Goal: Task Accomplishment & Management: Manage account settings

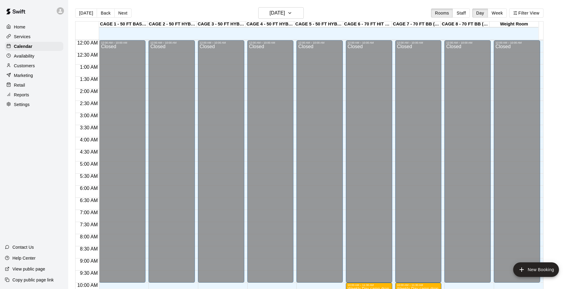
scroll to position [304, 0]
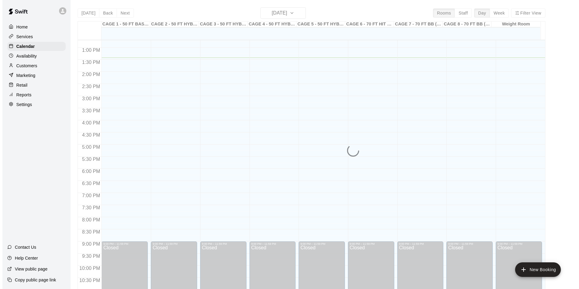
scroll to position [278, 0]
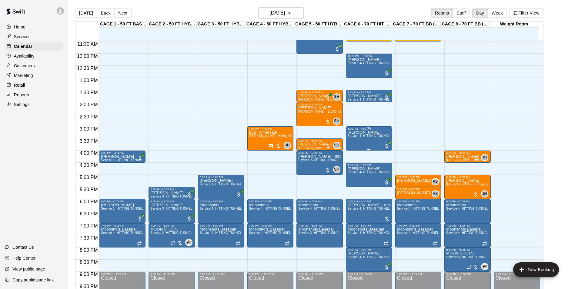
click at [367, 136] on span "Service 4- HITTING TUNNEL RENTAL - 70ft Baseball" at bounding box center [386, 135] width 77 height 3
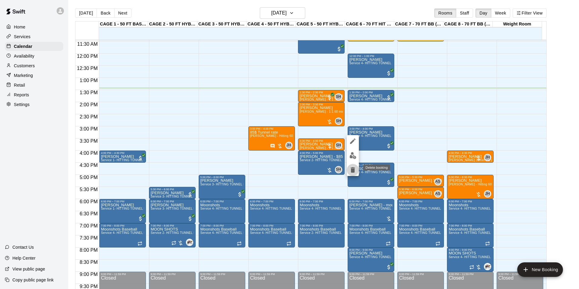
click at [355, 167] on icon "delete" at bounding box center [352, 169] width 7 height 7
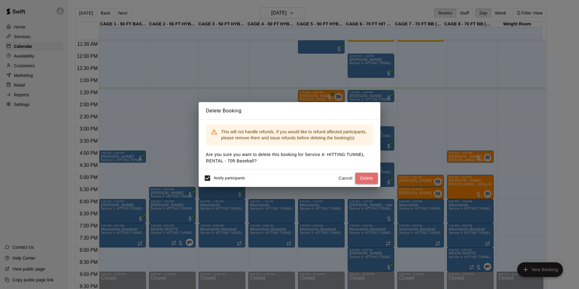
click at [363, 175] on button "Delete" at bounding box center [366, 178] width 23 height 11
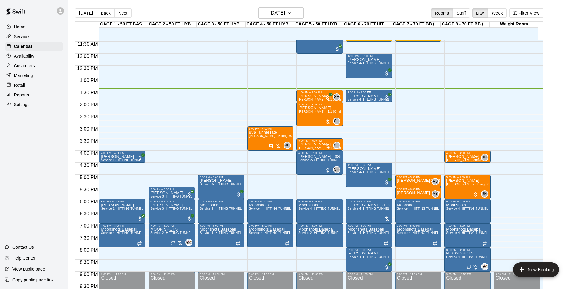
click at [370, 96] on p "[PERSON_NAME]" at bounding box center [369, 96] width 43 height 0
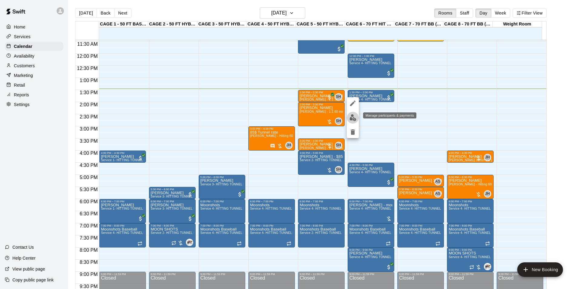
click at [356, 116] on img "edit" at bounding box center [353, 117] width 7 height 7
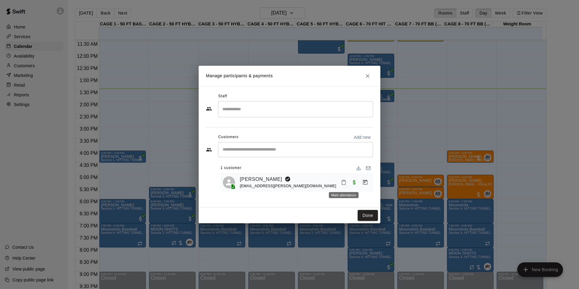
click at [340, 181] on button "Mark attendance" at bounding box center [344, 182] width 10 height 10
click at [353, 182] on icon at bounding box center [350, 182] width 5 height 5
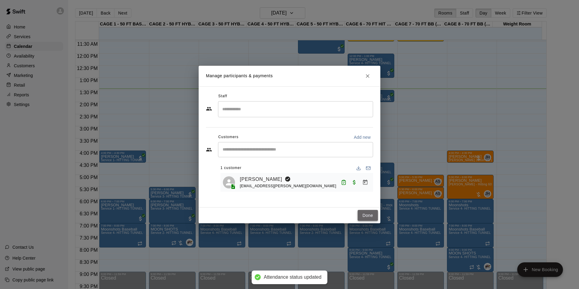
click at [361, 212] on button "Done" at bounding box center [368, 215] width 20 height 11
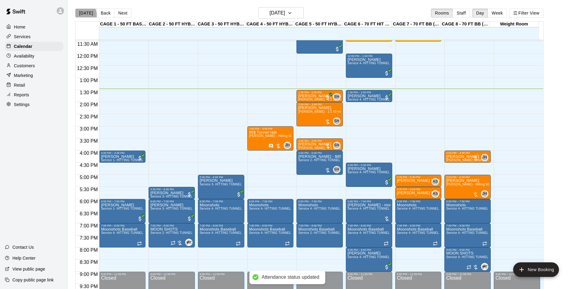
click at [82, 15] on button "[DATE]" at bounding box center [86, 12] width 22 height 9
click at [318, 96] on p "[PERSON_NAME] [PERSON_NAME]" at bounding box center [319, 96] width 43 height 0
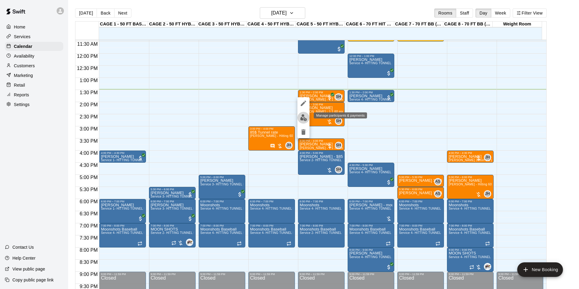
click at [307, 115] on img "edit" at bounding box center [303, 117] width 7 height 7
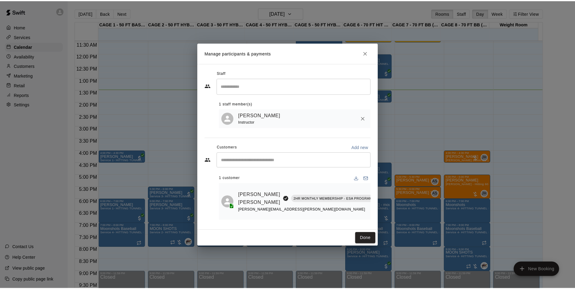
scroll to position [0, 54]
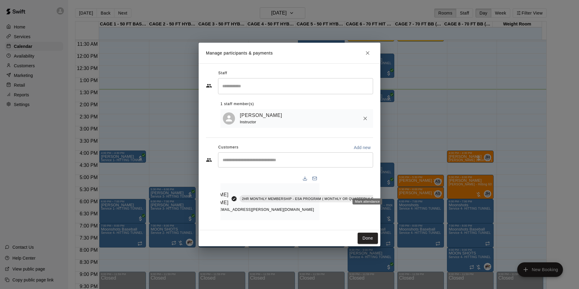
click at [398, 191] on icon "Mark attendance" at bounding box center [400, 190] width 5 height 5
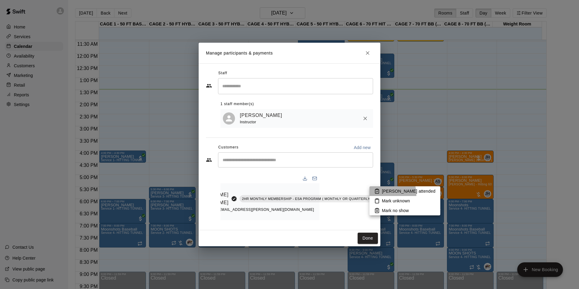
click at [384, 195] on li "[PERSON_NAME] attended" at bounding box center [405, 191] width 71 height 10
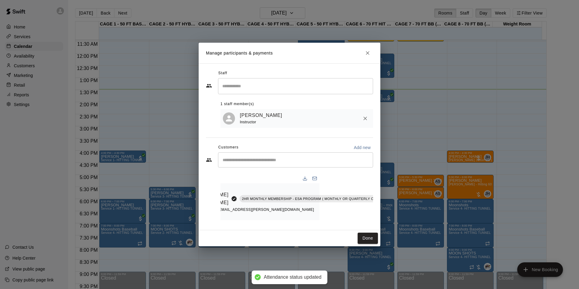
click at [360, 239] on button "Done" at bounding box center [368, 238] width 20 height 11
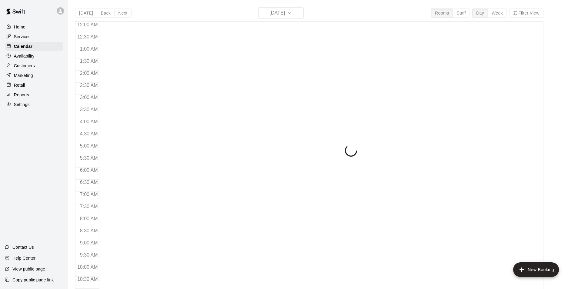
scroll to position [308, 0]
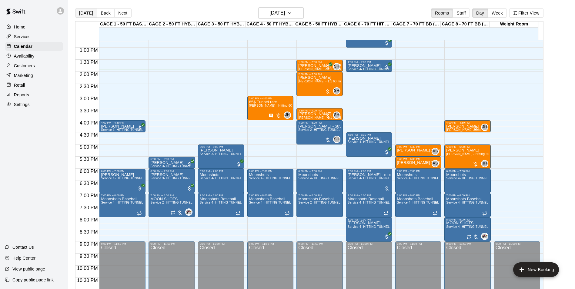
click at [76, 12] on button "[DATE]" at bounding box center [86, 12] width 22 height 9
click at [51, 47] on div "Calendar" at bounding box center [34, 46] width 58 height 9
click at [82, 10] on button "[DATE]" at bounding box center [86, 12] width 22 height 9
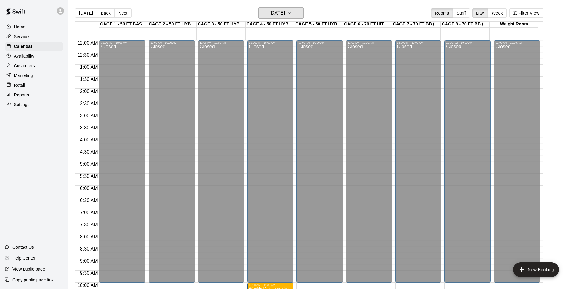
click at [276, 12] on h6 "Monday Aug 18" at bounding box center [276, 13] width 15 height 8
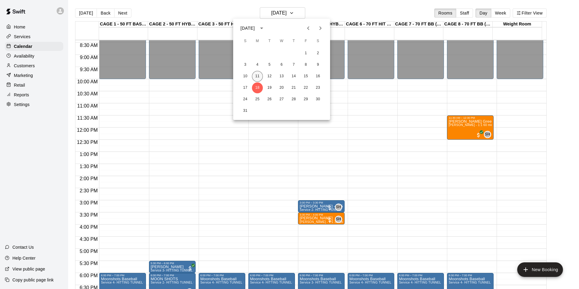
click at [256, 74] on button "11" at bounding box center [257, 76] width 11 height 11
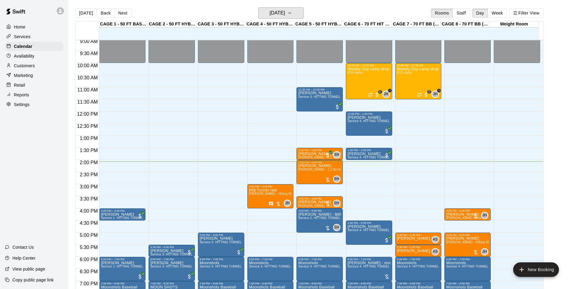
scroll to position [234, 0]
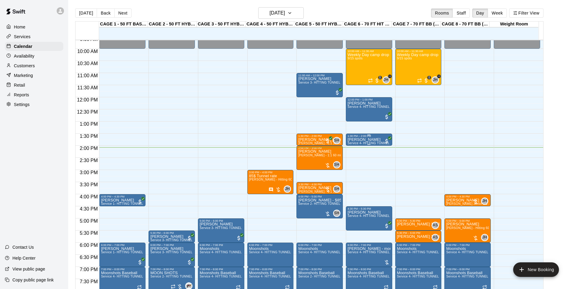
click at [356, 138] on div "1:30 PM – 2:00 PM" at bounding box center [369, 136] width 43 height 3
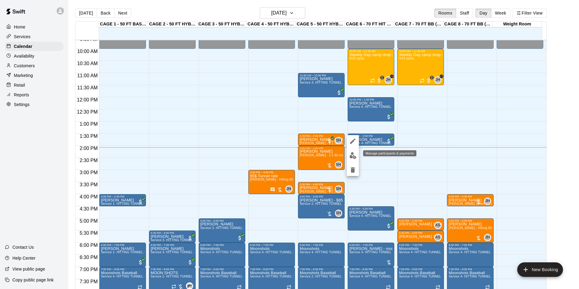
click at [364, 154] on div "Manage participants & payments" at bounding box center [389, 153] width 53 height 6
click at [381, 177] on div at bounding box center [289, 144] width 579 height 289
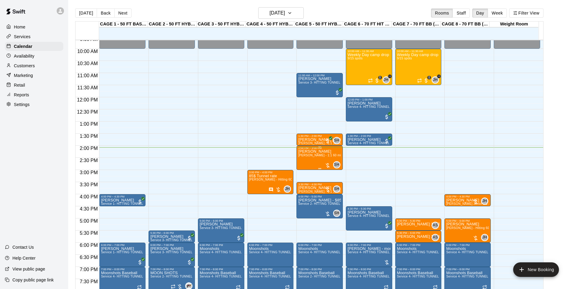
click at [330, 157] on span "[PERSON_NAME] - 1:1 60 min Baseball Hitting instruction" at bounding box center [340, 155] width 84 height 3
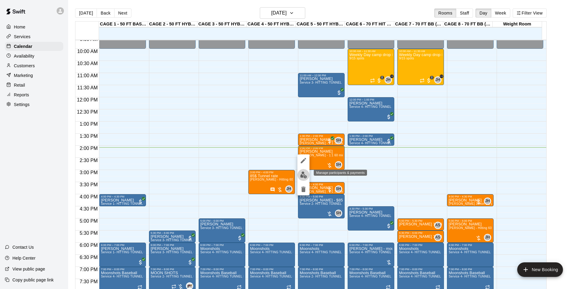
click at [298, 173] on button "edit" at bounding box center [304, 175] width 12 height 12
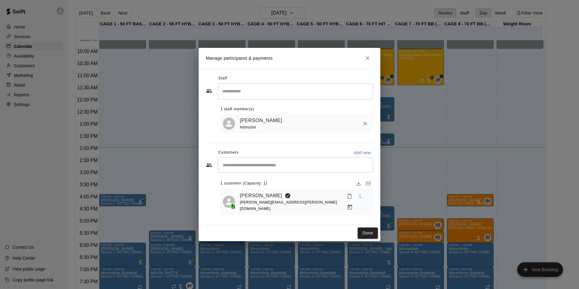
click at [256, 202] on div "[PERSON_NAME][EMAIL_ADDRESS][PERSON_NAME][DOMAIN_NAME]" at bounding box center [292, 205] width 105 height 13
click at [353, 204] on icon "Manage bookings & payment" at bounding box center [350, 207] width 6 height 6
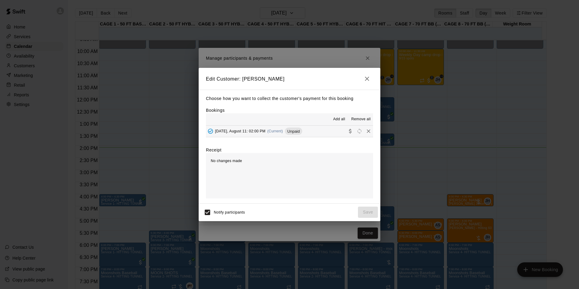
click at [301, 125] on div "Add all Remove all" at bounding box center [289, 119] width 167 height 12
click at [302, 129] on div "Monday, August 11: 02:00 PM (Current) Unpaid" at bounding box center [254, 131] width 96 height 9
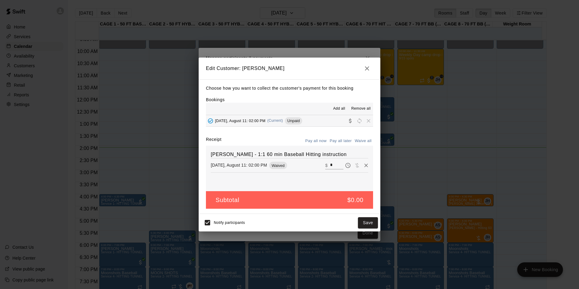
click at [368, 65] on icon "button" at bounding box center [367, 68] width 7 height 7
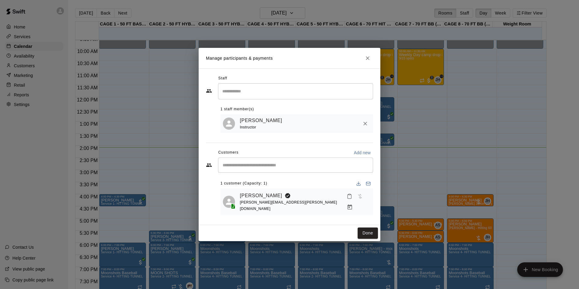
click at [368, 61] on icon "Close" at bounding box center [368, 58] width 6 height 6
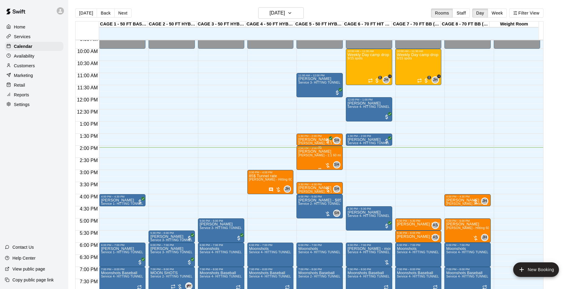
click at [304, 152] on p "[PERSON_NAME]" at bounding box center [319, 152] width 43 height 0
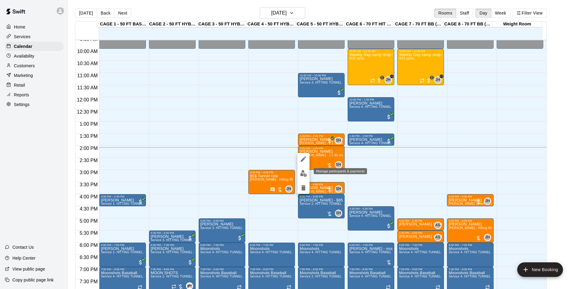
click at [300, 170] on button "edit" at bounding box center [304, 174] width 12 height 12
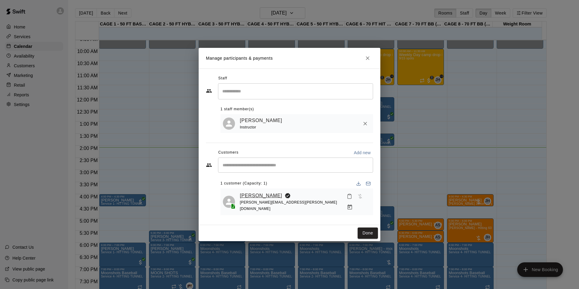
click at [243, 197] on link "[PERSON_NAME]" at bounding box center [261, 196] width 42 height 8
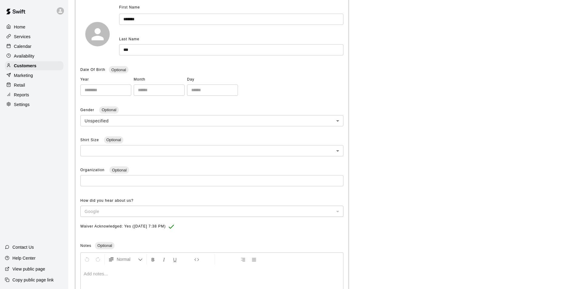
scroll to position [19, 0]
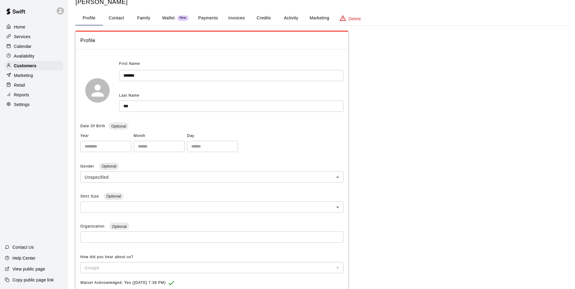
click at [224, 23] on button "Invoices" at bounding box center [236, 18] width 27 height 15
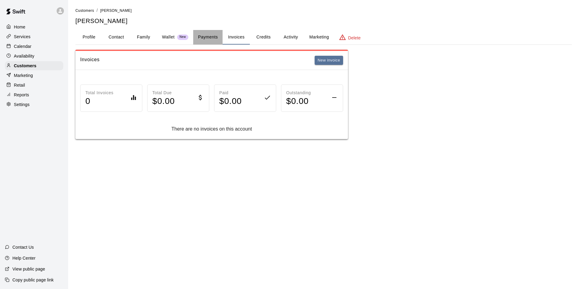
click at [212, 34] on button "Payments" at bounding box center [207, 37] width 29 height 15
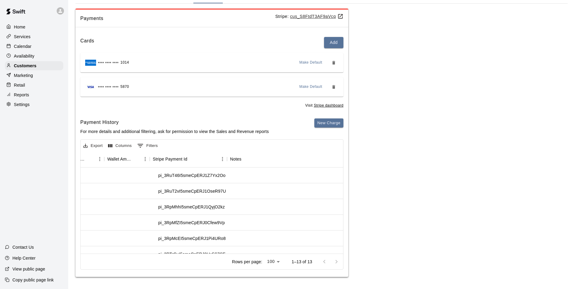
scroll to position [0, 548]
click at [26, 53] on div "Availability" at bounding box center [34, 56] width 58 height 9
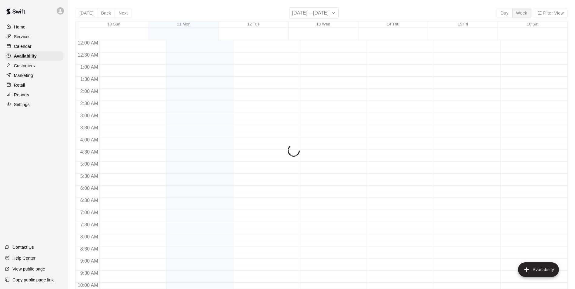
scroll to position [326, 0]
click at [27, 49] on p "Calendar" at bounding box center [23, 46] width 18 height 6
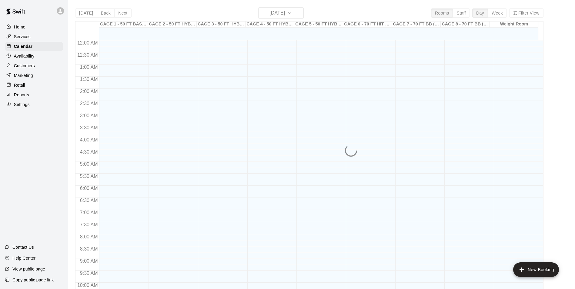
scroll to position [308, 0]
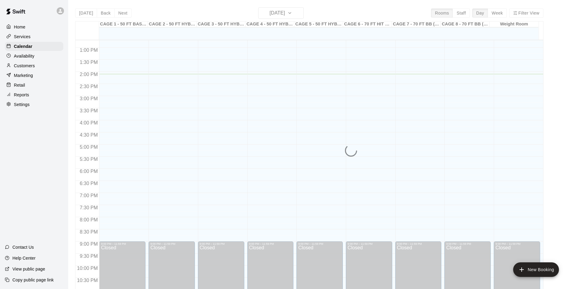
click at [279, 17] on div "Today Back Next Monday Aug 11 Rooms Staff Day Week Filter View CAGE 1 - 50 FT B…" at bounding box center [309, 151] width 468 height 289
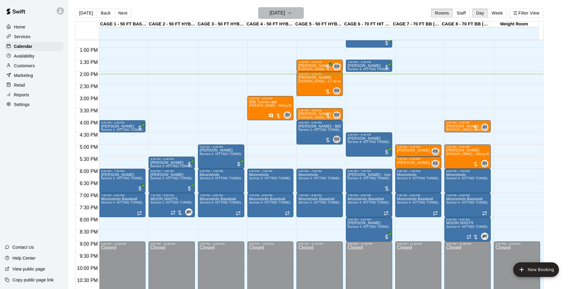
click at [283, 15] on h6 "[DATE]" at bounding box center [276, 13] width 15 height 8
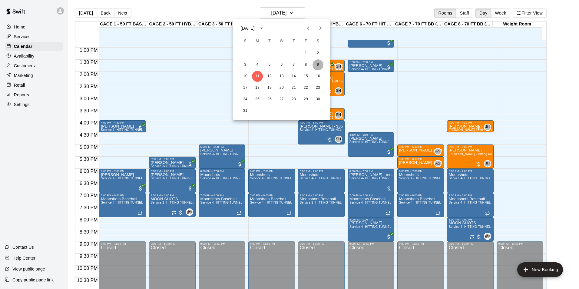
click at [319, 64] on button "9" at bounding box center [318, 64] width 11 height 11
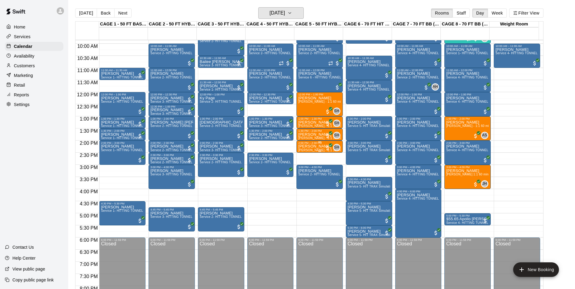
scroll to position [217, 0]
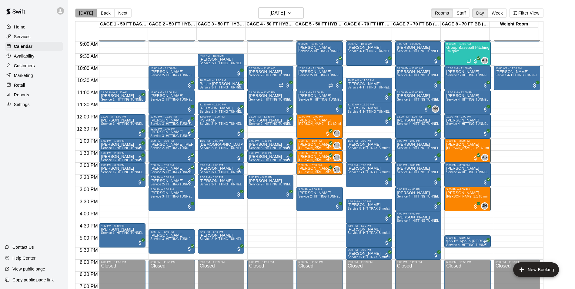
click at [91, 14] on button "[DATE]" at bounding box center [86, 12] width 22 height 9
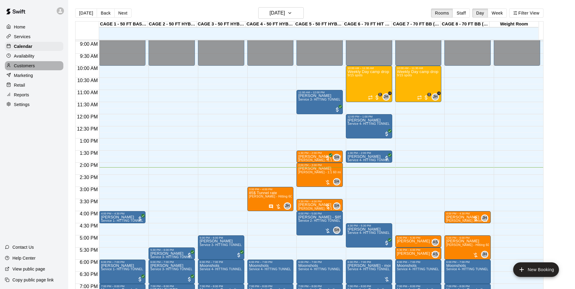
click at [20, 64] on p "Customers" at bounding box center [24, 66] width 21 height 6
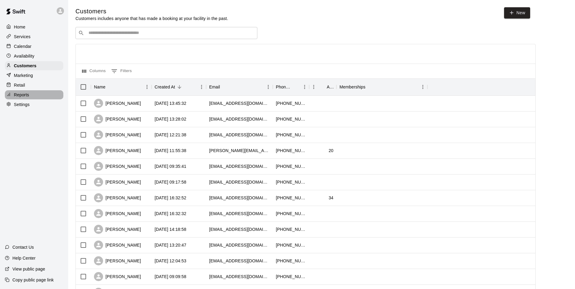
click at [32, 97] on div "Reports" at bounding box center [34, 94] width 58 height 9
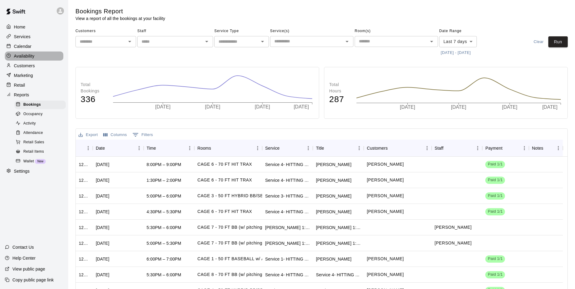
click at [34, 58] on p "Availability" at bounding box center [24, 56] width 21 height 6
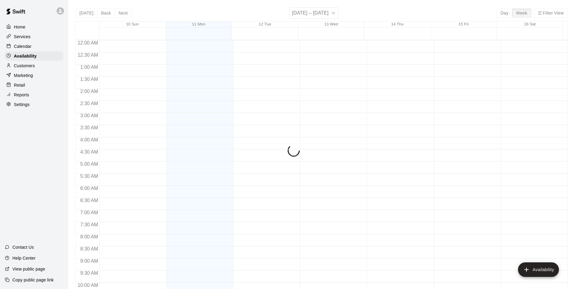
click at [35, 69] on p "Customers" at bounding box center [24, 66] width 21 height 6
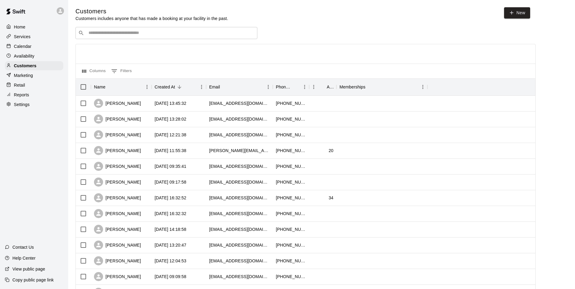
click at [78, 73] on div "Columns 0 Filters" at bounding box center [305, 71] width 459 height 15
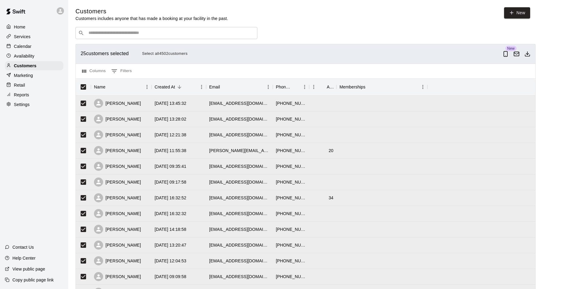
click at [178, 51] on button "Select all 4502 customers" at bounding box center [165, 53] width 48 height 9
click at [530, 56] on icon "Download as csv" at bounding box center [527, 54] width 6 height 6
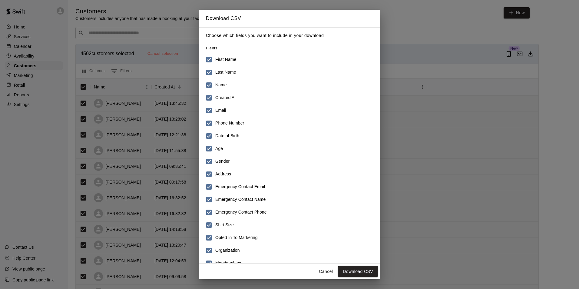
click at [235, 75] on h6 "Last Name" at bounding box center [225, 72] width 21 height 7
click at [235, 59] on h6 "First Name" at bounding box center [225, 59] width 21 height 7
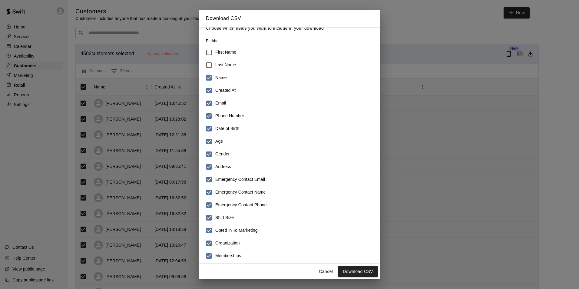
scroll to position [11, 0]
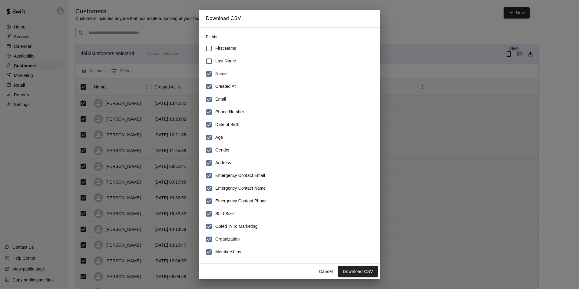
click at [241, 98] on label "Email" at bounding box center [286, 99] width 166 height 13
drag, startPoint x: 241, startPoint y: 98, endPoint x: 240, endPoint y: 122, distance: 23.9
click at [240, 122] on label "Date of Birth" at bounding box center [286, 124] width 166 height 13
drag, startPoint x: 249, startPoint y: 171, endPoint x: 247, endPoint y: 176, distance: 6.0
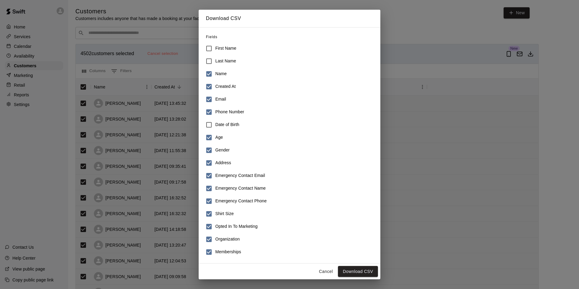
click at [248, 172] on label "Emergency Contact Email" at bounding box center [286, 175] width 166 height 13
click at [245, 190] on h6 "Emergency Contact Name" at bounding box center [240, 188] width 50 height 7
click at [245, 200] on h6 "Emergency Contact Phone" at bounding box center [241, 201] width 52 height 7
click at [241, 208] on label "Shirt Size" at bounding box center [286, 214] width 166 height 13
click at [240, 227] on h6 "Opted In To Marketing" at bounding box center [236, 226] width 42 height 7
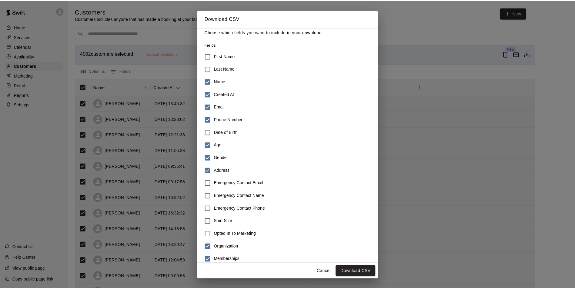
scroll to position [0, 0]
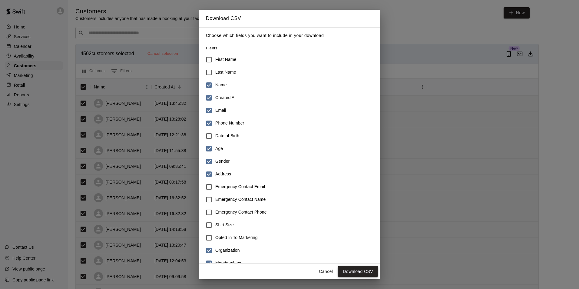
click at [358, 272] on button "Download CSV" at bounding box center [358, 271] width 40 height 11
click at [378, 25] on h2 "Download CSV" at bounding box center [290, 19] width 182 height 18
click at [390, 19] on div "Download CSV Choose which fields you want to include in your download Fields Fi…" at bounding box center [289, 144] width 579 height 289
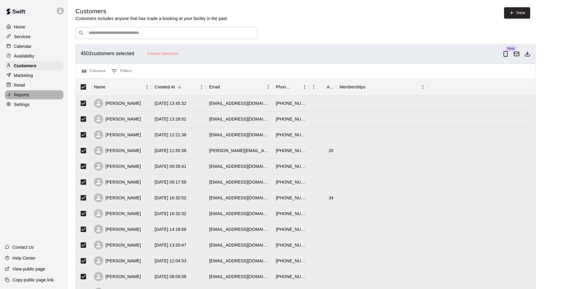
click at [30, 99] on div "Reports" at bounding box center [34, 94] width 58 height 9
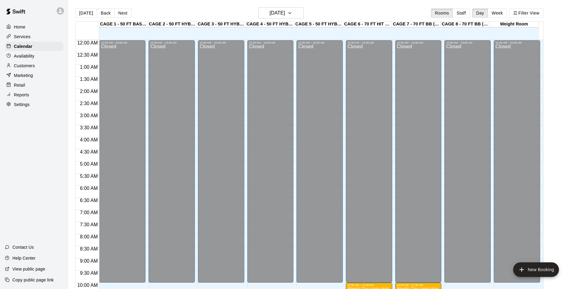
scroll to position [308, 0]
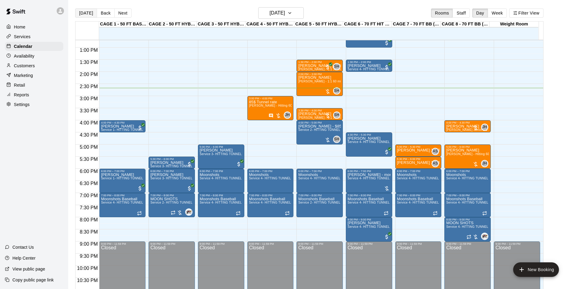
click at [82, 12] on button "[DATE]" at bounding box center [86, 12] width 22 height 9
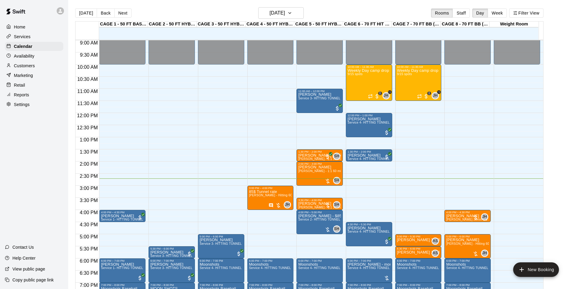
scroll to position [236, 0]
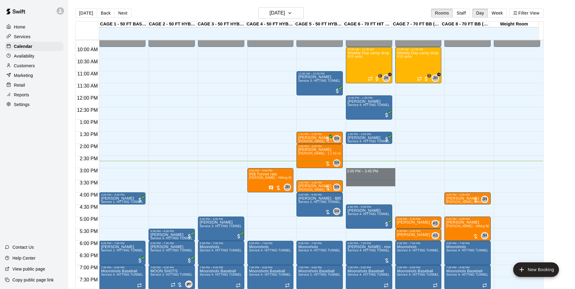
drag, startPoint x: 375, startPoint y: 172, endPoint x: 376, endPoint y: 182, distance: 9.7
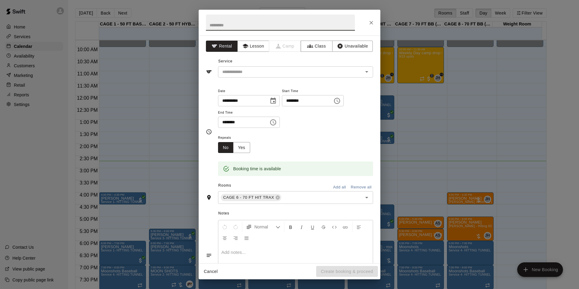
click at [299, 98] on input "********" at bounding box center [305, 100] width 47 height 11
type input "********"
click at [231, 122] on input "********" at bounding box center [241, 122] width 47 height 11
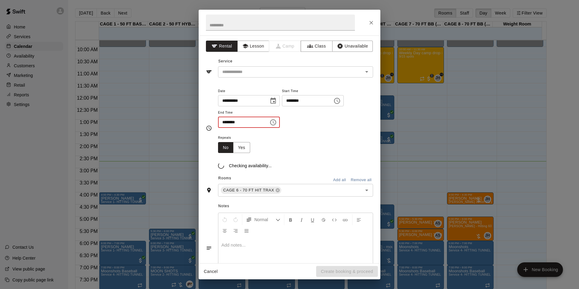
type input "********"
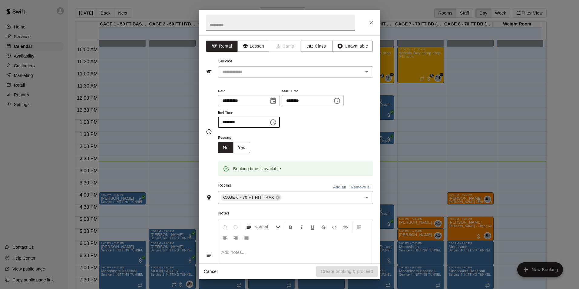
click at [319, 116] on div "**********" at bounding box center [295, 107] width 155 height 41
click at [313, 71] on input "text" at bounding box center [287, 72] width 134 height 8
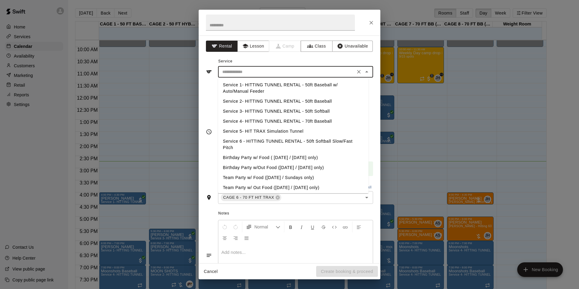
click at [322, 102] on li "Service 2- HITTING TUNNEL RENTAL - 50ft Baseball" at bounding box center [293, 101] width 151 height 10
type input "**********"
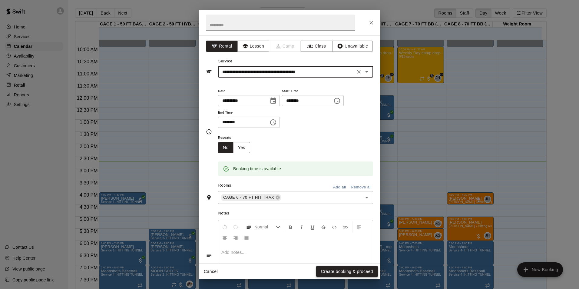
click at [353, 270] on button "Create booking & proceed" at bounding box center [347, 271] width 62 height 11
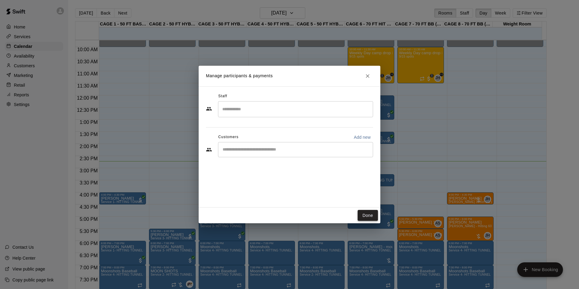
click at [365, 216] on button "Done" at bounding box center [368, 215] width 20 height 11
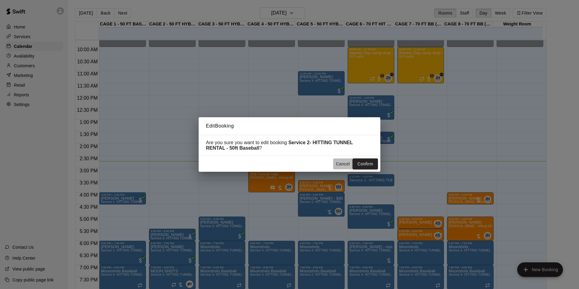
click at [344, 164] on button "Cancel" at bounding box center [342, 163] width 19 height 11
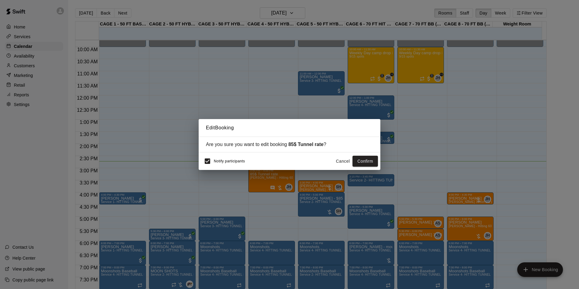
click at [340, 162] on button "Cancel" at bounding box center [342, 161] width 19 height 11
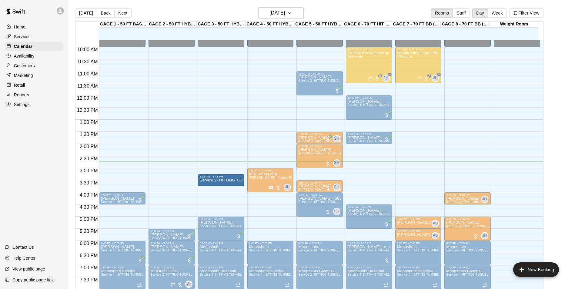
drag, startPoint x: 351, startPoint y: 179, endPoint x: 226, endPoint y: 181, distance: 124.6
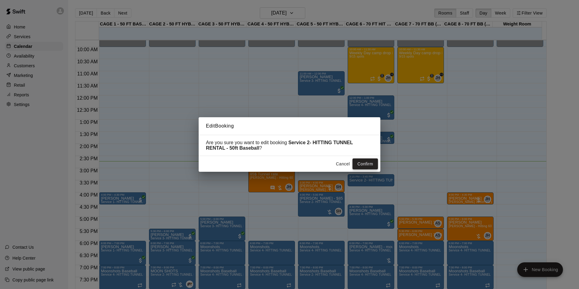
click at [363, 165] on button "Confirm" at bounding box center [365, 163] width 25 height 11
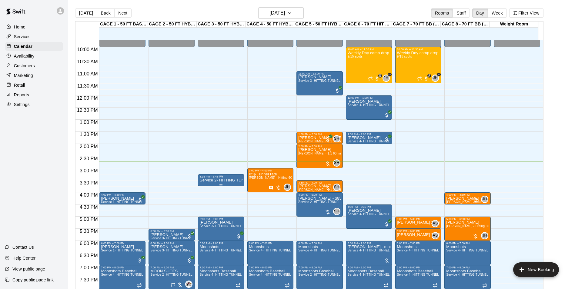
click at [222, 180] on p "Service 2- HITTING TUNNEL RENTAL - 50ft Baseball" at bounding box center [221, 180] width 43 height 0
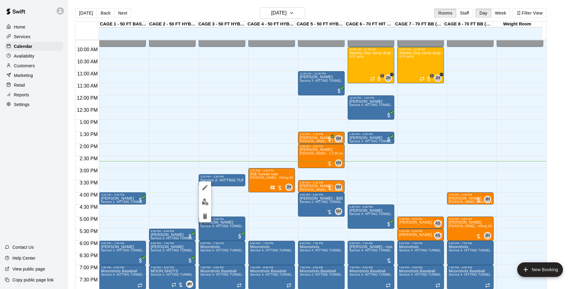
click at [205, 198] on img "edit" at bounding box center [205, 201] width 7 height 7
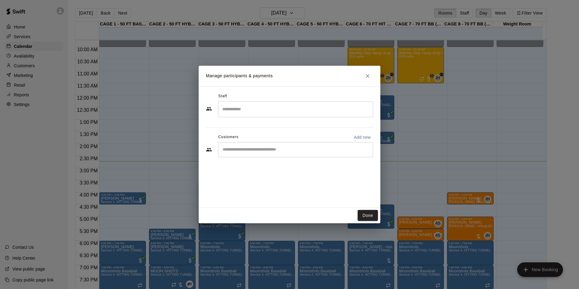
click at [242, 152] on input "Start typing to search customers..." at bounding box center [296, 150] width 150 height 6
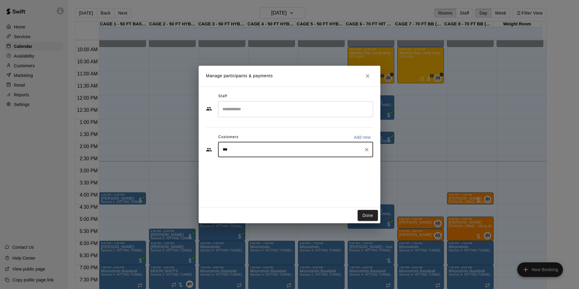
type input "****"
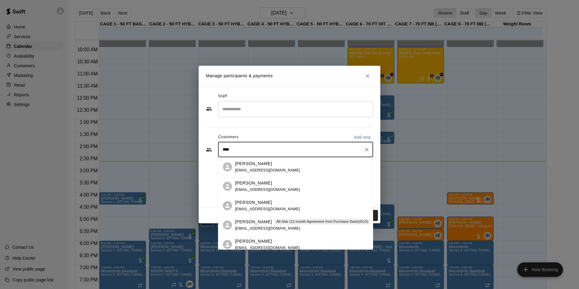
click at [257, 223] on p "[PERSON_NAME]" at bounding box center [253, 222] width 37 height 6
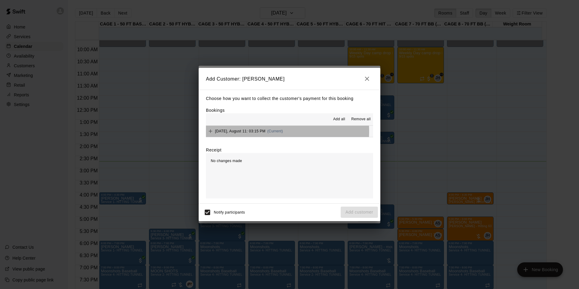
click at [249, 132] on span "Monday, August 11: 03:15 PM" at bounding box center [240, 131] width 51 height 4
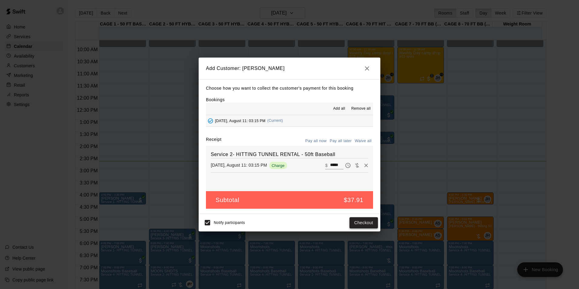
click at [357, 221] on button "Checkout" at bounding box center [364, 222] width 28 height 11
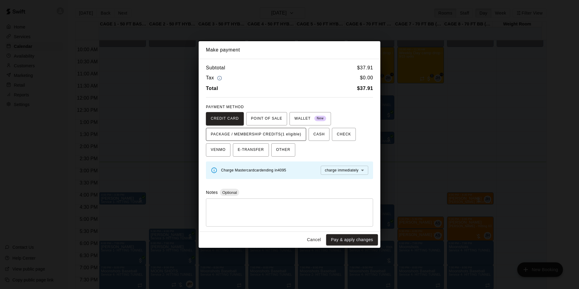
click at [274, 130] on span "PACKAGE / MEMBERSHIP CREDITS (1 eligible)" at bounding box center [256, 135] width 91 height 10
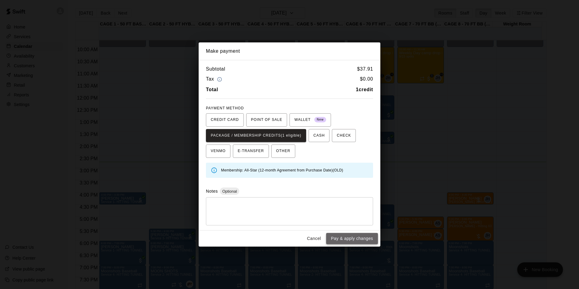
click at [362, 237] on button "Pay & apply changes" at bounding box center [352, 238] width 52 height 11
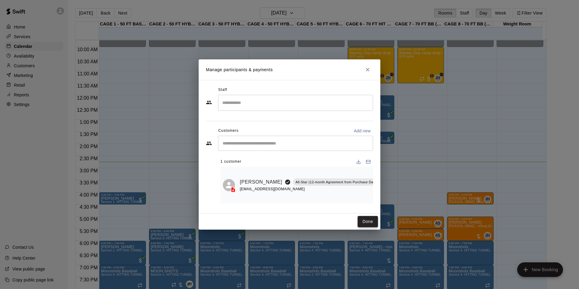
click at [367, 223] on button "Done" at bounding box center [368, 221] width 20 height 11
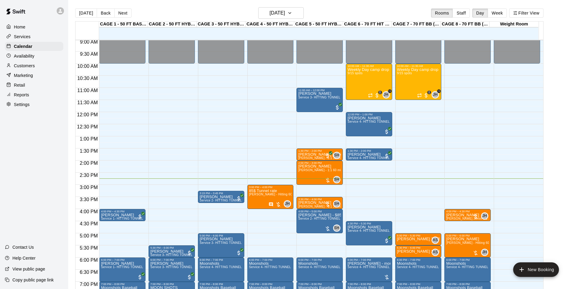
scroll to position [205, 0]
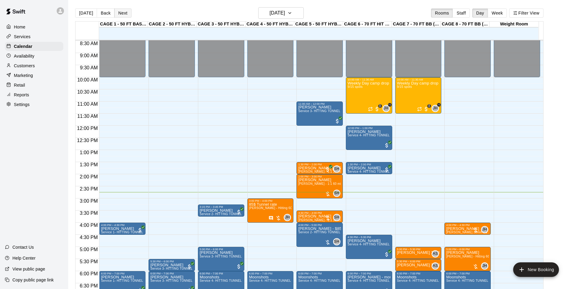
click at [126, 11] on button "Next" at bounding box center [122, 12] width 17 height 9
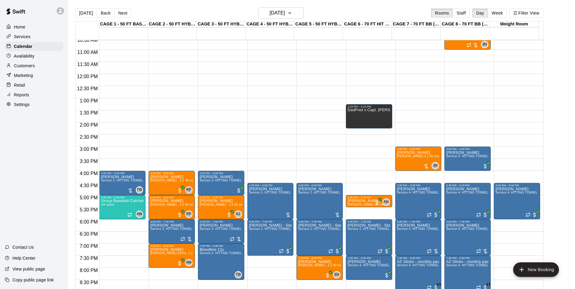
scroll to position [266, 0]
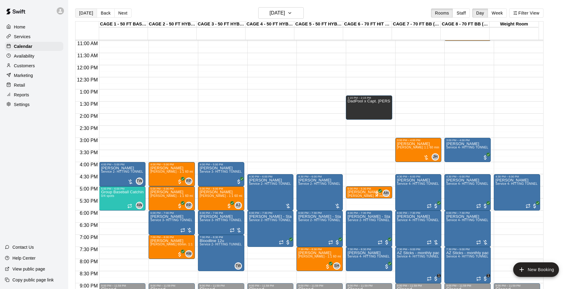
click at [87, 14] on button "[DATE]" at bounding box center [86, 12] width 22 height 9
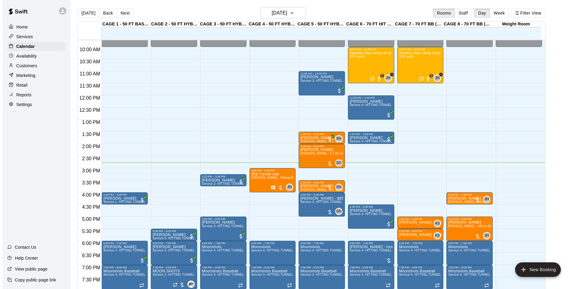
scroll to position [205, 0]
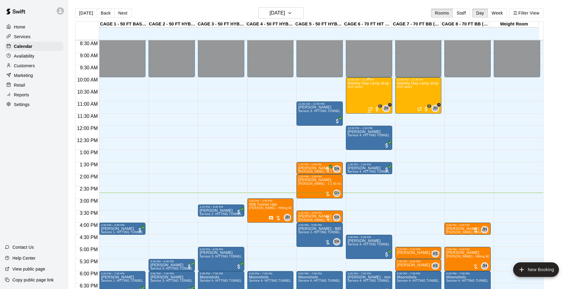
click at [371, 95] on div "Weekly Day camp drop in session - [DATE] / [DATE] / [DATE] 9/15 spots" at bounding box center [369, 225] width 43 height 289
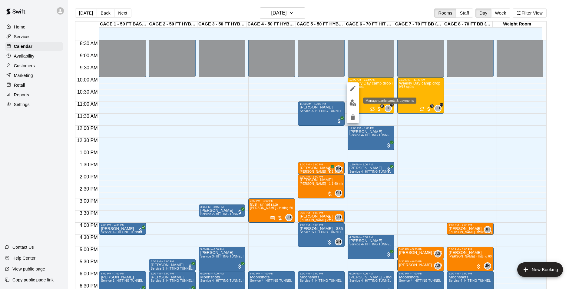
click at [352, 102] on img "edit" at bounding box center [353, 102] width 7 height 7
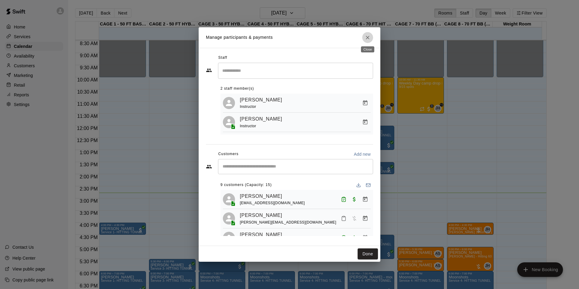
click at [369, 38] on icon "Close" at bounding box center [368, 38] width 6 height 6
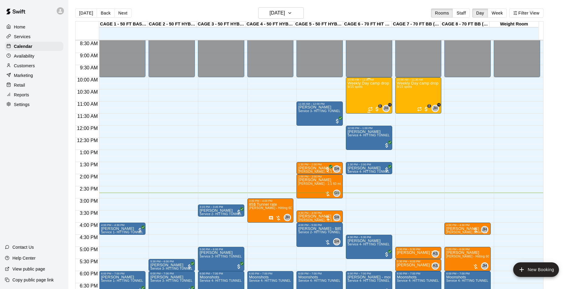
click at [371, 95] on div "Weekly Day camp drop in session - [DATE] / [DATE] / [DATE] 9/15 spots" at bounding box center [369, 225] width 43 height 289
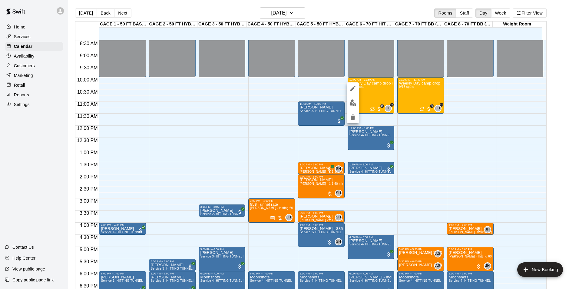
click at [276, 8] on div at bounding box center [289, 144] width 579 height 289
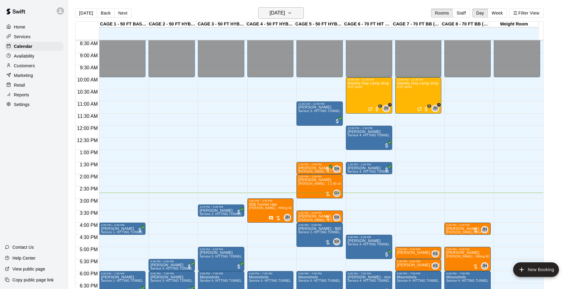
click at [275, 10] on h6 "[DATE]" at bounding box center [276, 13] width 15 height 8
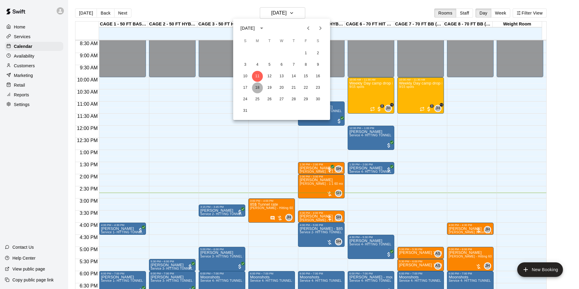
click at [262, 88] on button "18" at bounding box center [257, 87] width 11 height 11
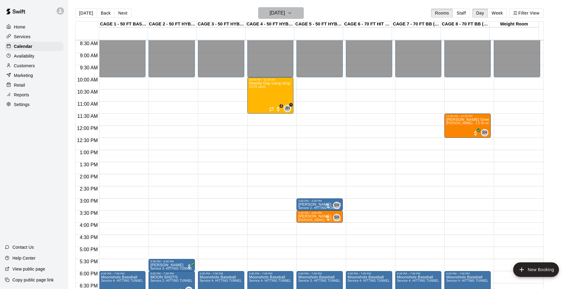
click at [276, 15] on h6 "Monday Aug 18" at bounding box center [276, 13] width 15 height 8
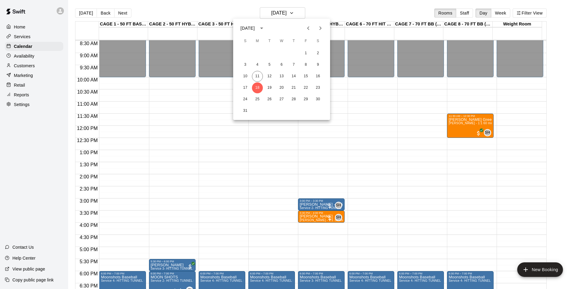
click at [347, 108] on div at bounding box center [289, 144] width 579 height 289
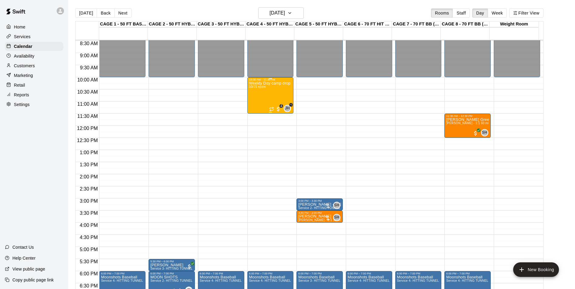
click at [266, 91] on div "Weekly Day camp drop in session - Monday / Wednesday / Friday's 10/15 spots" at bounding box center [270, 225] width 43 height 289
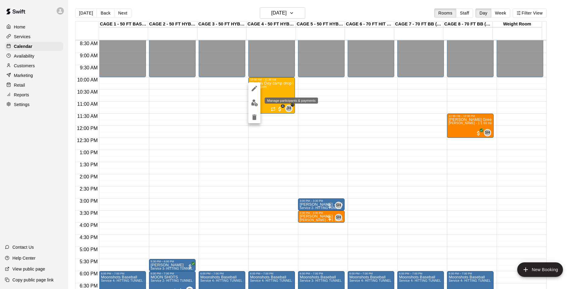
click at [256, 102] on img "edit" at bounding box center [254, 102] width 7 height 7
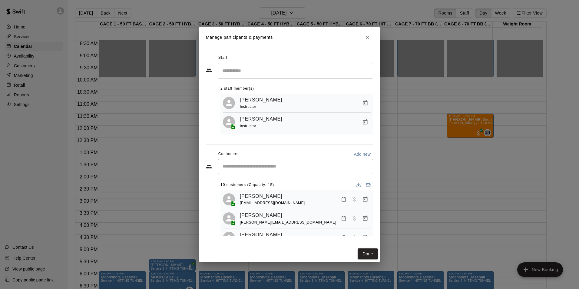
click at [265, 165] on input "Start typing to search customers..." at bounding box center [296, 167] width 150 height 6
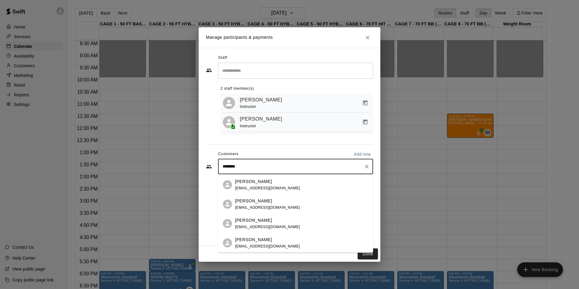
type input "*********"
click at [256, 181] on p "Zane Studniarz" at bounding box center [253, 181] width 37 height 6
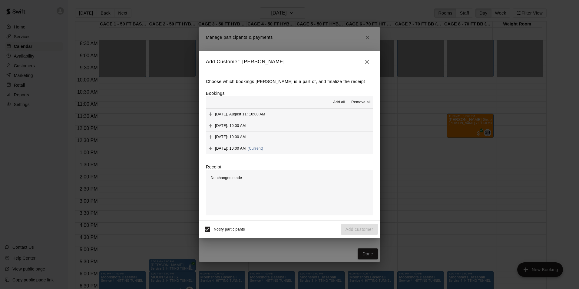
click at [232, 113] on span "Monday, August 11: 10:00 AM" at bounding box center [240, 114] width 50 height 4
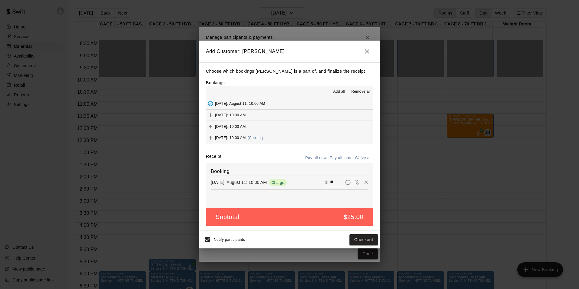
click at [219, 104] on span "Monday, August 11: 10:00 AM" at bounding box center [240, 104] width 50 height 4
click at [368, 52] on icon "button" at bounding box center [367, 51] width 4 height 4
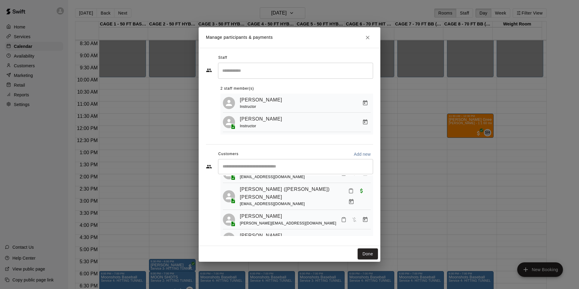
scroll to position [128, 0]
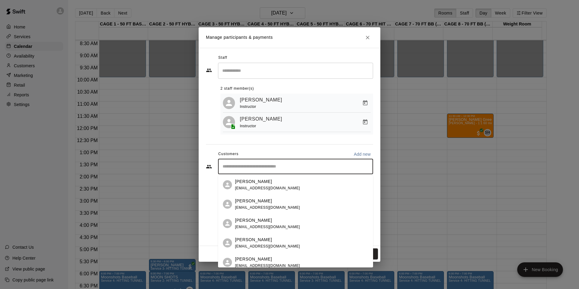
click at [256, 168] on input "Start typing to search customers..." at bounding box center [296, 167] width 150 height 6
type input "****"
click at [245, 180] on p "Zane Studniarz" at bounding box center [253, 181] width 37 height 6
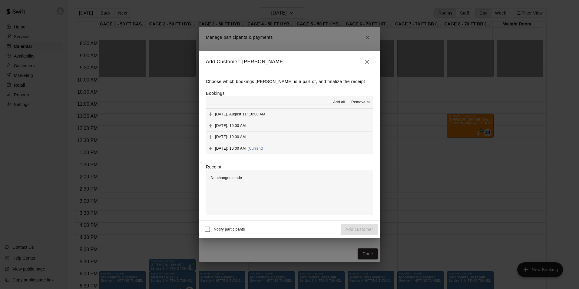
scroll to position [30, 0]
click at [238, 118] on span "Monday, August 18: 10:00 AM" at bounding box center [230, 118] width 31 height 4
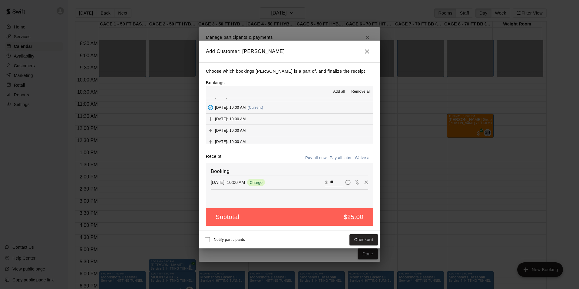
click at [238, 118] on span "Wednesday, August 20: 10:00 AM" at bounding box center [230, 119] width 31 height 4
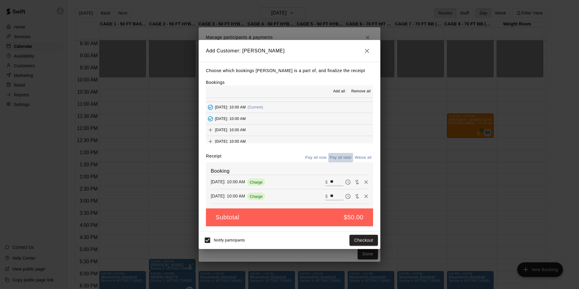
click at [346, 157] on button "Pay all later" at bounding box center [340, 157] width 25 height 9
click at [362, 241] on button "Add customer" at bounding box center [359, 240] width 37 height 11
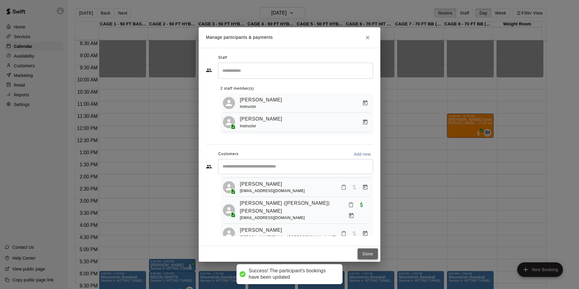
click at [365, 254] on button "Done" at bounding box center [368, 253] width 20 height 11
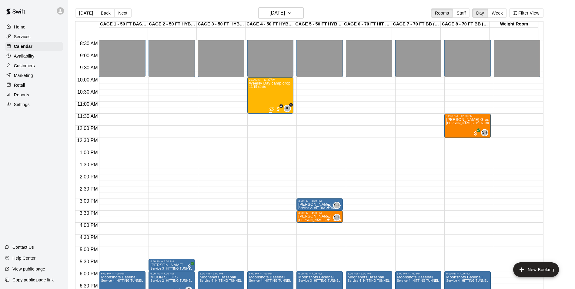
click at [261, 98] on div "Weekly Day camp drop in session - Monday / Wednesday / Friday's 11/15 spots" at bounding box center [270, 225] width 43 height 289
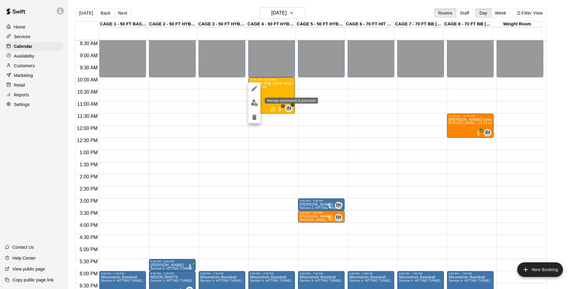
click at [255, 100] on img "edit" at bounding box center [254, 102] width 7 height 7
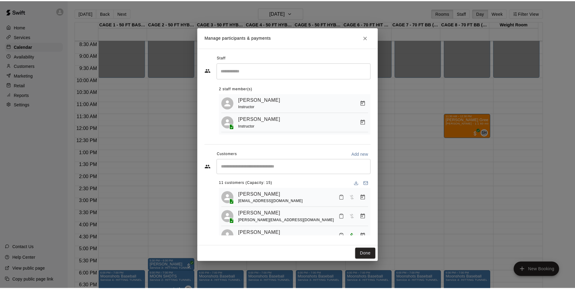
scroll to position [0, 0]
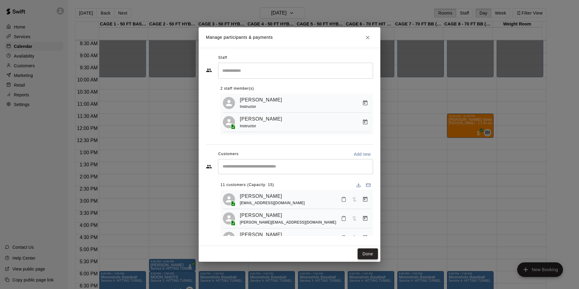
click at [364, 255] on button "Done" at bounding box center [368, 253] width 20 height 11
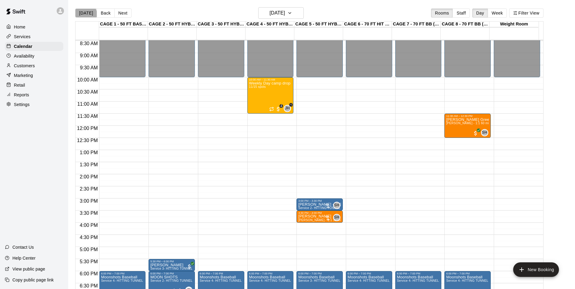
click at [85, 14] on button "[DATE]" at bounding box center [86, 12] width 22 height 9
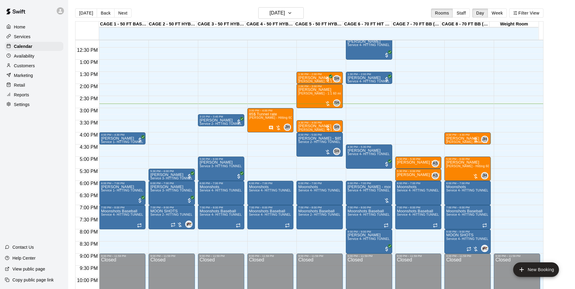
scroll to position [296, 0]
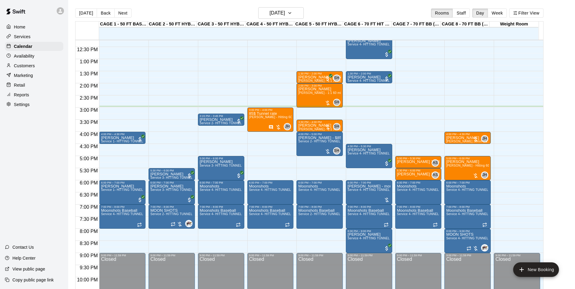
click at [416, 11] on div "Today Back Next Monday Aug 11 Rooms Staff Day Week Filter View" at bounding box center [309, 14] width 468 height 14
click at [264, 117] on span "John Havird - Hitting 60min 1:1 instruction" at bounding box center [284, 116] width 70 height 3
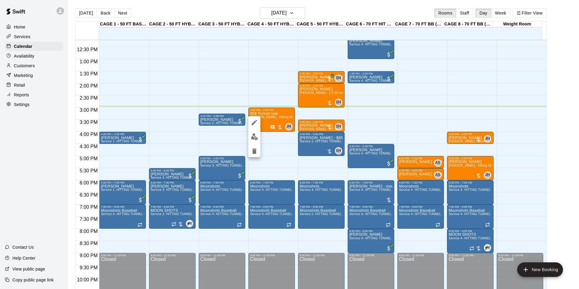
click at [285, 121] on div at bounding box center [289, 144] width 579 height 289
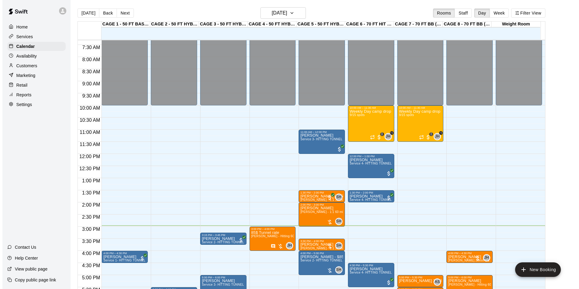
scroll to position [175, 0]
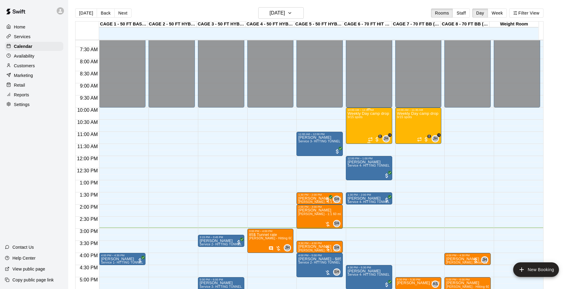
click at [356, 129] on div "Weekly Day camp drop in session - Monday / Wednesday / Friday's 9/15 spots" at bounding box center [369, 256] width 43 height 289
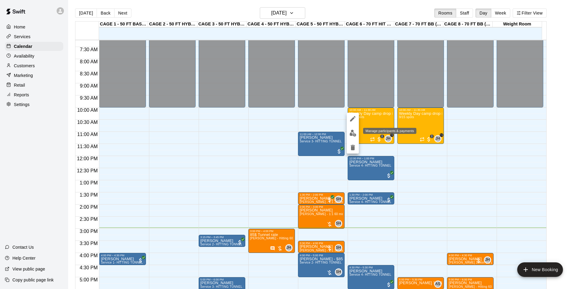
click at [357, 134] on button "edit" at bounding box center [353, 133] width 12 height 12
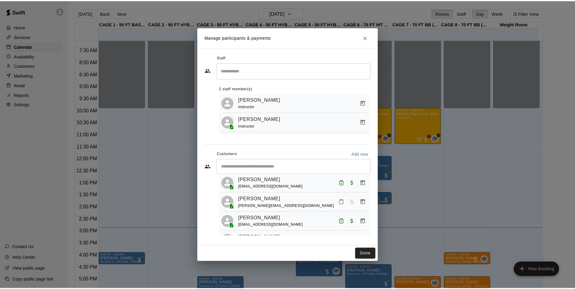
scroll to position [0, 0]
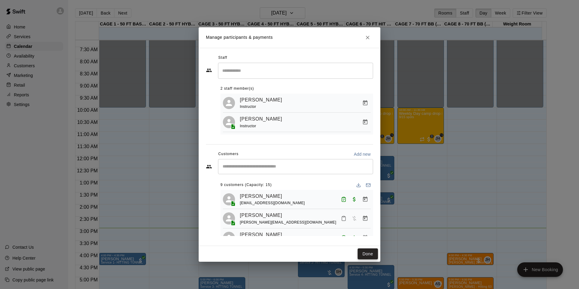
click at [375, 253] on button "Done" at bounding box center [368, 253] width 20 height 11
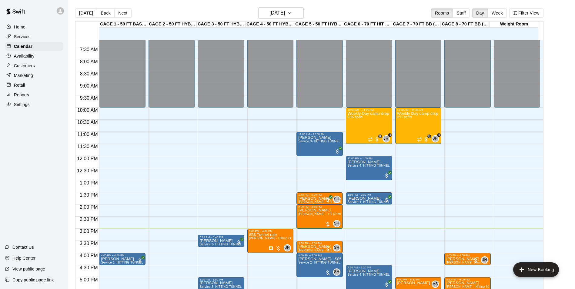
click at [304, 19] on div "Today Back Next Monday Aug 11 Rooms Staff Day Week Filter View" at bounding box center [309, 14] width 468 height 14
click at [301, 17] on button "[DATE]" at bounding box center [280, 13] width 45 height 12
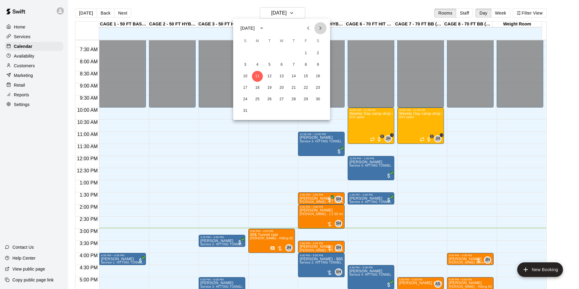
click at [317, 28] on icon "Next month" at bounding box center [320, 28] width 7 height 7
click at [259, 61] on button "8" at bounding box center [257, 64] width 11 height 11
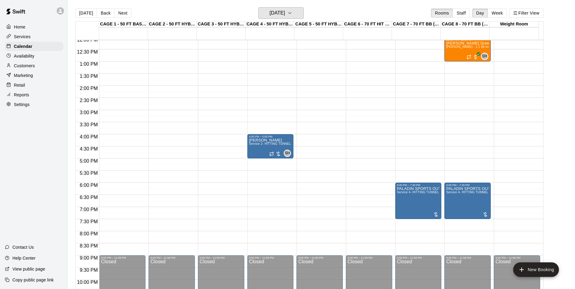
scroll to position [296, 0]
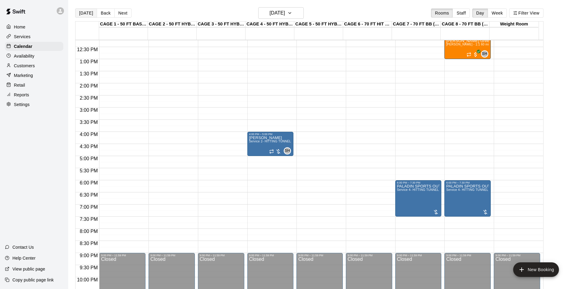
click at [75, 14] on button "[DATE]" at bounding box center [86, 12] width 22 height 9
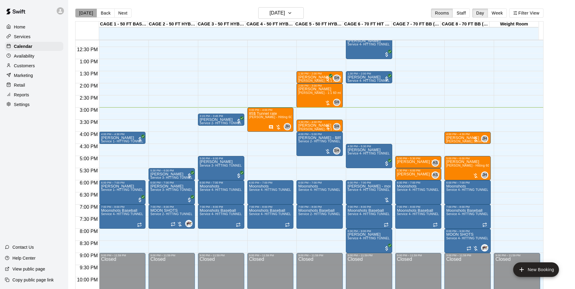
click at [86, 14] on button "[DATE]" at bounding box center [86, 12] width 22 height 9
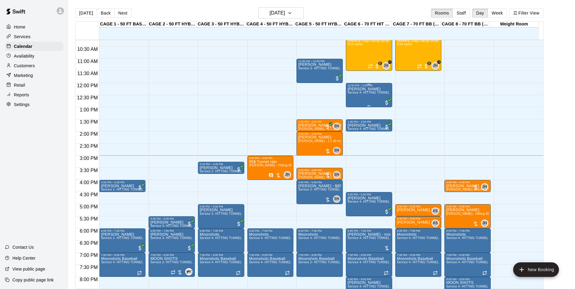
scroll to position [236, 0]
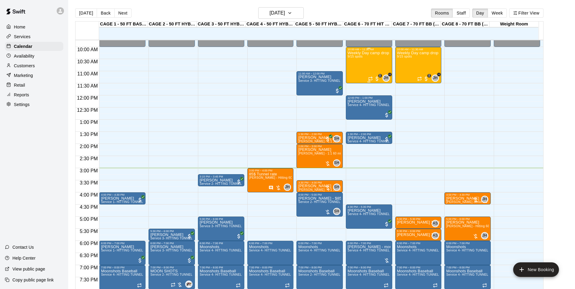
click at [383, 61] on div "Weekly Day camp drop in session - Monday / Wednesday / Friday's 9/15 spots" at bounding box center [369, 195] width 43 height 289
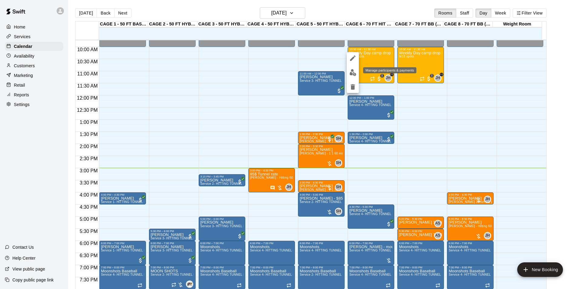
click at [355, 73] on img "edit" at bounding box center [353, 72] width 7 height 7
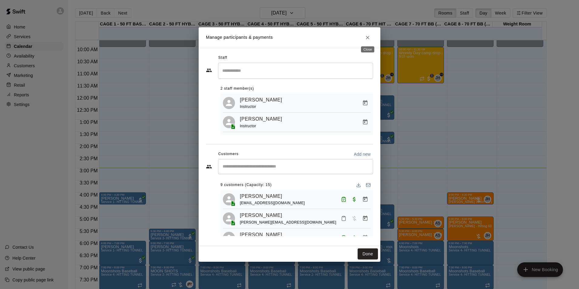
click at [368, 38] on icon "Close" at bounding box center [368, 38] width 6 height 6
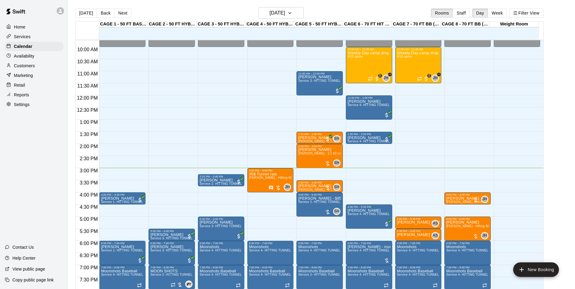
click at [34, 33] on div "Services" at bounding box center [34, 36] width 58 height 9
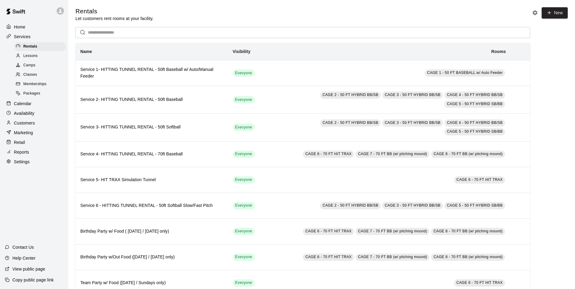
click at [48, 68] on div "Camps" at bounding box center [40, 65] width 51 height 8
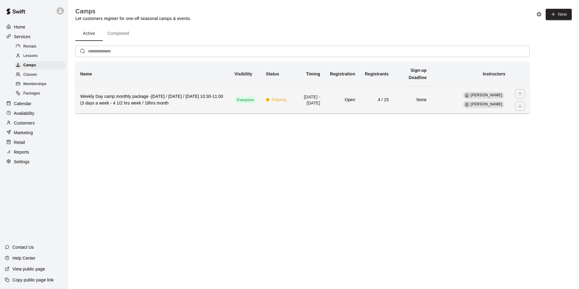
click at [206, 105] on h6 "Weekly Day camp monthly package -Monday / Wednesday / Friday's 10:30-11:00 (3 d…" at bounding box center [152, 99] width 145 height 13
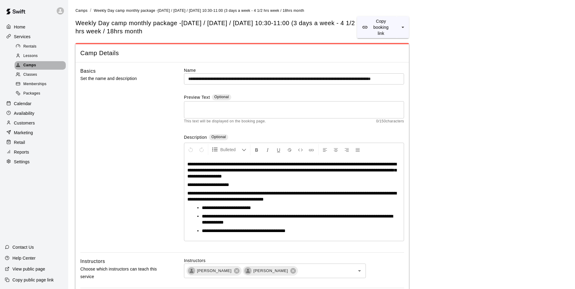
click at [37, 65] on div "Camps" at bounding box center [40, 65] width 51 height 8
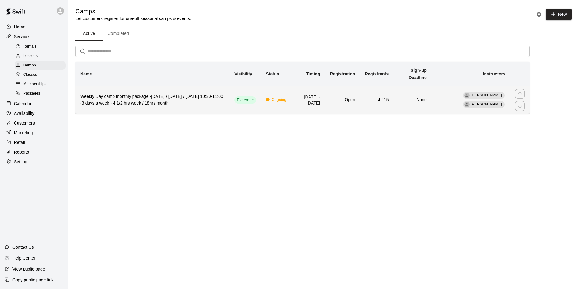
click at [298, 100] on td "Aug 11, 2025 - Sep 05, 2025" at bounding box center [308, 100] width 34 height 28
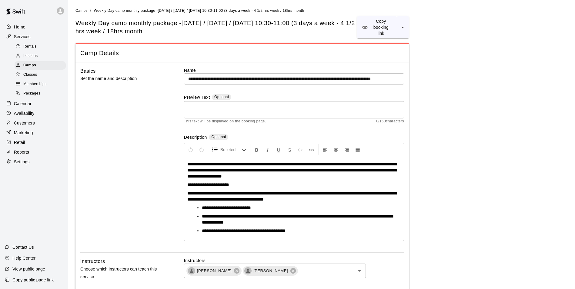
click at [52, 77] on div "Classes" at bounding box center [40, 75] width 51 height 8
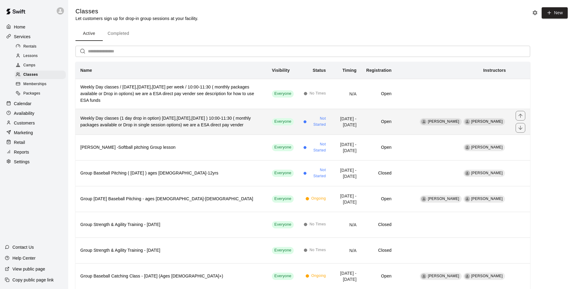
click at [234, 114] on th "Weekly Day classes (1 day drop in option) Monday,Wednesday,Friday ) 10:00-11:30…" at bounding box center [171, 122] width 192 height 26
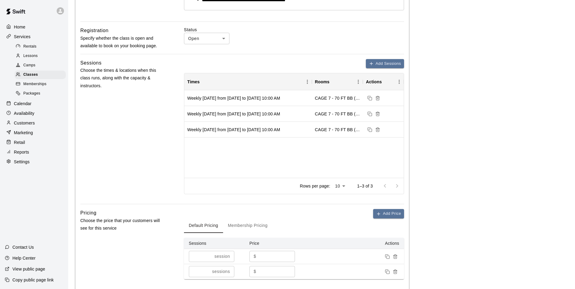
scroll to position [167, 0]
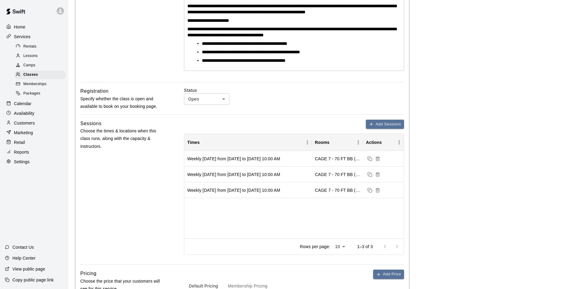
click at [433, 197] on main "**********" at bounding box center [321, 180] width 492 height 679
click at [50, 108] on div "Calendar" at bounding box center [34, 103] width 58 height 9
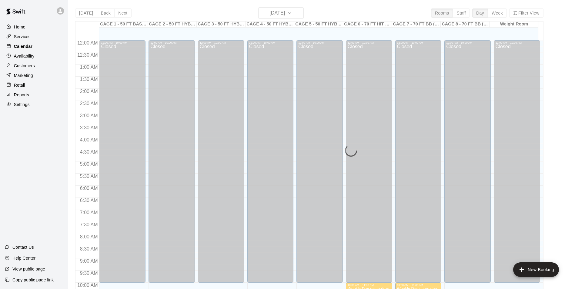
scroll to position [308, 0]
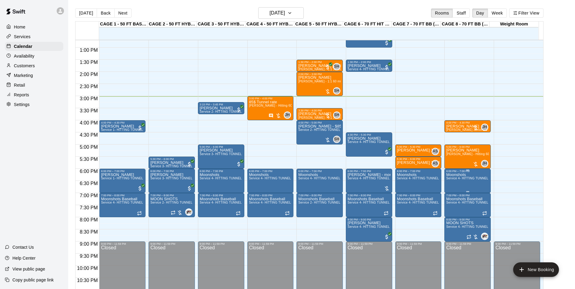
click at [462, 180] on span "Service 4- HITTING TUNNEL RENTAL - 70ft Baseball" at bounding box center [484, 178] width 77 height 3
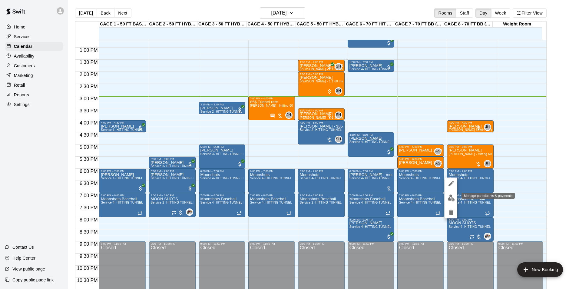
click at [448, 199] on img "edit" at bounding box center [451, 198] width 7 height 7
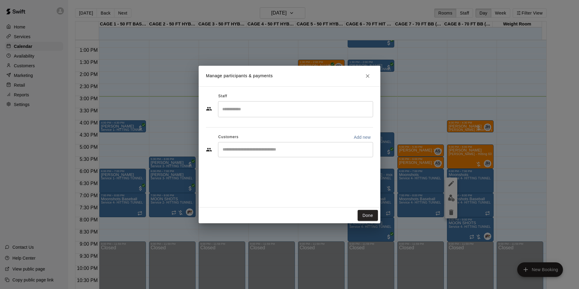
click at [271, 149] on input "Start typing to search customers..." at bounding box center [296, 150] width 150 height 6
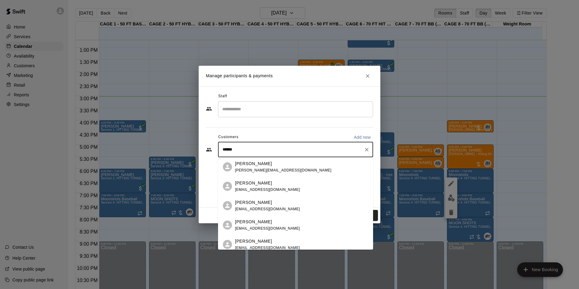
type input "*******"
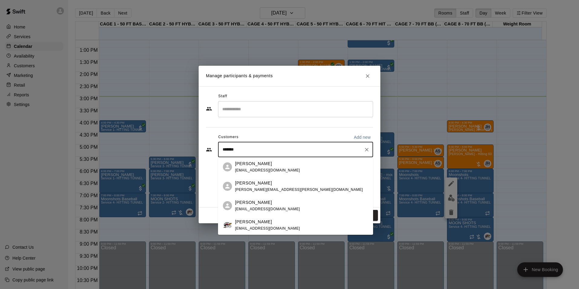
click at [253, 224] on p "Jason Pridie" at bounding box center [253, 222] width 37 height 6
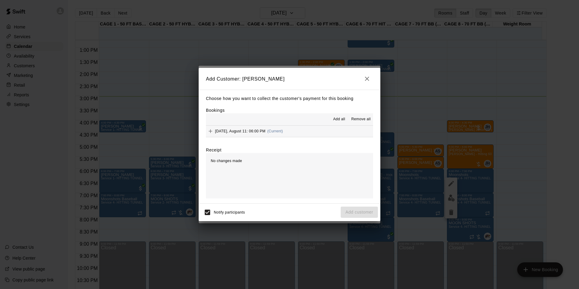
click at [324, 127] on button "Monday, August 11: 06:00 PM (Current)" at bounding box center [289, 131] width 167 height 11
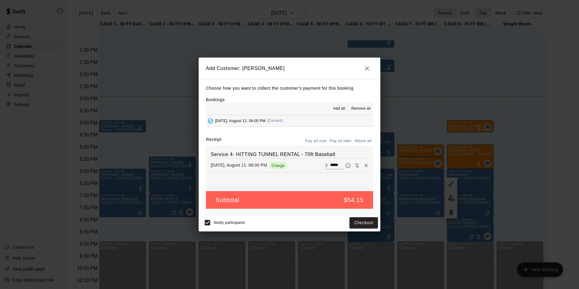
click at [349, 143] on button "Pay all later" at bounding box center [340, 140] width 25 height 9
click at [348, 227] on button "Add customer" at bounding box center [359, 222] width 37 height 11
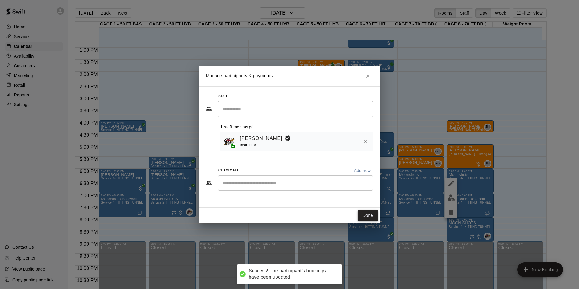
click at [367, 220] on button "Done" at bounding box center [368, 215] width 20 height 11
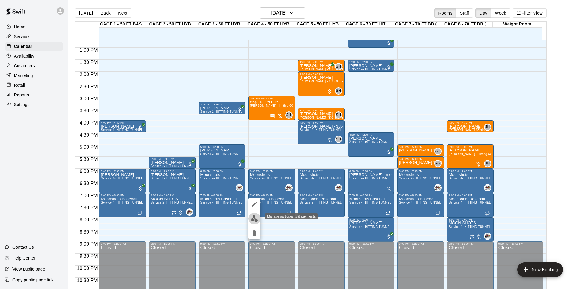
click at [258, 222] on img "edit" at bounding box center [254, 218] width 7 height 7
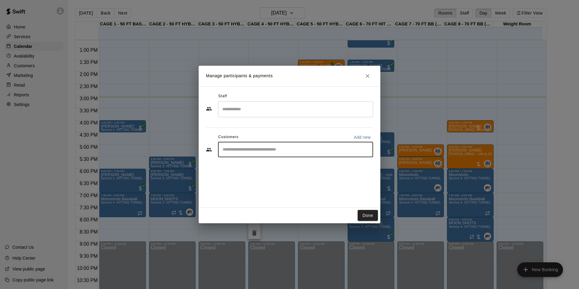
click at [274, 148] on input "Start typing to search customers..." at bounding box center [296, 150] width 150 height 6
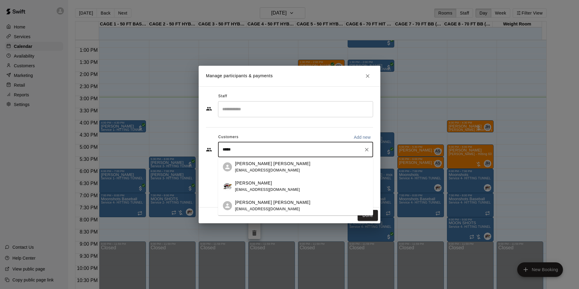
type input "******"
click at [275, 181] on div "Jason Pridie" at bounding box center [267, 183] width 65 height 6
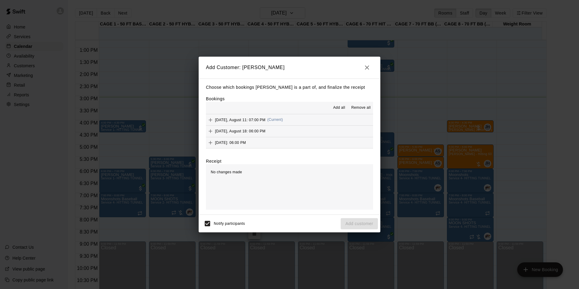
click at [297, 117] on button "Monday, August 11: 07:00 PM (Current)" at bounding box center [289, 119] width 167 height 11
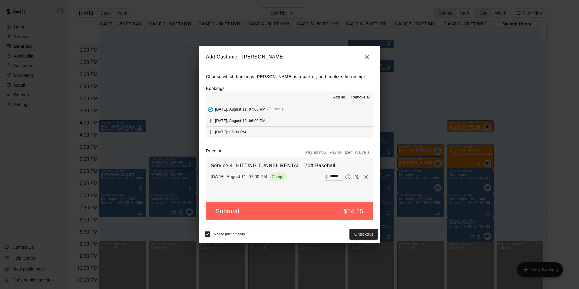
click at [298, 122] on button "Monday, August 18: 06:00 PM" at bounding box center [289, 120] width 167 height 11
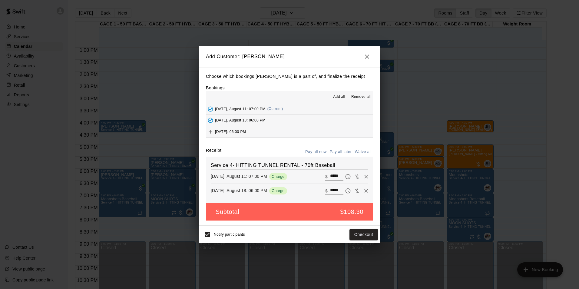
click at [297, 132] on button "Monday, August 25: 06:00 PM" at bounding box center [289, 131] width 167 height 11
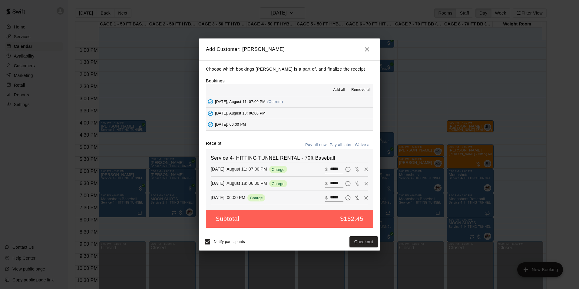
click at [345, 147] on button "Pay all later" at bounding box center [340, 144] width 25 height 9
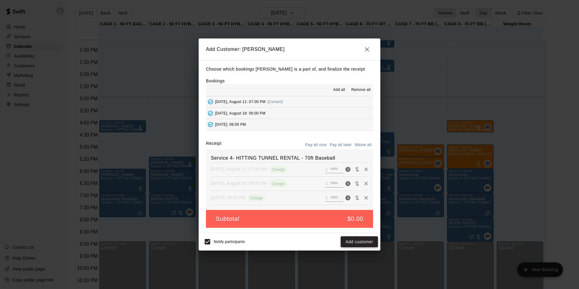
click at [355, 240] on button "Add customer" at bounding box center [359, 241] width 37 height 11
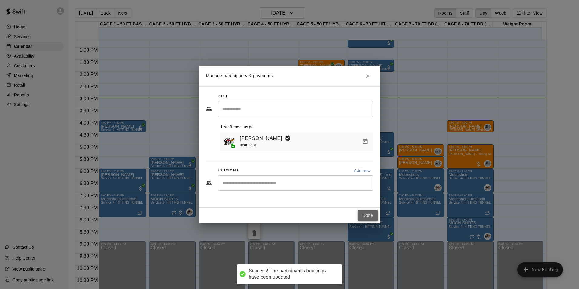
click at [370, 212] on button "Done" at bounding box center [368, 215] width 20 height 11
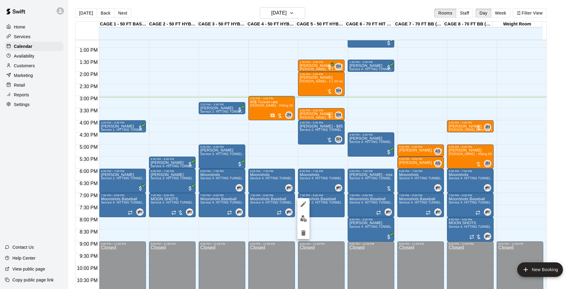
click at [306, 216] on img "edit" at bounding box center [303, 218] width 7 height 7
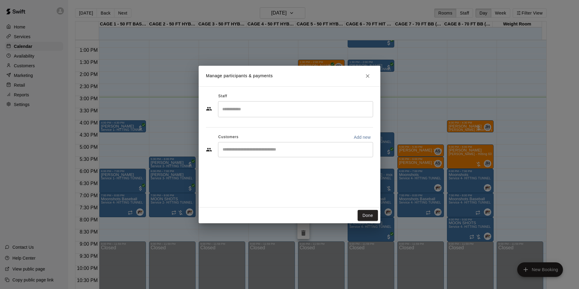
click at [290, 146] on div "​" at bounding box center [295, 149] width 155 height 15
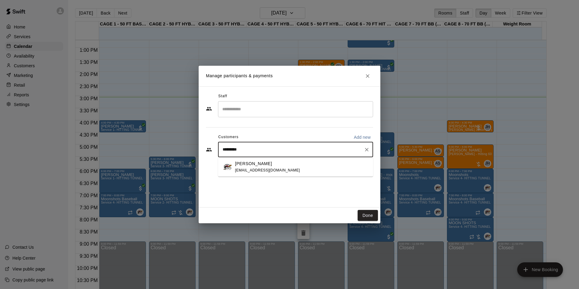
type input "**********"
click at [261, 174] on div "Jason Pridie azmoonshots@gmail.com" at bounding box center [295, 166] width 155 height 19
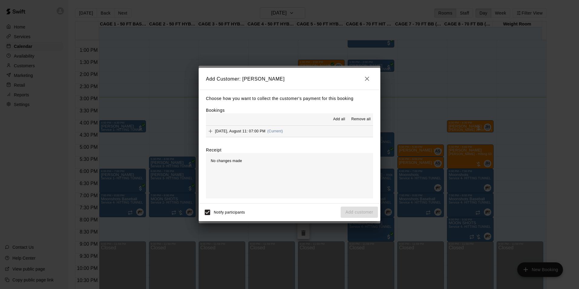
click at [325, 132] on button "Monday, August 11: 07:00 PM (Current)" at bounding box center [289, 131] width 167 height 11
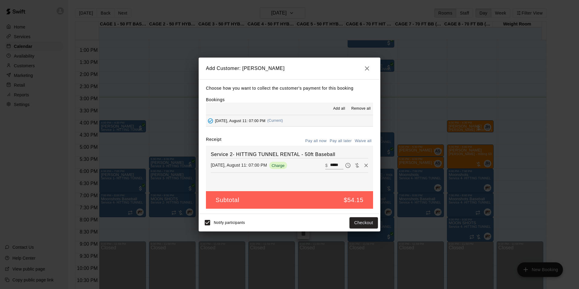
click at [337, 137] on button "Pay all later" at bounding box center [340, 140] width 25 height 9
click at [368, 221] on button "Add customer" at bounding box center [359, 222] width 37 height 11
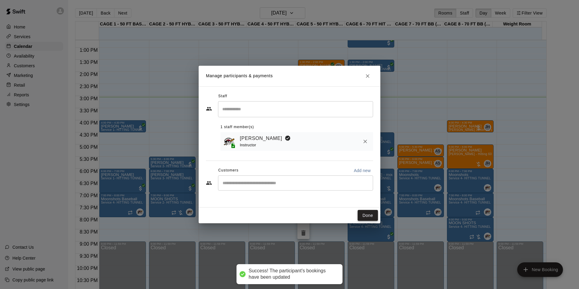
click at [363, 216] on button "Done" at bounding box center [368, 215] width 20 height 11
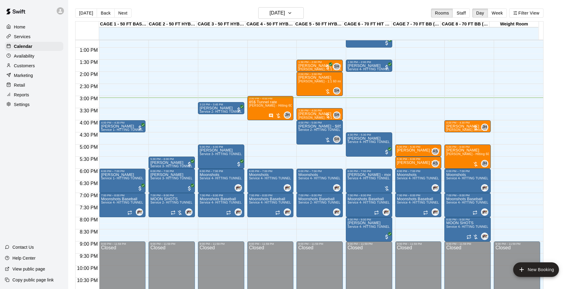
click at [26, 69] on p "Customers" at bounding box center [24, 66] width 21 height 6
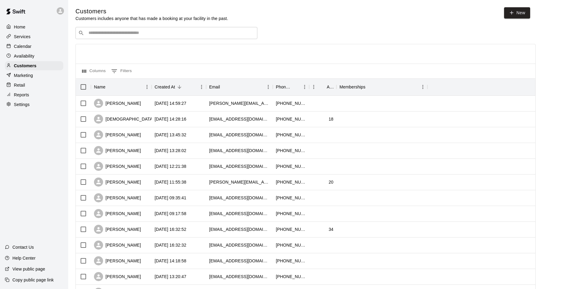
click at [50, 48] on div "Calendar" at bounding box center [34, 46] width 58 height 9
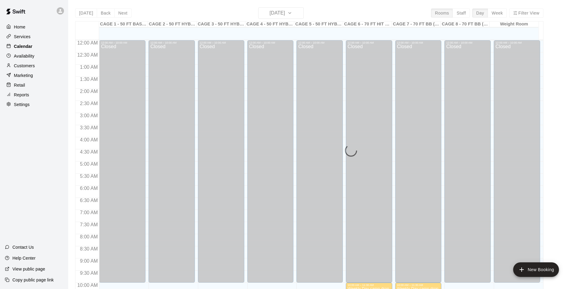
scroll to position [308, 0]
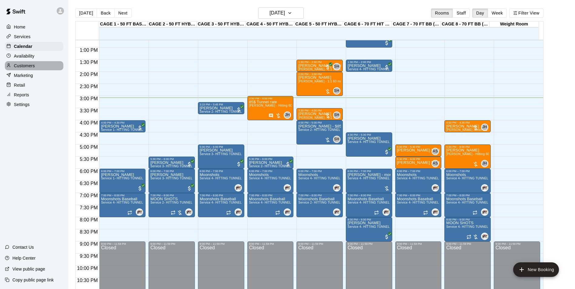
click at [33, 65] on p "Customers" at bounding box center [24, 66] width 21 height 6
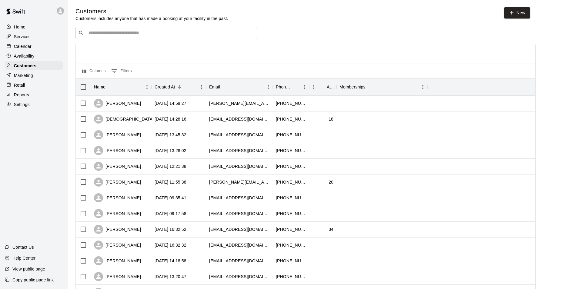
click at [121, 30] on div "​ ​" at bounding box center [166, 33] width 182 height 12
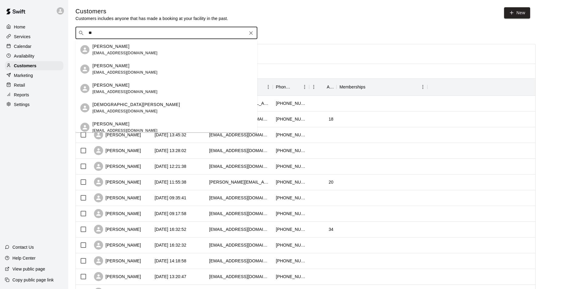
type input "*"
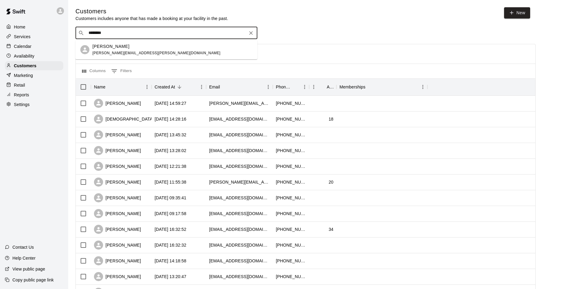
type input "*********"
click at [149, 46] on div "Devin Leo desiree.leo.5@gmail.com" at bounding box center [172, 49] width 160 height 13
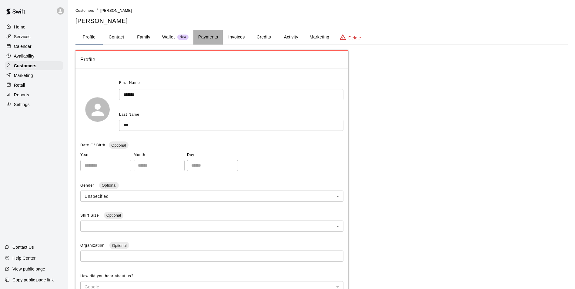
click at [211, 41] on button "Payments" at bounding box center [207, 37] width 29 height 15
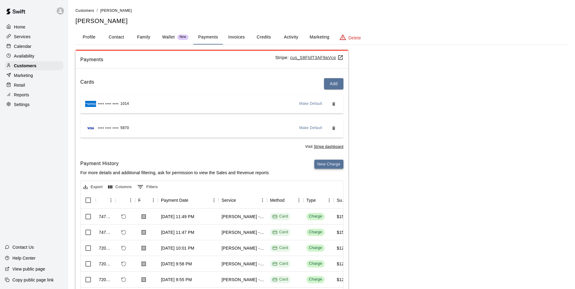
click at [332, 166] on button "New Charge" at bounding box center [328, 164] width 29 height 9
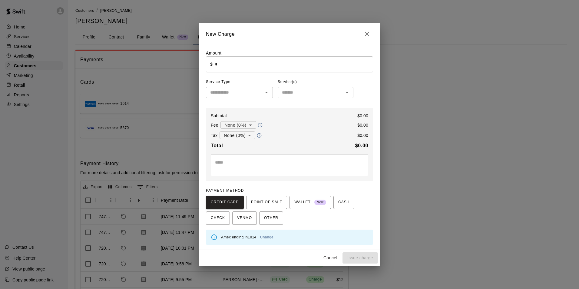
click at [311, 69] on input "*" at bounding box center [294, 64] width 158 height 16
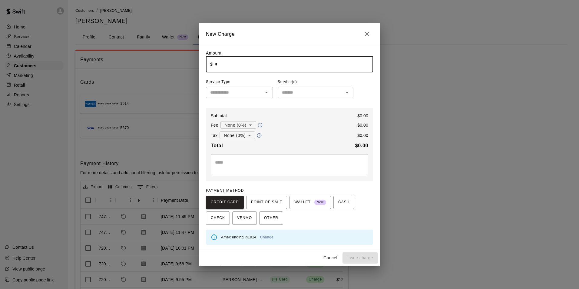
click at [311, 69] on input "*" at bounding box center [294, 64] width 158 height 16
type input "*****"
click at [245, 85] on span "Service Type" at bounding box center [239, 82] width 67 height 10
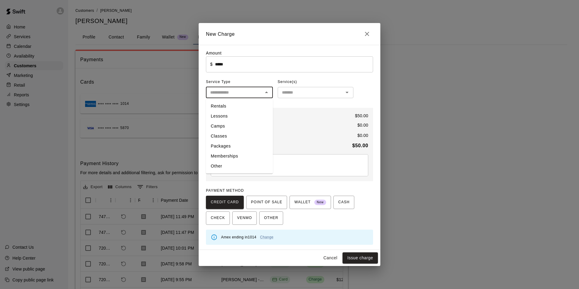
drag, startPoint x: 245, startPoint y: 90, endPoint x: 245, endPoint y: 98, distance: 7.6
click at [245, 90] on input "text" at bounding box center [234, 93] width 53 height 8
click at [257, 163] on li "Other" at bounding box center [239, 166] width 67 height 10
type input "*****"
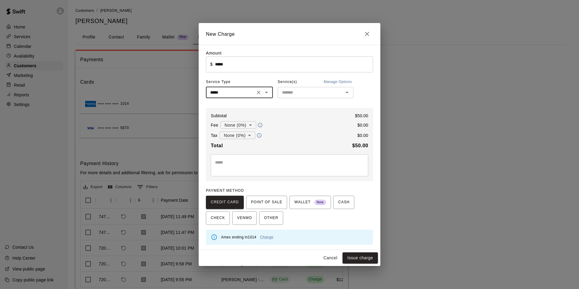
click at [312, 94] on input "text" at bounding box center [311, 93] width 62 height 8
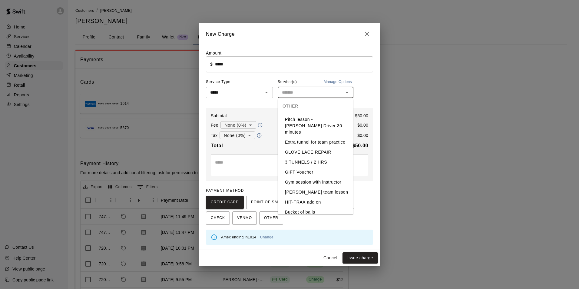
scroll to position [16, 0]
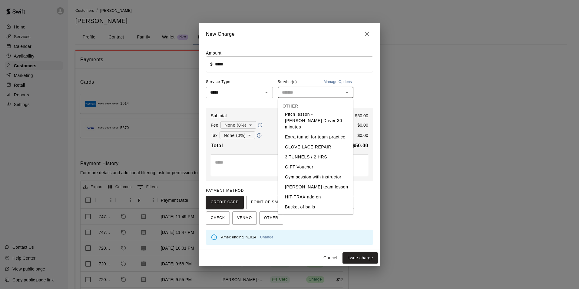
click at [316, 79] on div "Service(s) Manage Options" at bounding box center [316, 82] width 76 height 10
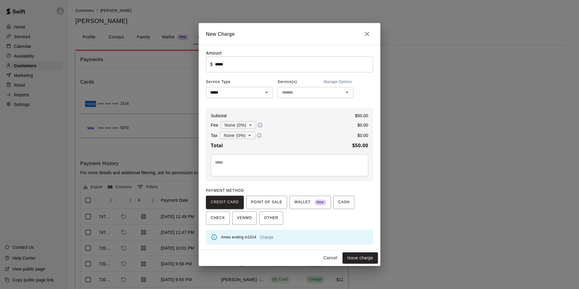
click at [336, 81] on button "Manage Options" at bounding box center [337, 82] width 31 height 10
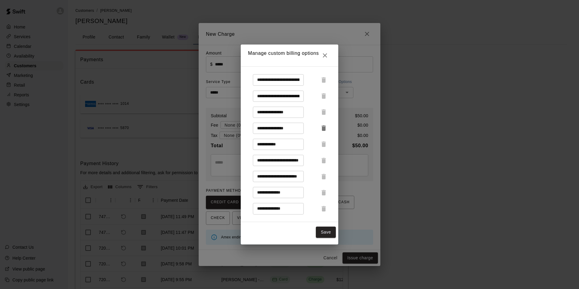
scroll to position [41, 0]
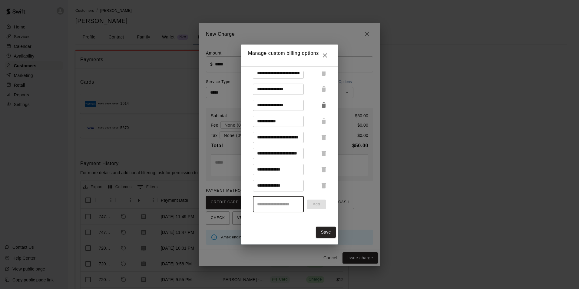
click at [291, 205] on input "text" at bounding box center [278, 204] width 51 height 16
type input "*"
type input "**********"
click at [316, 207] on button "Add" at bounding box center [316, 204] width 19 height 9
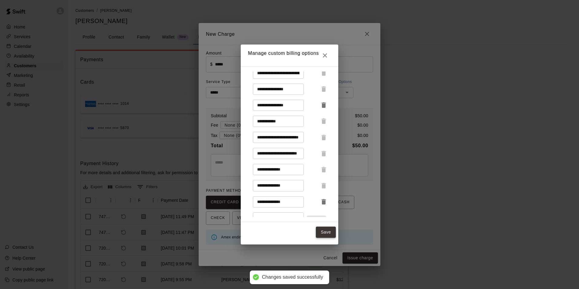
click at [324, 232] on button "Save" at bounding box center [326, 232] width 20 height 11
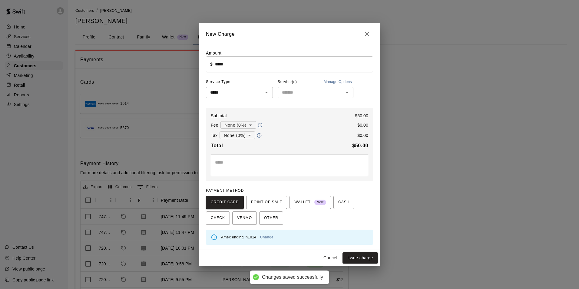
click at [300, 92] on input "text" at bounding box center [311, 93] width 62 height 8
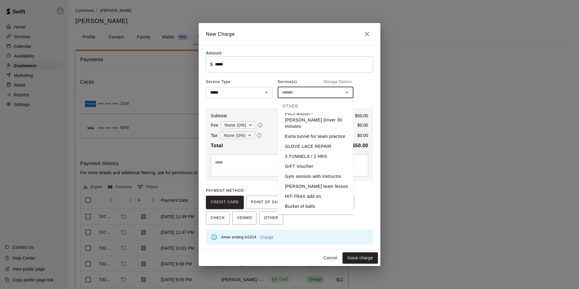
scroll to position [26, 0]
click at [323, 207] on li "Used glove sell" at bounding box center [316, 207] width 76 height 10
type input "**********"
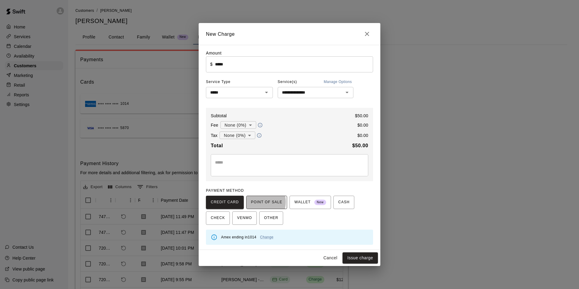
click at [258, 202] on span "POINT OF SALE" at bounding box center [266, 203] width 31 height 10
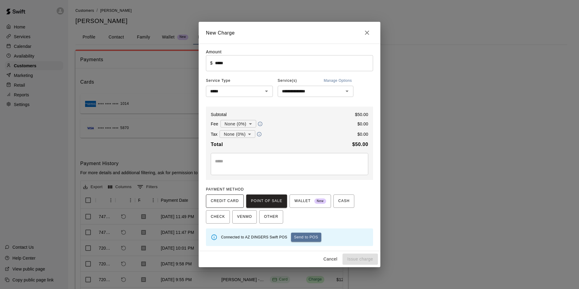
click at [232, 206] on span "CREDIT CARD" at bounding box center [225, 201] width 28 height 10
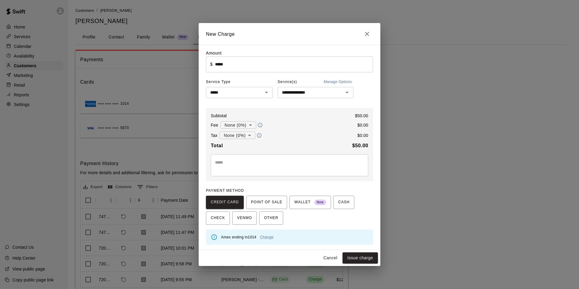
click at [258, 196] on div "PAYMENT METHOD CREDIT CARD POINT OF SALE WALLET New CASH CHECK VENMO OTHER" at bounding box center [289, 205] width 167 height 39
click at [359, 258] on button "Issue charge" at bounding box center [360, 257] width 35 height 11
type input "*"
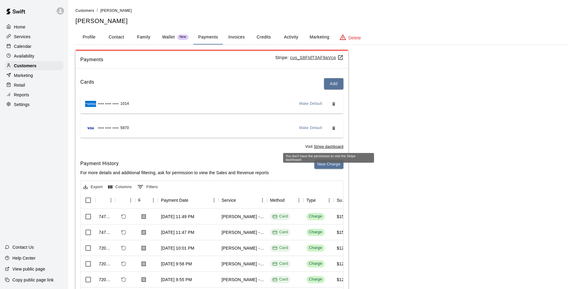
click at [321, 161] on div "You don't have the permission to visit the Stripe dashboard" at bounding box center [328, 158] width 91 height 10
click at [321, 167] on button "New Charge" at bounding box center [328, 164] width 29 height 9
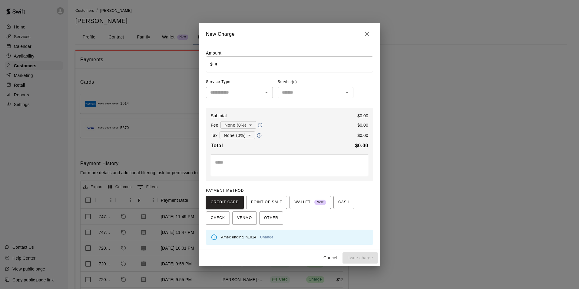
click at [240, 65] on input "*" at bounding box center [294, 64] width 158 height 16
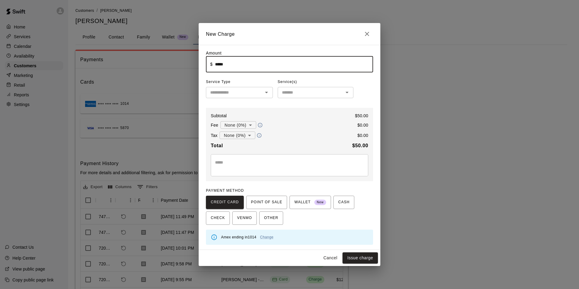
type input "*****"
click at [245, 91] on input "text" at bounding box center [234, 93] width 53 height 8
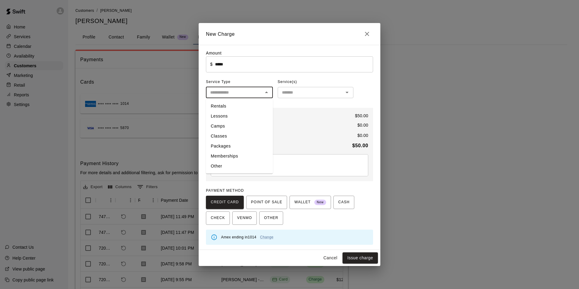
click at [232, 161] on li "Other" at bounding box center [239, 166] width 67 height 10
type input "*****"
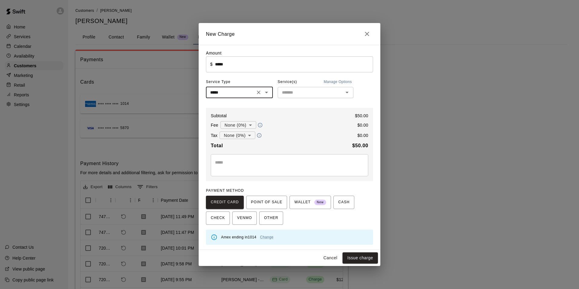
click at [294, 98] on div "​" at bounding box center [316, 92] width 76 height 11
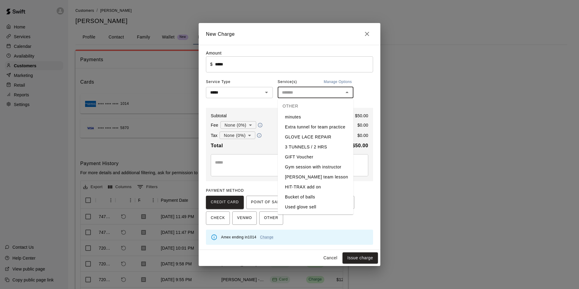
click at [307, 206] on li "Used glove sell" at bounding box center [316, 207] width 76 height 10
type input "**********"
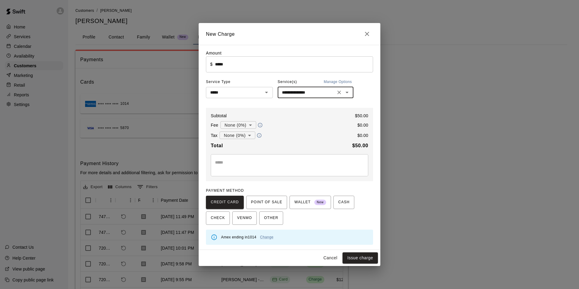
click at [264, 241] on div "Amex ending in 1014 Change" at bounding box center [294, 238] width 147 height 12
click at [267, 239] on link "Change" at bounding box center [266, 237] width 13 height 4
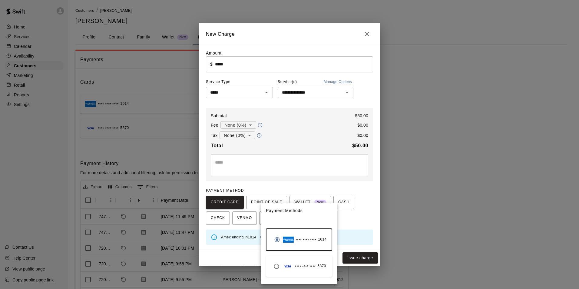
click at [286, 265] on img "button" at bounding box center [287, 266] width 11 height 6
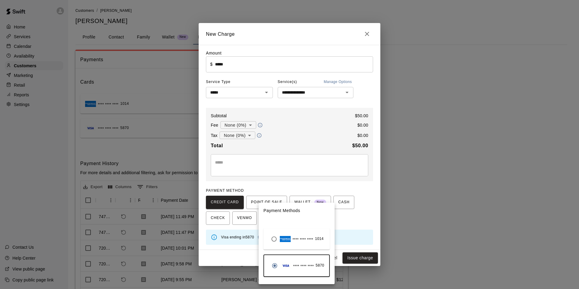
click at [360, 220] on div at bounding box center [289, 144] width 579 height 289
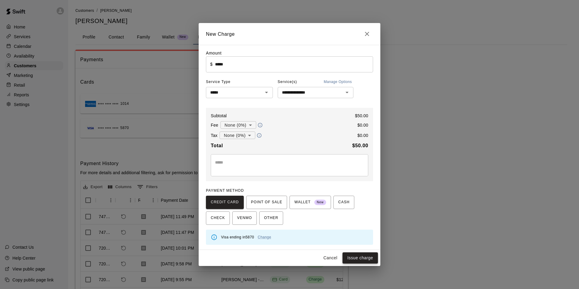
click at [355, 257] on button "Issue charge" at bounding box center [360, 257] width 35 height 11
type input "*"
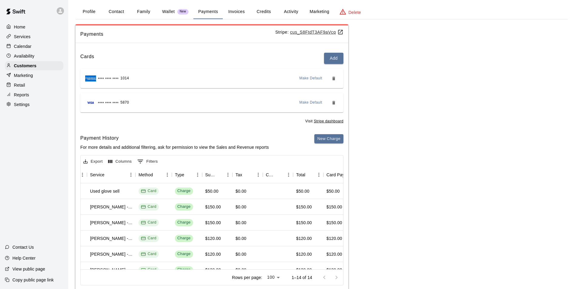
scroll to position [0, 0]
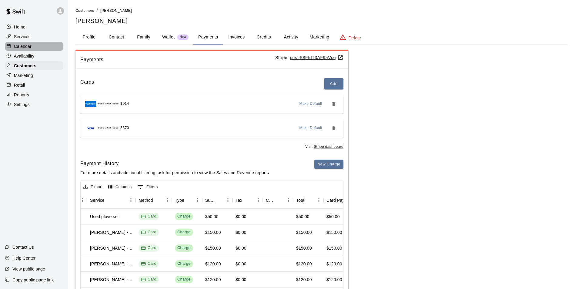
click at [34, 44] on div "Calendar" at bounding box center [34, 46] width 58 height 9
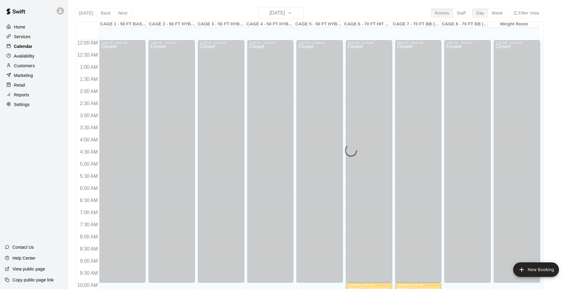
scroll to position [308, 0]
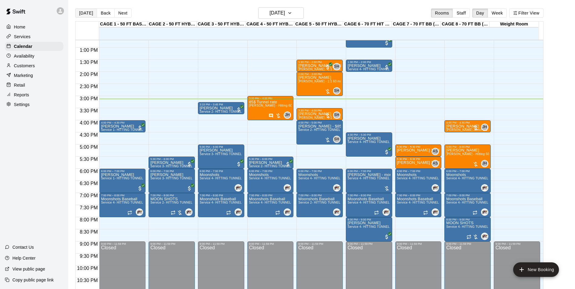
click at [84, 13] on button "[DATE]" at bounding box center [86, 12] width 22 height 9
click at [217, 108] on p "[PERSON_NAME]" at bounding box center [221, 108] width 43 height 0
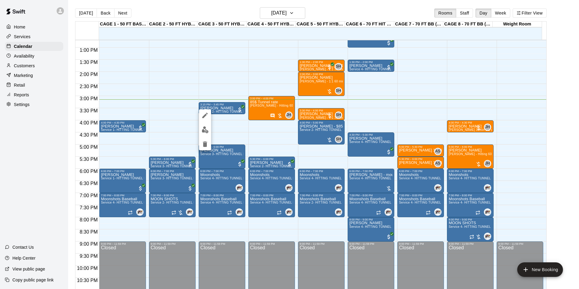
click at [220, 105] on div at bounding box center [289, 144] width 579 height 289
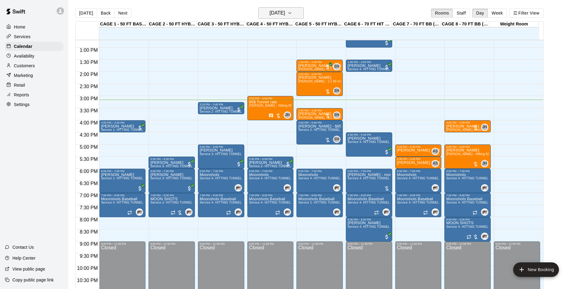
click at [301, 8] on button "[DATE]" at bounding box center [280, 13] width 45 height 12
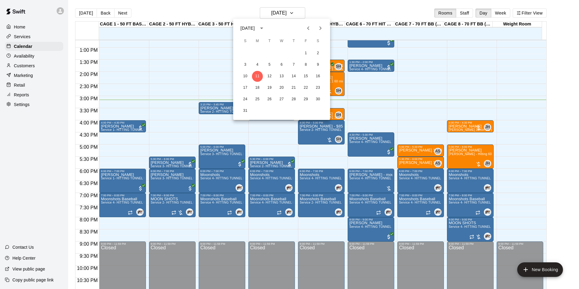
click at [314, 28] on button "Previous month" at bounding box center [308, 28] width 12 height 12
click at [280, 96] on button "30" at bounding box center [281, 99] width 11 height 11
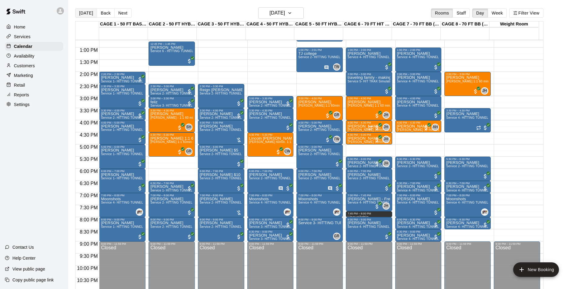
click at [88, 10] on button "[DATE]" at bounding box center [86, 12] width 22 height 9
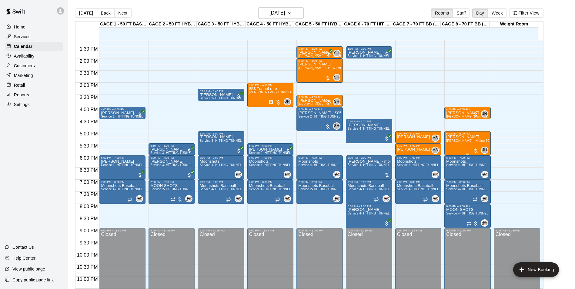
scroll to position [327, 0]
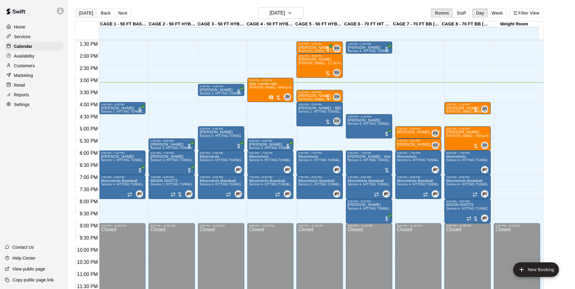
click at [85, 14] on button "[DATE]" at bounding box center [86, 12] width 22 height 9
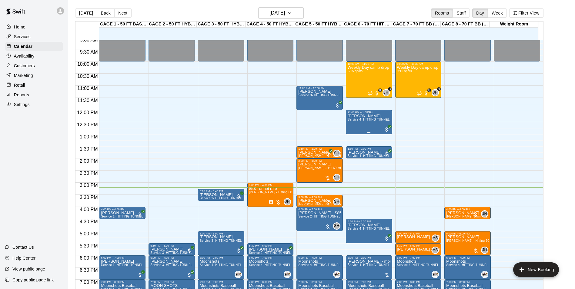
scroll to position [205, 0]
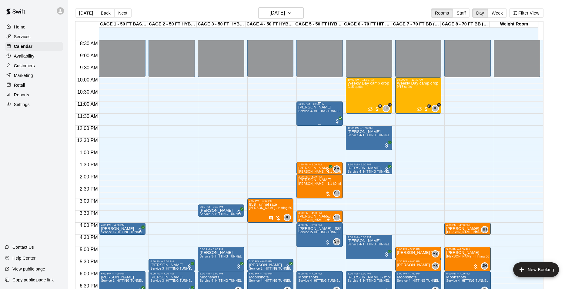
click at [308, 111] on span "Service 3- HITTING TUNNEL RENTAL - 50ft Softball" at bounding box center [335, 110] width 75 height 3
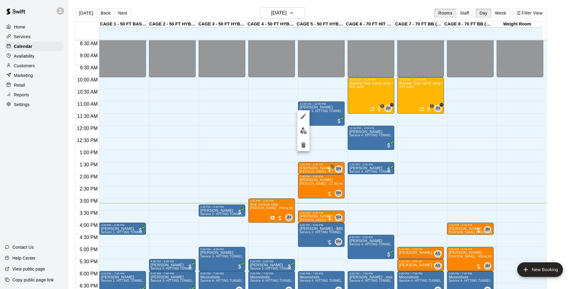
click at [323, 109] on div at bounding box center [289, 144] width 579 height 289
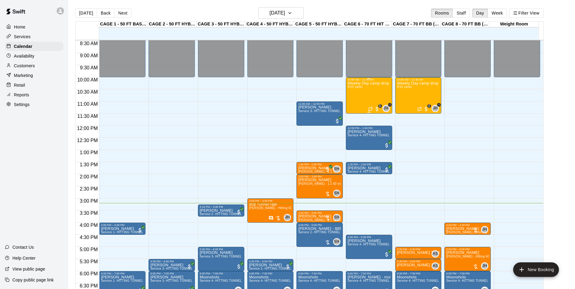
scroll to position [236, 0]
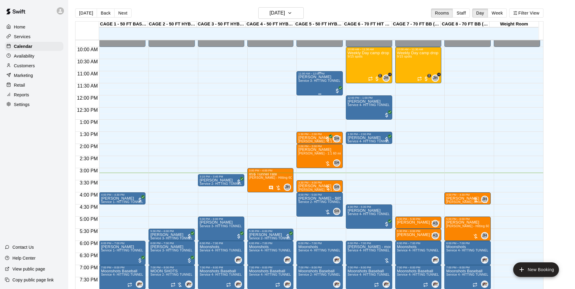
click at [317, 82] on span "Service 3- HITTING TUNNEL RENTAL - 50ft Softball" at bounding box center [335, 80] width 75 height 3
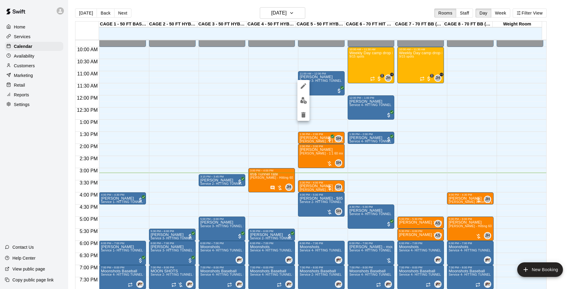
click at [300, 102] on button "edit" at bounding box center [304, 101] width 12 height 12
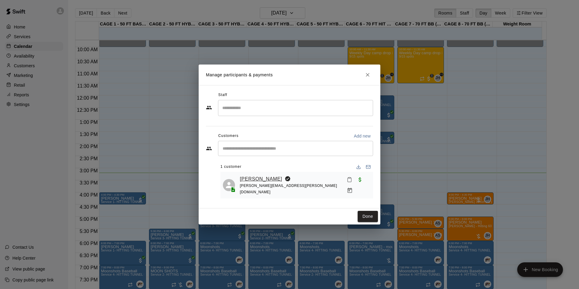
click at [249, 178] on link "[PERSON_NAME]" at bounding box center [261, 179] width 42 height 8
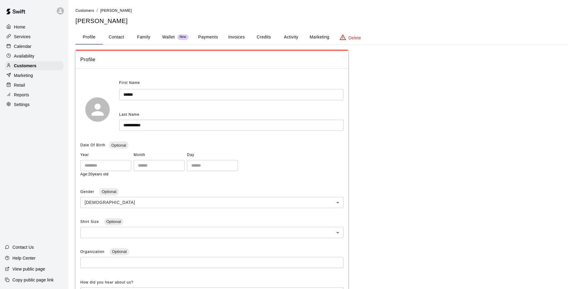
click at [128, 39] on button "Contact" at bounding box center [116, 37] width 27 height 15
select select "**"
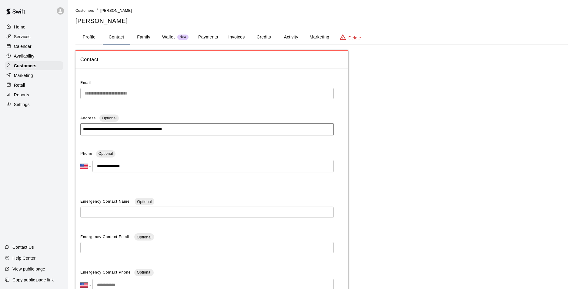
click at [140, 37] on button "Family" at bounding box center [143, 37] width 27 height 15
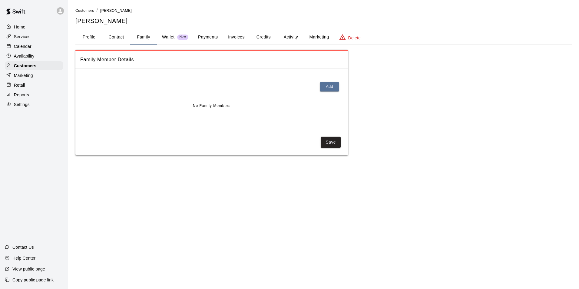
click at [95, 34] on button "Profile" at bounding box center [88, 37] width 27 height 15
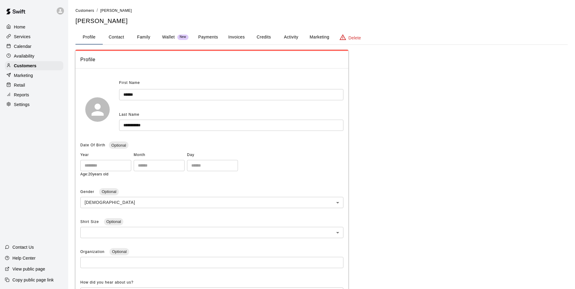
click at [56, 45] on div "Calendar" at bounding box center [34, 46] width 58 height 9
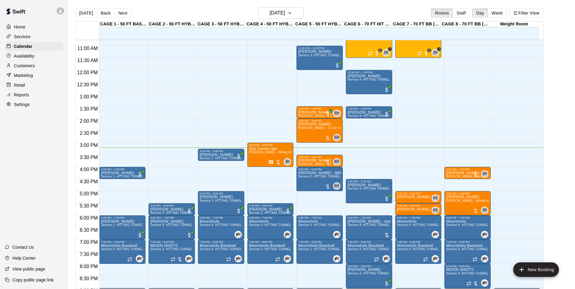
scroll to position [247, 0]
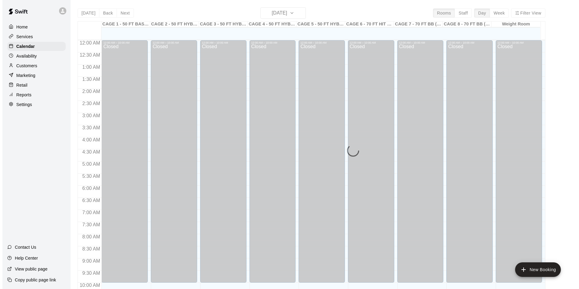
scroll to position [308, 0]
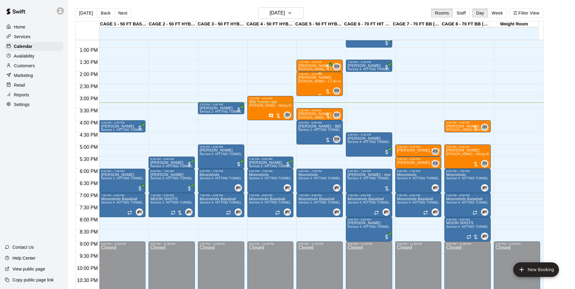
click at [313, 83] on span "[PERSON_NAME] - 1:1 60 min Baseball Hitting instruction" at bounding box center [340, 81] width 84 height 3
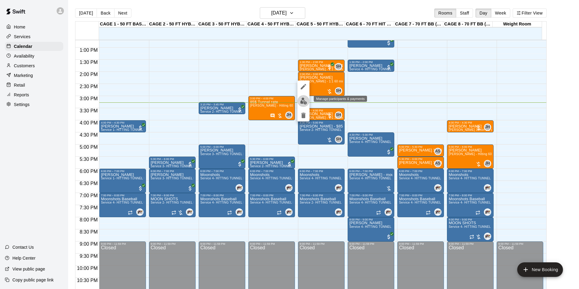
click at [305, 95] on button "edit" at bounding box center [304, 101] width 12 height 12
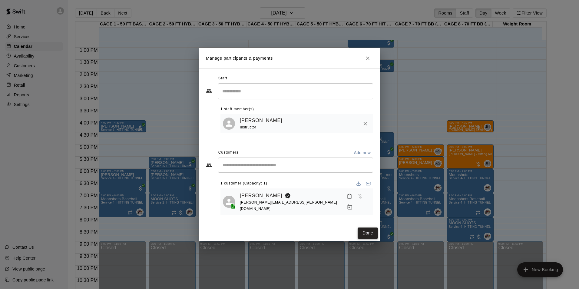
click at [366, 229] on button "Done" at bounding box center [368, 233] width 20 height 11
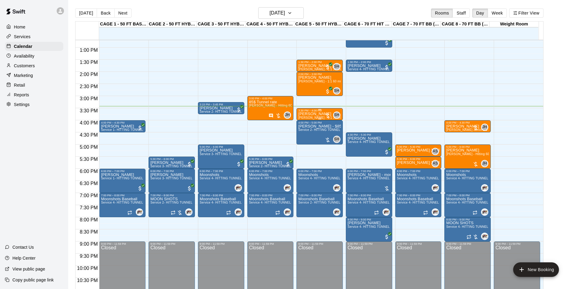
click at [322, 114] on p "[PERSON_NAME]" at bounding box center [319, 114] width 43 height 0
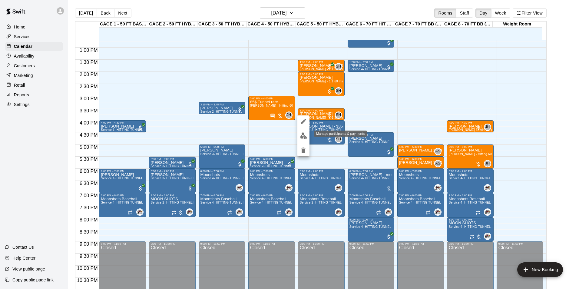
click at [302, 137] on img "edit" at bounding box center [303, 135] width 7 height 7
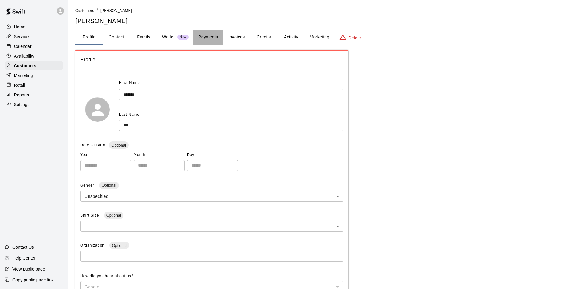
click at [195, 39] on button "Payments" at bounding box center [207, 37] width 29 height 15
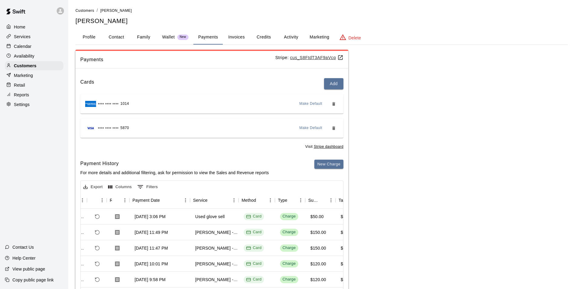
scroll to position [0, 28]
click at [40, 45] on div "Calendar" at bounding box center [34, 46] width 58 height 9
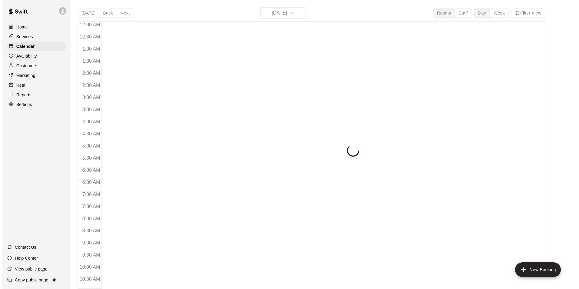
scroll to position [308, 0]
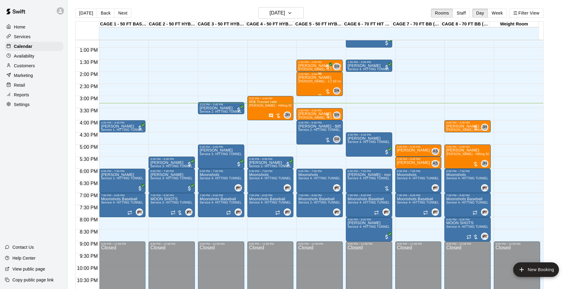
click at [305, 83] on span "[PERSON_NAME] - 1:1 60 min Baseball Hitting instruction" at bounding box center [340, 81] width 84 height 3
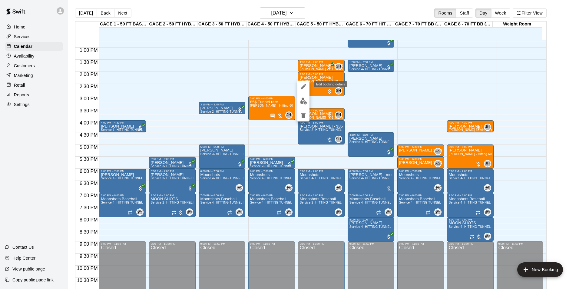
click at [304, 94] on div at bounding box center [304, 101] width 12 height 41
click at [302, 102] on img "edit" at bounding box center [303, 101] width 7 height 7
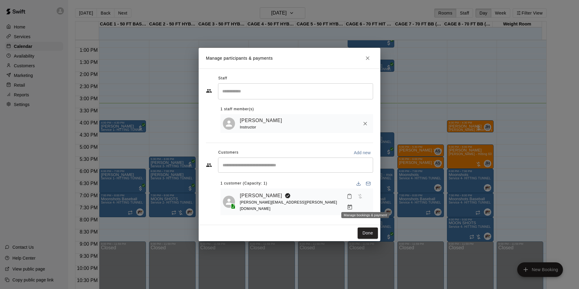
click at [353, 204] on icon "Manage bookings & payment" at bounding box center [350, 207] width 6 height 6
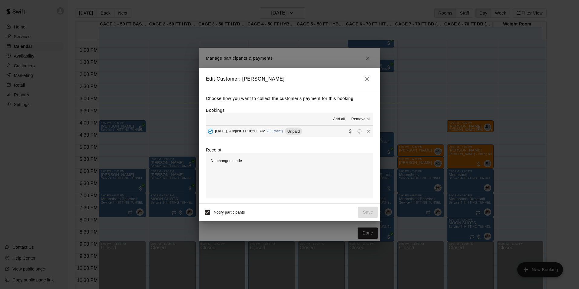
click at [301, 134] on span "Unpaid" at bounding box center [293, 131] width 17 height 5
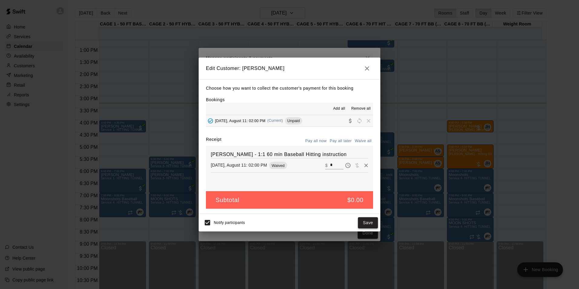
click at [367, 222] on button "Save" at bounding box center [368, 222] width 20 height 11
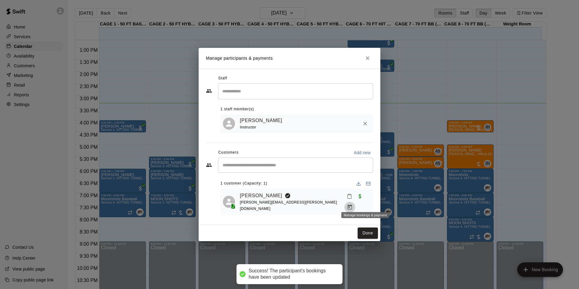
click at [353, 204] on icon "Manage bookings & payment" at bounding box center [350, 207] width 6 height 6
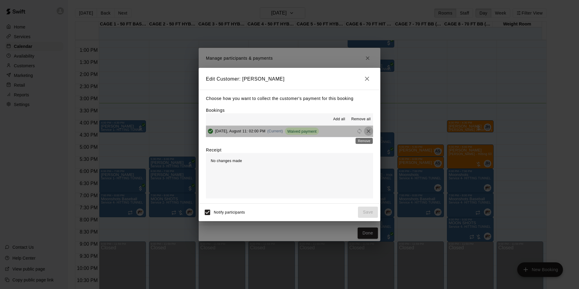
click at [364, 133] on button "Remove" at bounding box center [368, 131] width 9 height 9
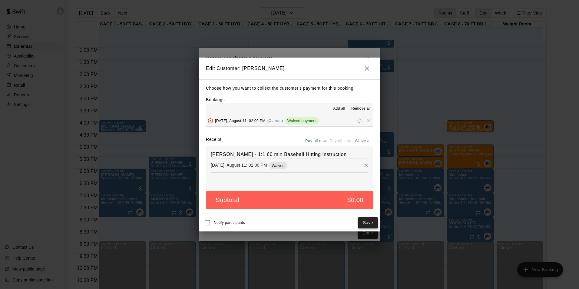
click at [366, 219] on button "Save" at bounding box center [368, 222] width 20 height 11
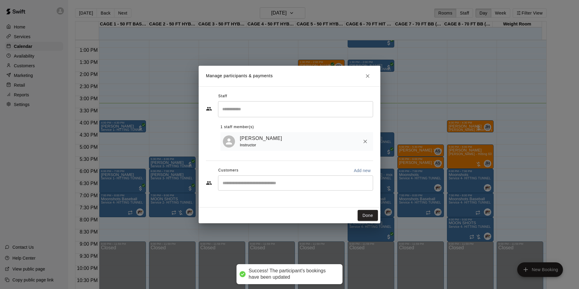
click at [347, 186] on input "Start typing to search customers..." at bounding box center [296, 183] width 150 height 6
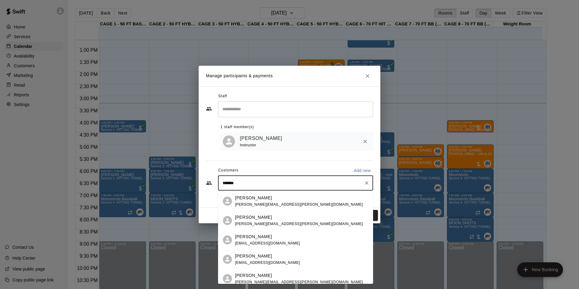
type input "*******"
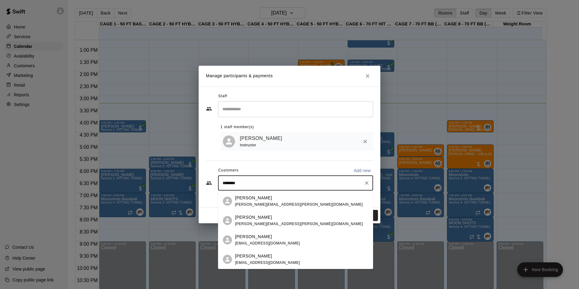
click at [312, 213] on div "Desiree Leo desiree.leo.5@gmail.com" at bounding box center [295, 220] width 155 height 19
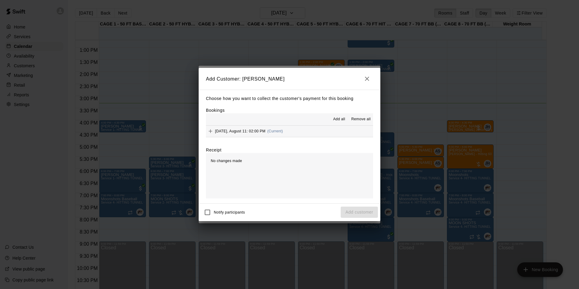
click at [328, 133] on button "Monday, August 11: 02:00 PM (Current)" at bounding box center [289, 131] width 167 height 11
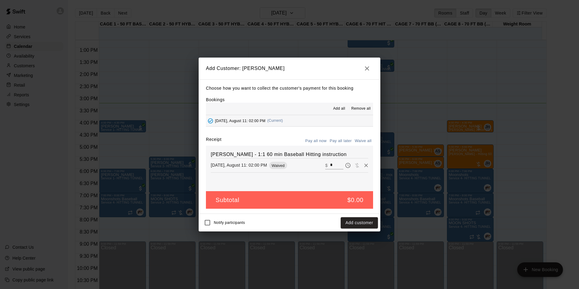
click at [332, 163] on input "*" at bounding box center [336, 166] width 13 height 8
type input "******"
click at [366, 222] on button "Checkout" at bounding box center [364, 222] width 28 height 11
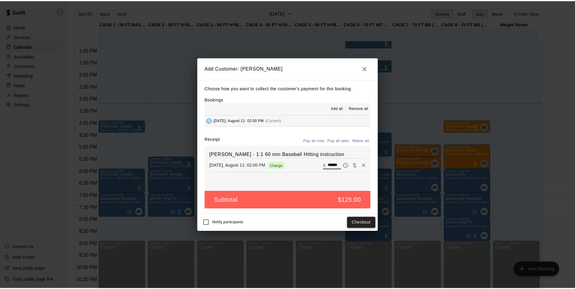
scroll to position [0, 0]
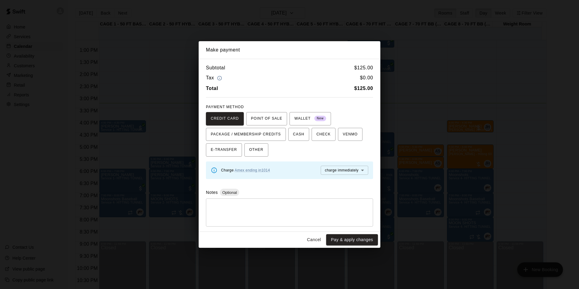
click at [262, 167] on div "Charge Amex ending in 1014" at bounding box center [245, 170] width 49 height 7
click at [265, 171] on link "Amex ending in 1014" at bounding box center [252, 170] width 35 height 4
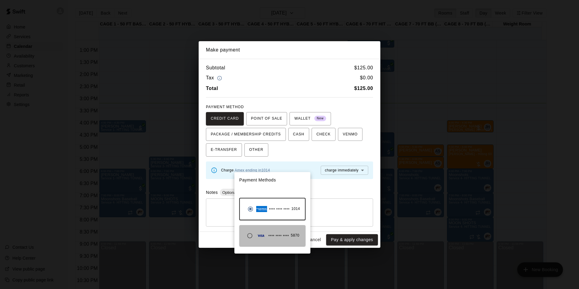
click at [272, 231] on div "**** **** **** 5870" at bounding box center [271, 236] width 55 height 12
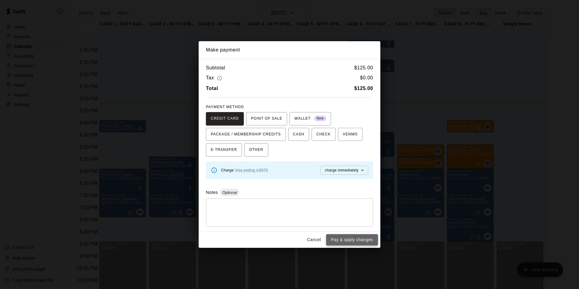
click at [360, 239] on button "Pay & apply changes" at bounding box center [352, 239] width 52 height 11
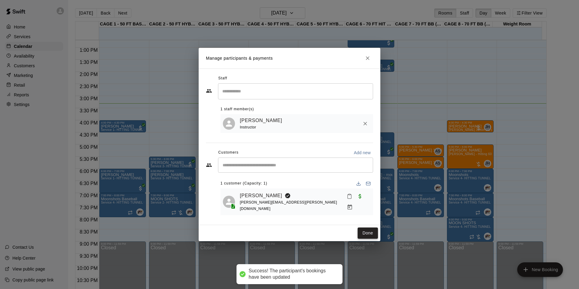
click at [369, 230] on button "Done" at bounding box center [368, 233] width 20 height 11
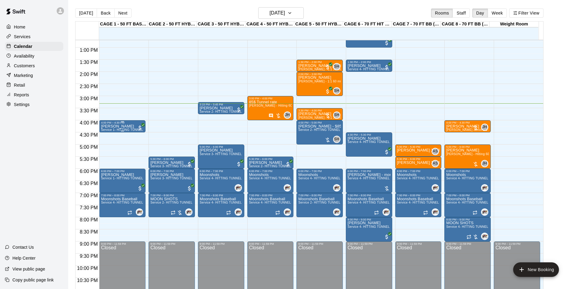
click at [123, 126] on p "[PERSON_NAME]" at bounding box center [122, 126] width 43 height 0
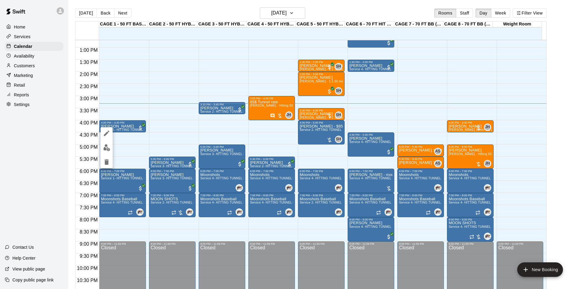
click at [471, 127] on div at bounding box center [289, 144] width 579 height 289
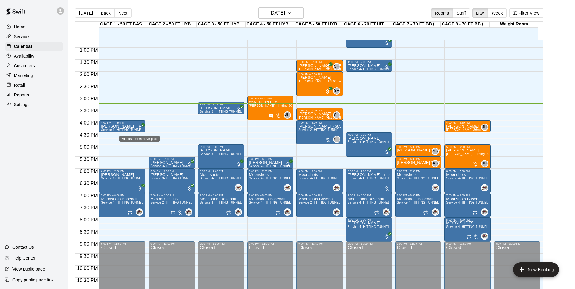
click at [141, 127] on span "All customers have paid" at bounding box center [140, 128] width 6 height 6
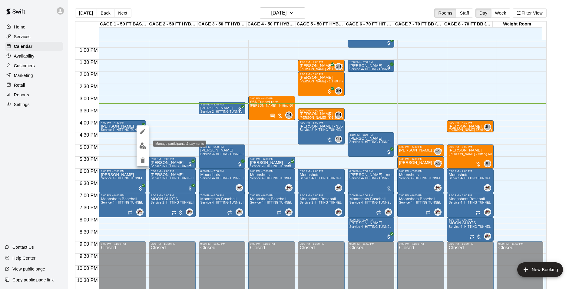
click at [140, 143] on img "edit" at bounding box center [142, 145] width 7 height 7
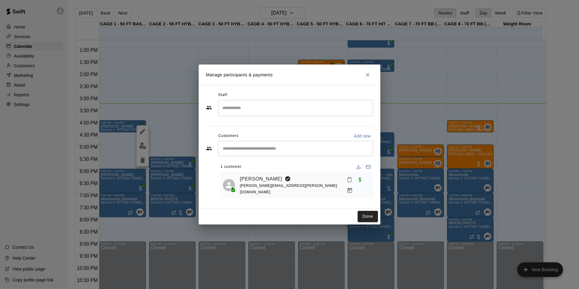
click at [348, 182] on icon "Mark attendance" at bounding box center [350, 180] width 4 height 4
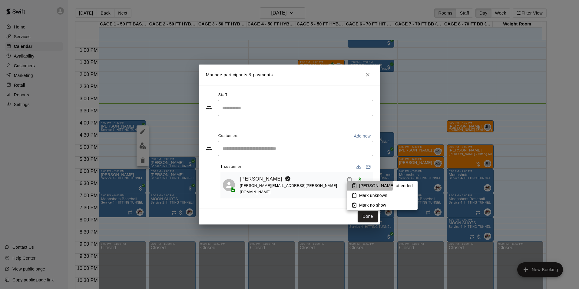
click at [365, 183] on p "Mark attended" at bounding box center [386, 186] width 54 height 6
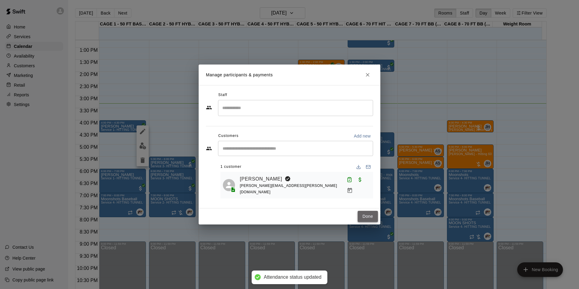
click at [368, 214] on button "Done" at bounding box center [368, 216] width 20 height 11
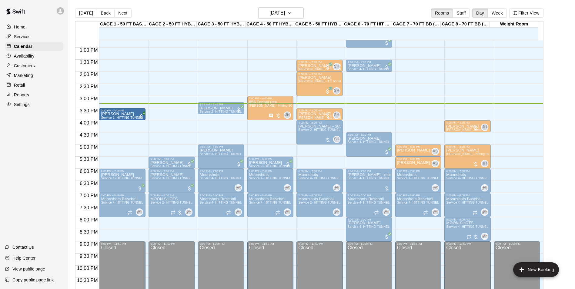
drag, startPoint x: 102, startPoint y: 124, endPoint x: 108, endPoint y: 110, distance: 14.9
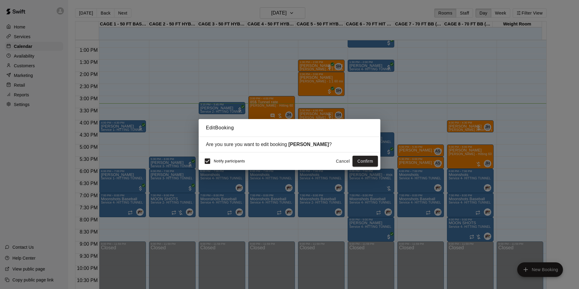
click at [108, 110] on div "Edit Booking Are you sure you want to edit booking Emrik Bozada ? Notify partic…" at bounding box center [289, 144] width 579 height 289
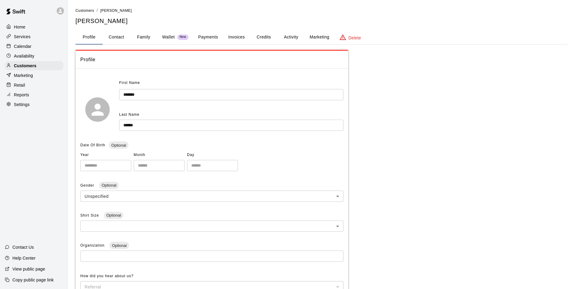
click at [200, 40] on button "Payments" at bounding box center [207, 37] width 29 height 15
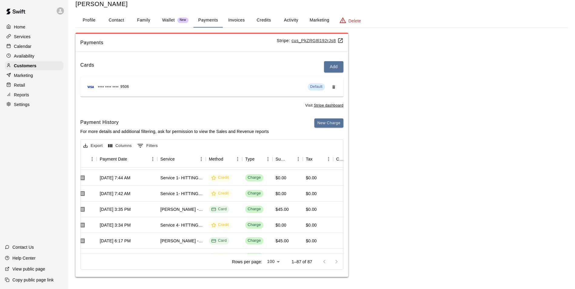
scroll to position [91, 61]
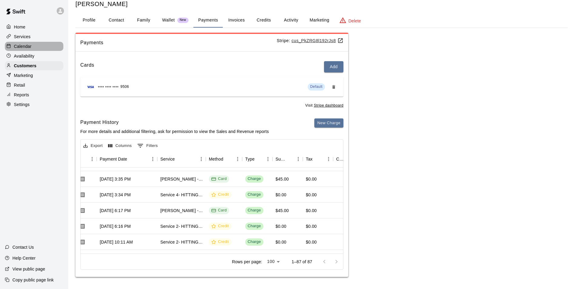
click at [29, 49] on p "Calendar" at bounding box center [23, 46] width 18 height 6
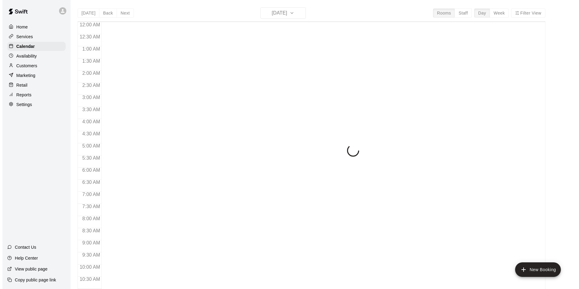
scroll to position [308, 0]
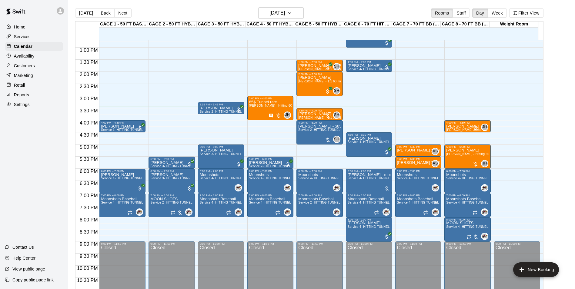
click at [308, 114] on p "[PERSON_NAME]" at bounding box center [319, 114] width 43 height 0
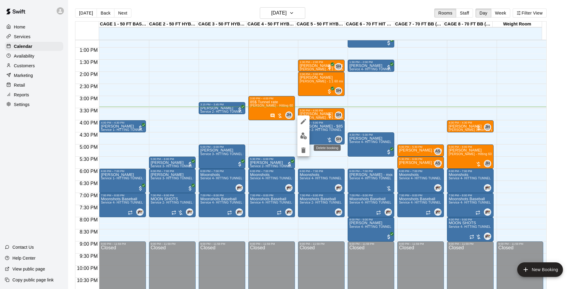
click at [299, 153] on button "delete" at bounding box center [304, 150] width 12 height 12
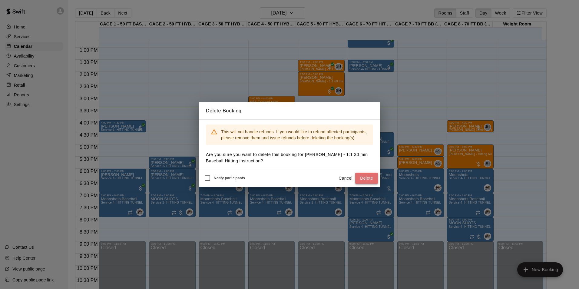
click at [365, 176] on button "Delete" at bounding box center [366, 178] width 23 height 11
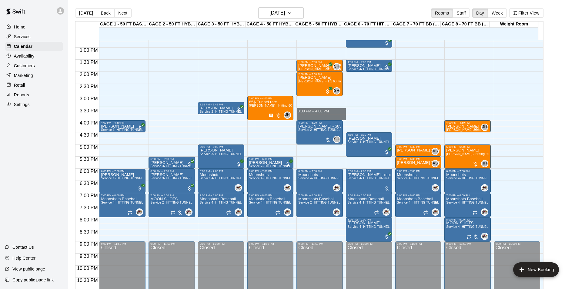
drag, startPoint x: 301, startPoint y: 109, endPoint x: 302, endPoint y: 119, distance: 9.7
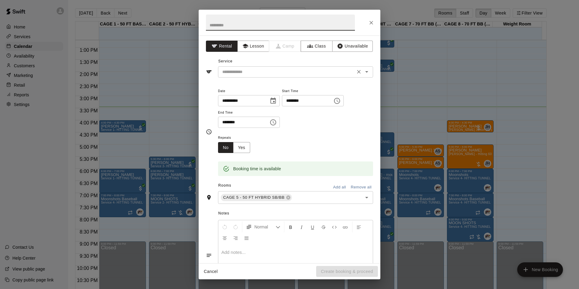
click at [254, 73] on input "text" at bounding box center [287, 72] width 134 height 8
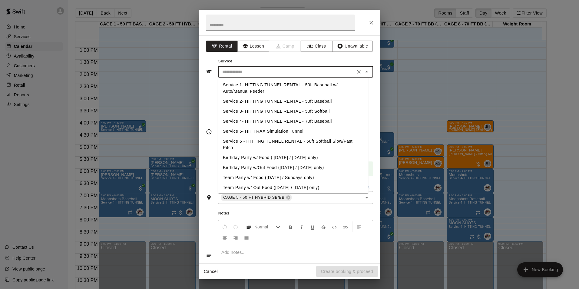
click at [285, 103] on li "Service 2- HITTING TUNNEL RENTAL - 50ft Baseball" at bounding box center [293, 101] width 151 height 10
type input "**********"
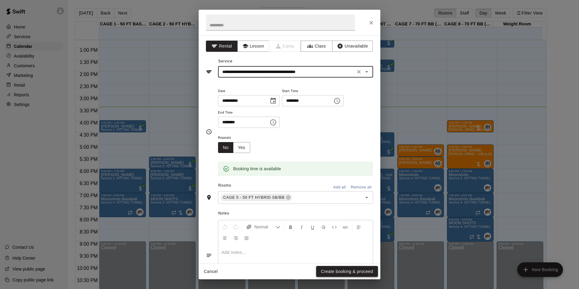
click at [356, 272] on button "Create booking & proceed" at bounding box center [347, 271] width 62 height 11
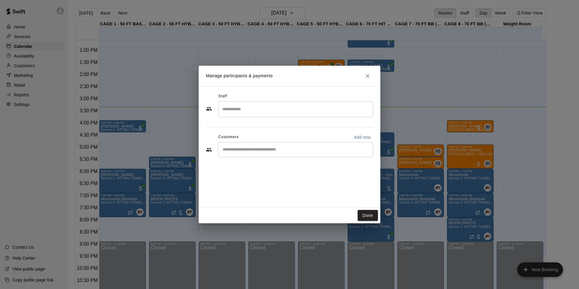
click at [289, 153] on div "​" at bounding box center [295, 149] width 155 height 15
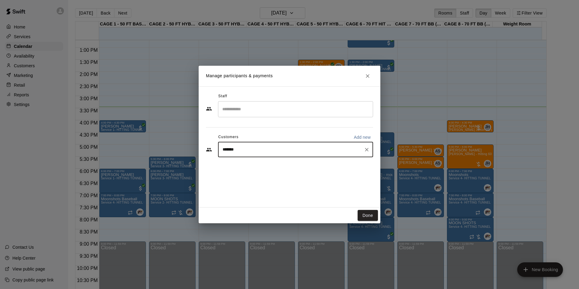
type input "********"
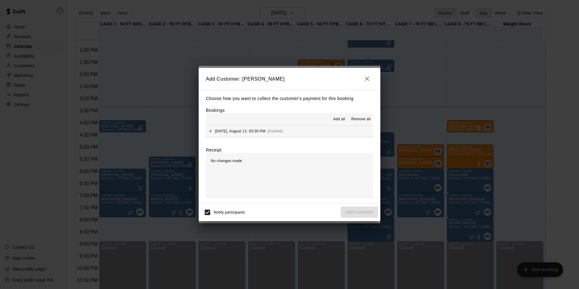
click at [322, 131] on button "[DATE], August 11: 03:30 PM (Current)" at bounding box center [289, 131] width 167 height 11
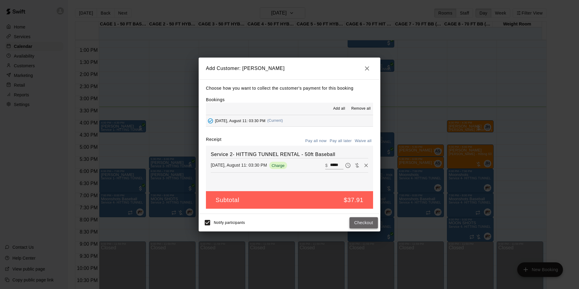
click at [353, 224] on button "Checkout" at bounding box center [364, 222] width 28 height 11
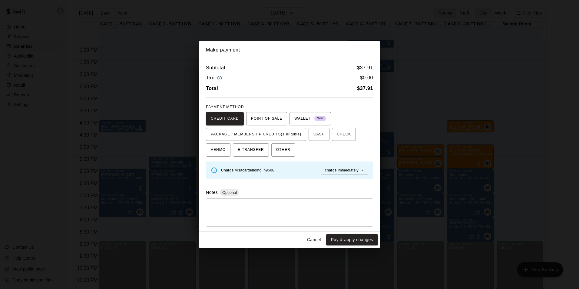
click at [314, 240] on button "Cancel" at bounding box center [314, 239] width 19 height 11
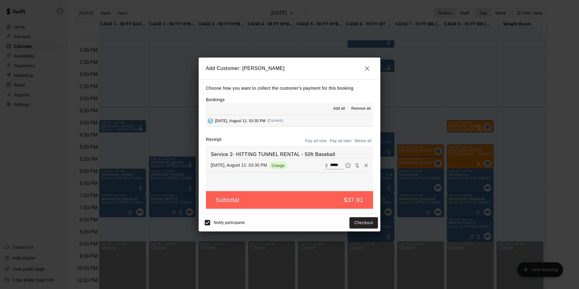
click at [355, 214] on div "Add Customer: Ethan Thomas Choose how you want to collect the customer's paymen…" at bounding box center [290, 145] width 182 height 174
drag, startPoint x: 355, startPoint y: 214, endPoint x: 354, endPoint y: 219, distance: 5.7
click at [354, 219] on button "Checkout" at bounding box center [364, 222] width 28 height 11
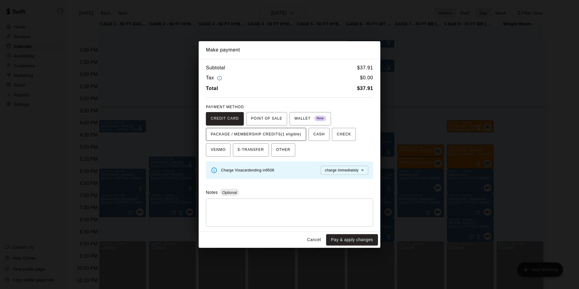
click at [291, 130] on span "PACKAGE / MEMBERSHIP CREDITS (1 eligible)" at bounding box center [256, 135] width 91 height 10
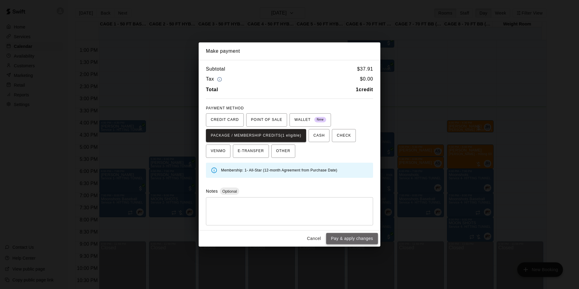
click at [358, 240] on button "Pay & apply changes" at bounding box center [352, 238] width 52 height 11
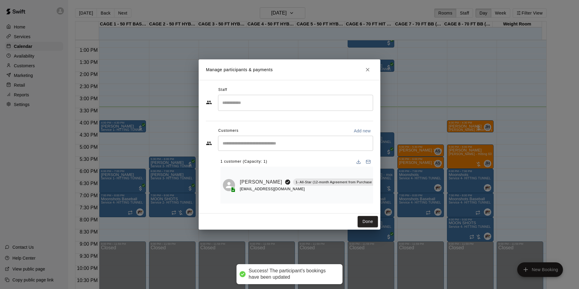
click at [288, 109] on div "​" at bounding box center [295, 103] width 155 height 16
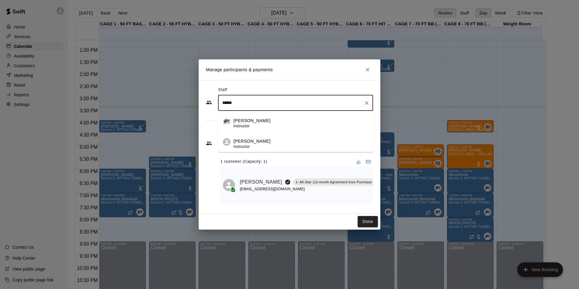
click at [264, 145] on div "Scott Hairston Instructor" at bounding box center [301, 144] width 135 height 12
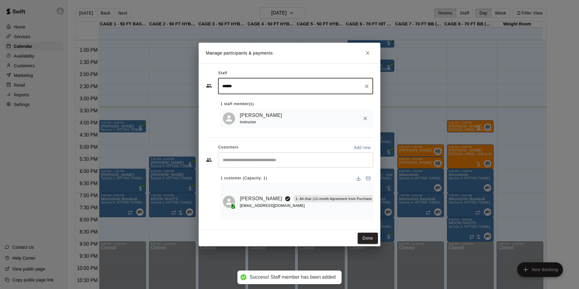
type input "*****"
click at [369, 239] on button "Done" at bounding box center [368, 238] width 20 height 11
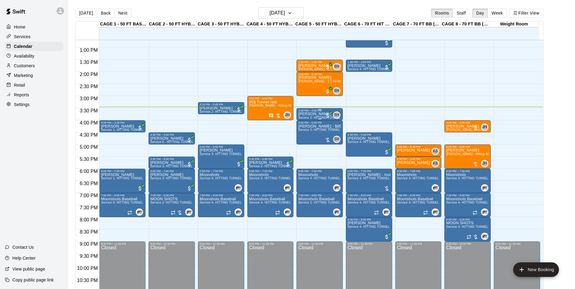
click at [314, 117] on div "Ethan Thomas Service 2- HITTING TUNNEL RENTAL - 50ft Baseball" at bounding box center [319, 256] width 43 height 289
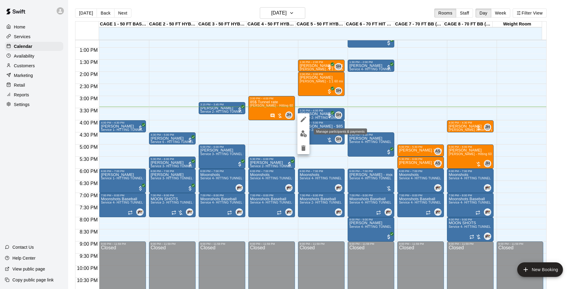
click at [307, 135] on button "edit" at bounding box center [304, 134] width 12 height 12
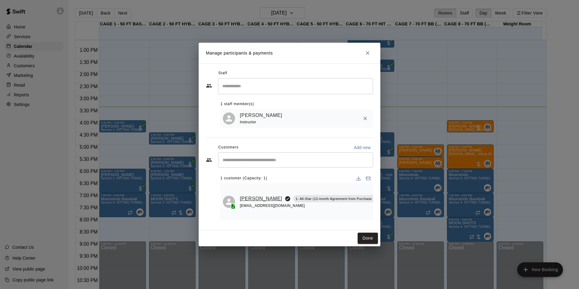
click at [256, 201] on link "[PERSON_NAME]" at bounding box center [261, 199] width 42 height 8
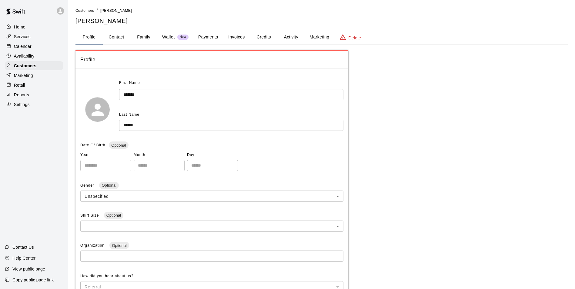
click at [217, 42] on button "Payments" at bounding box center [207, 37] width 29 height 15
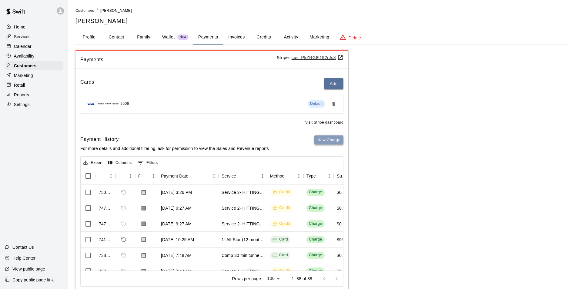
click at [331, 141] on button "New Charge" at bounding box center [328, 139] width 29 height 9
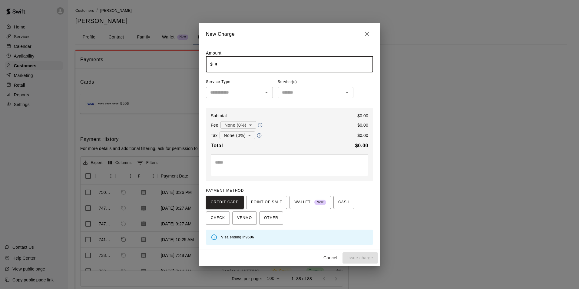
click at [297, 64] on input "*" at bounding box center [294, 64] width 158 height 16
type input "*****"
click at [233, 95] on input "text" at bounding box center [234, 93] width 53 height 8
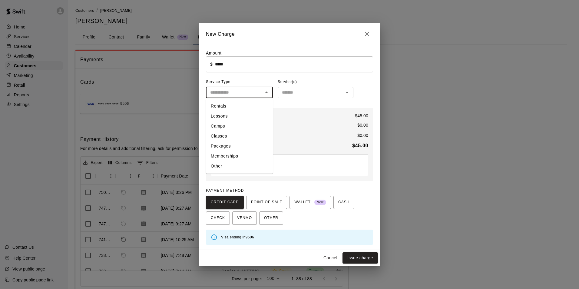
click at [248, 114] on li "Lessons" at bounding box center [239, 116] width 67 height 10
type input "*******"
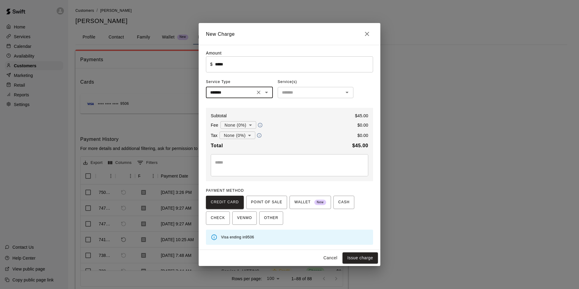
click at [284, 95] on input "text" at bounding box center [311, 93] width 62 height 8
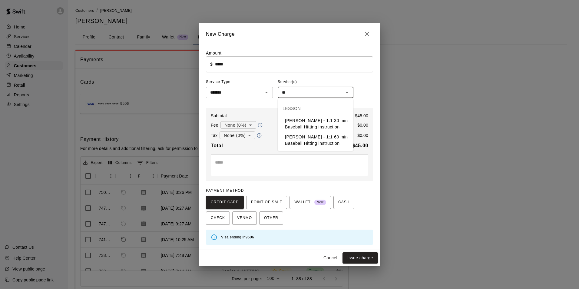
click at [320, 127] on li "[PERSON_NAME] - 1:1 30 min Baseball Hitting instruction" at bounding box center [316, 124] width 76 height 16
type input "**********"
click at [357, 259] on button "Issue charge" at bounding box center [360, 257] width 35 height 11
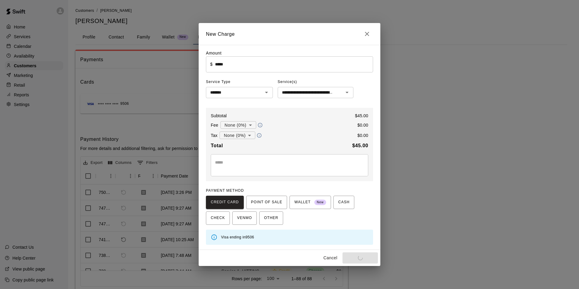
type input "*"
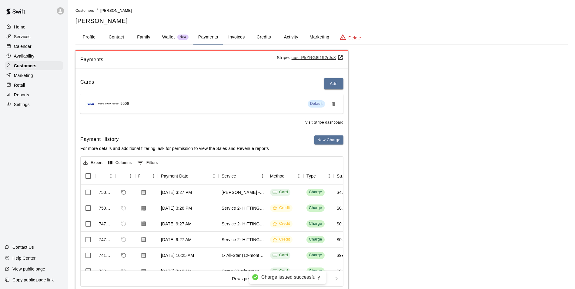
click at [39, 49] on div "Calendar" at bounding box center [34, 46] width 58 height 9
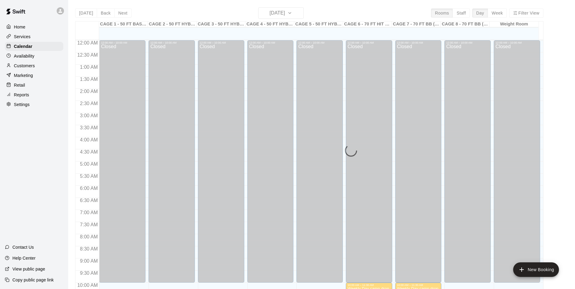
scroll to position [308, 0]
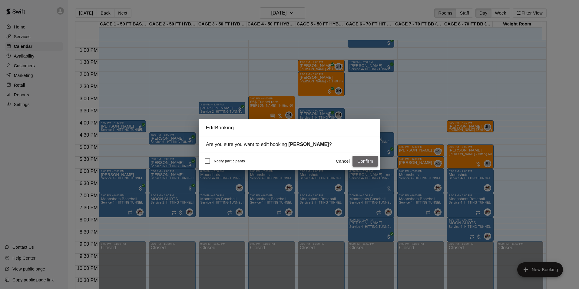
click at [363, 162] on button "Confirm" at bounding box center [365, 161] width 25 height 11
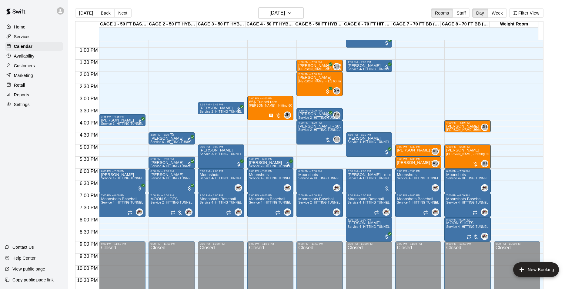
click at [165, 138] on p "[PERSON_NAME]" at bounding box center [171, 138] width 43 height 0
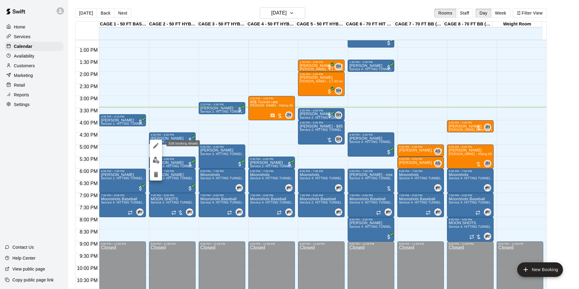
click at [158, 143] on icon "edit" at bounding box center [155, 145] width 7 height 7
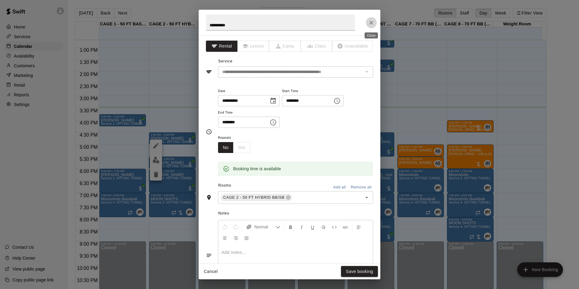
click at [374, 25] on icon "Close" at bounding box center [371, 23] width 6 height 6
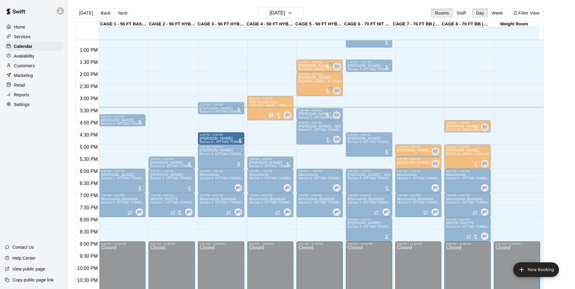
drag, startPoint x: 174, startPoint y: 135, endPoint x: 198, endPoint y: 136, distance: 24.2
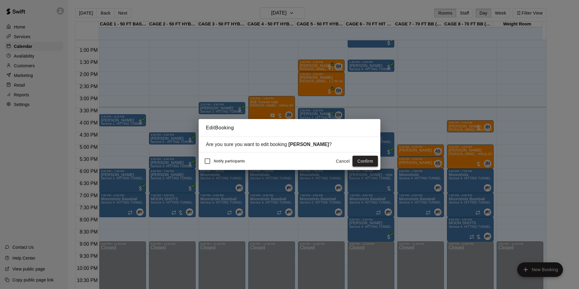
click at [359, 159] on button "Confirm" at bounding box center [365, 161] width 25 height 11
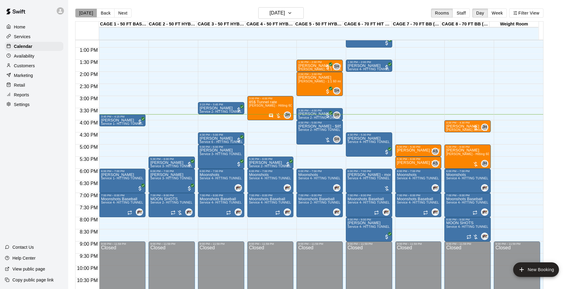
drag, startPoint x: 87, startPoint y: 11, endPoint x: 82, endPoint y: 10, distance: 4.3
click at [86, 11] on button "[DATE]" at bounding box center [86, 12] width 22 height 9
click at [252, 102] on p "85$ Tunnel rate" at bounding box center [270, 102] width 43 height 0
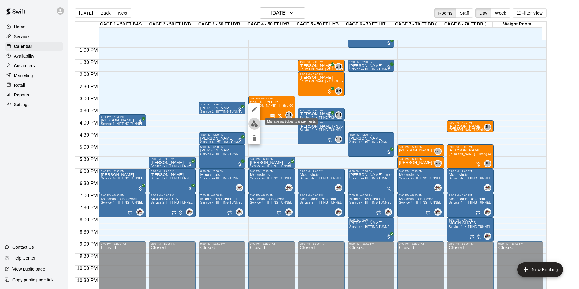
click at [252, 120] on img "edit" at bounding box center [254, 123] width 7 height 7
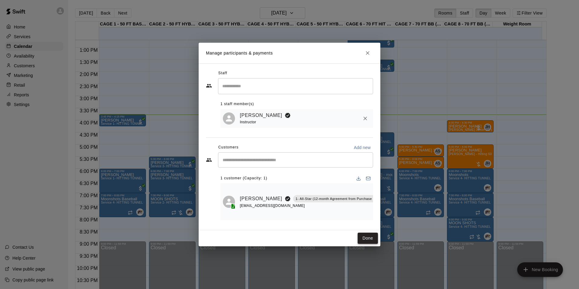
click at [363, 240] on button "Done" at bounding box center [368, 238] width 20 height 11
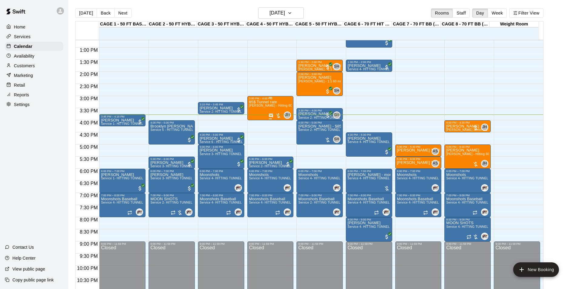
click at [254, 102] on p "85$ Tunnel rate" at bounding box center [270, 102] width 43 height 0
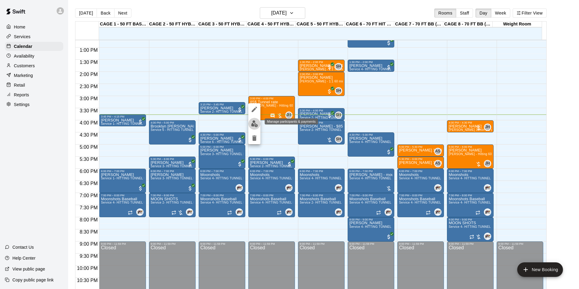
click at [252, 125] on img "edit" at bounding box center [254, 123] width 7 height 7
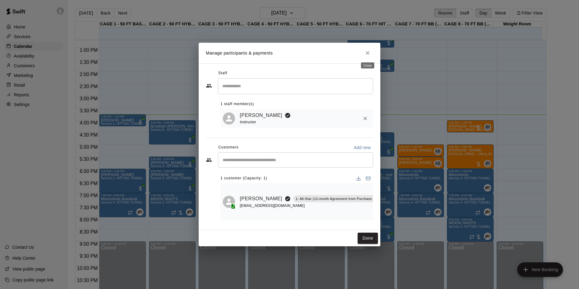
click at [371, 56] on button "Close" at bounding box center [367, 53] width 11 height 11
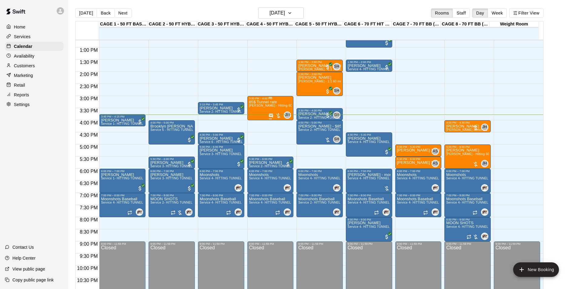
click at [255, 113] on div "85$ Tunnel rate John Havird - Hitting 60min 1:1 instruction" at bounding box center [270, 244] width 43 height 289
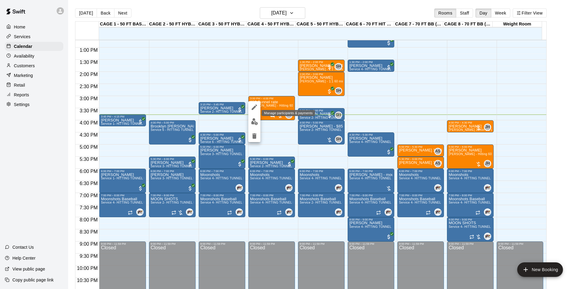
click at [253, 123] on img "edit" at bounding box center [254, 121] width 7 height 7
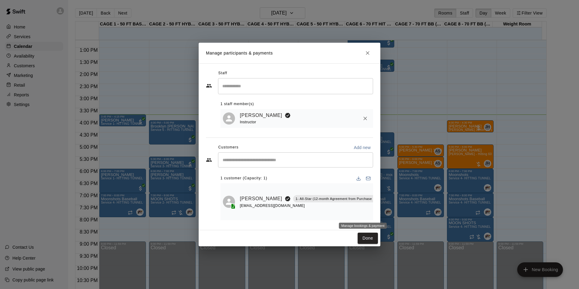
click at [385, 216] on button "Manage bookings & payment" at bounding box center [390, 212] width 11 height 11
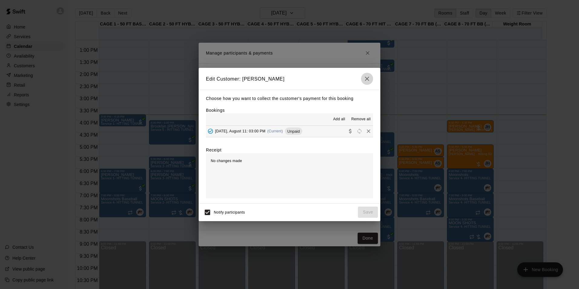
click at [368, 76] on icon "button" at bounding box center [367, 78] width 7 height 7
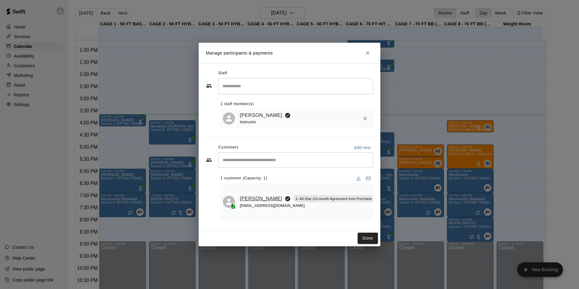
click at [251, 200] on link "[PERSON_NAME]" at bounding box center [261, 199] width 42 height 8
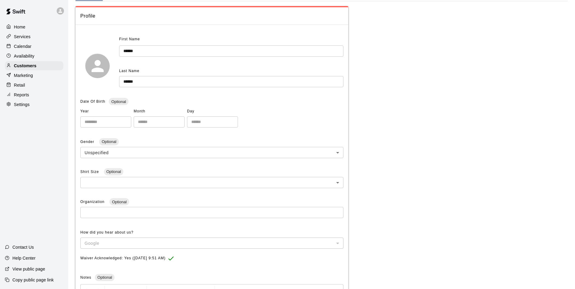
scroll to position [33, 0]
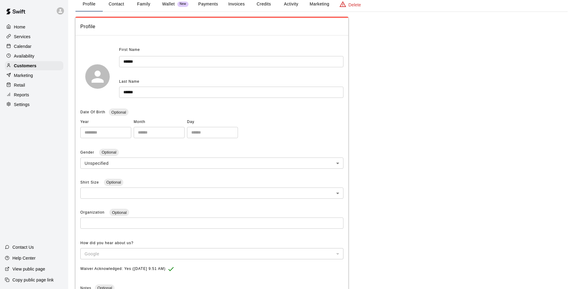
click at [194, 8] on button "Payments" at bounding box center [207, 4] width 29 height 15
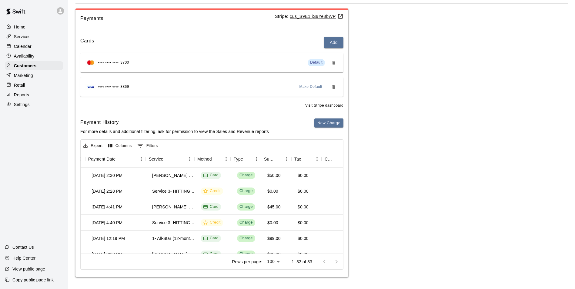
scroll to position [0, 73]
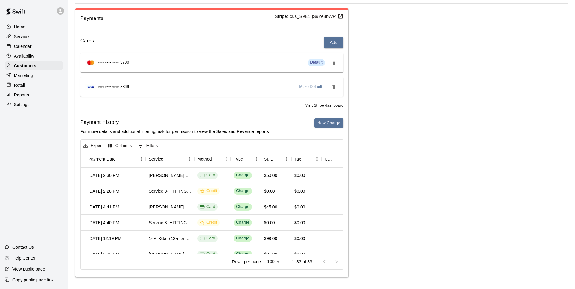
click at [29, 46] on p "Calendar" at bounding box center [23, 46] width 18 height 6
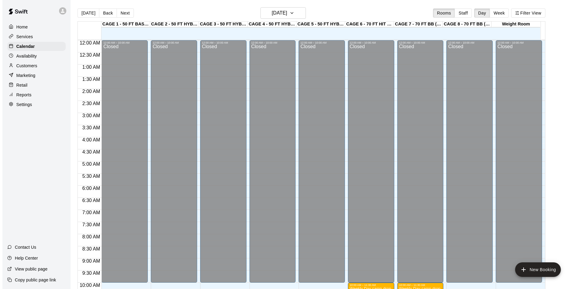
scroll to position [308, 0]
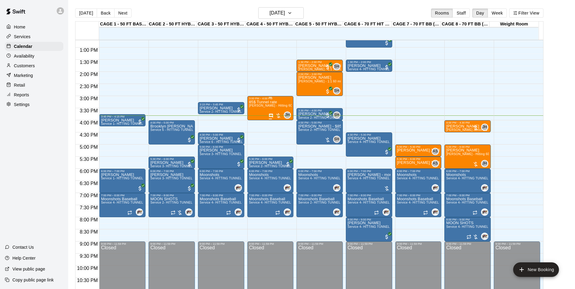
click at [273, 109] on div "85$ Tunnel rate John Havird - Hitting 60min 1:1 instruction" at bounding box center [270, 244] width 43 height 289
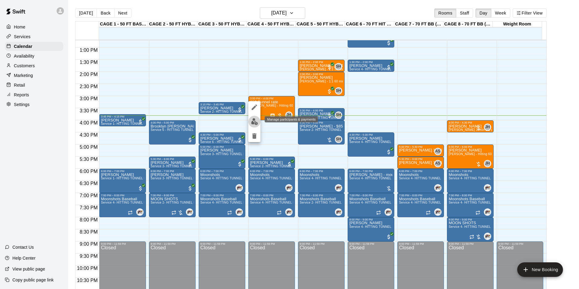
click at [257, 125] on button "edit" at bounding box center [254, 122] width 12 height 12
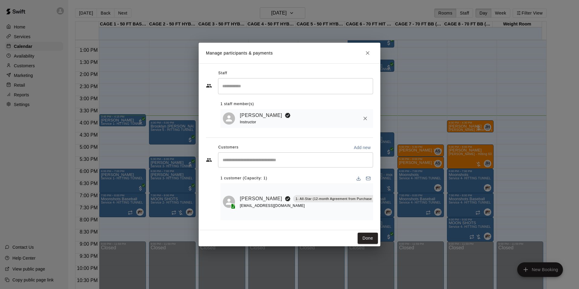
click at [239, 197] on div "Raquel Wilson 1- All-Star (12-month Agreement from Purchase Date) roqqee@gmail.…" at bounding box center [297, 202] width 148 height 32
click at [246, 197] on link "[PERSON_NAME]" at bounding box center [261, 199] width 42 height 8
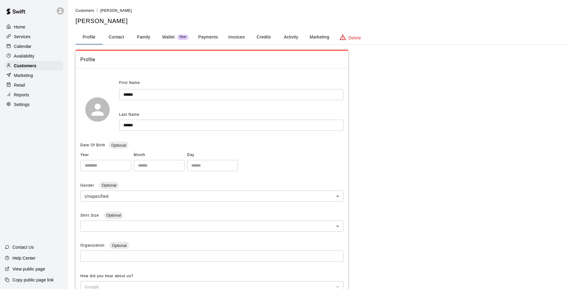
click at [222, 41] on button "Payments" at bounding box center [207, 37] width 29 height 15
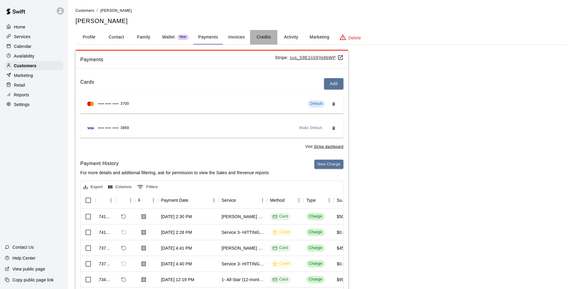
click at [272, 40] on button "Credits" at bounding box center [263, 37] width 27 height 15
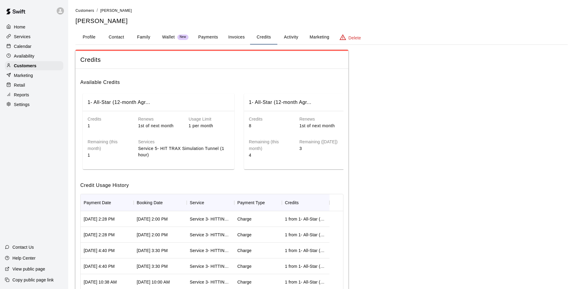
click at [281, 38] on button "Activity" at bounding box center [290, 37] width 27 height 15
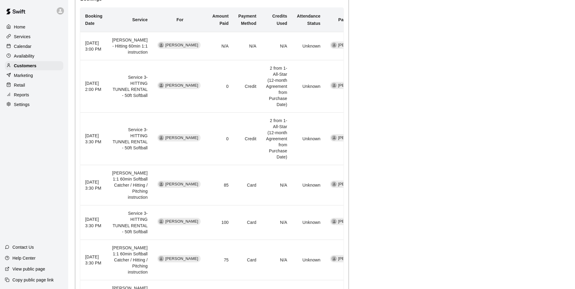
scroll to position [179, 0]
click at [35, 45] on div "Calendar" at bounding box center [34, 46] width 58 height 9
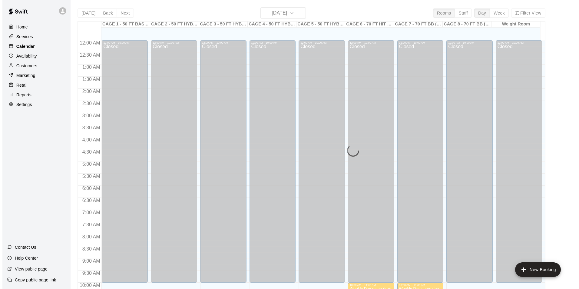
scroll to position [308, 0]
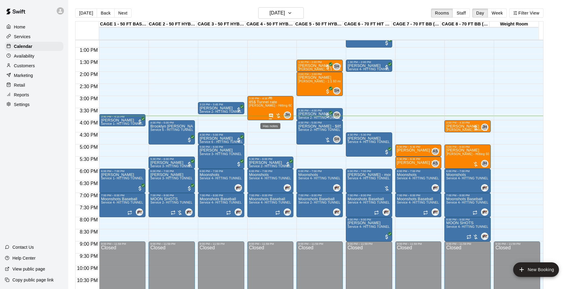
click at [271, 117] on icon "Has notes" at bounding box center [271, 116] width 4 height 4
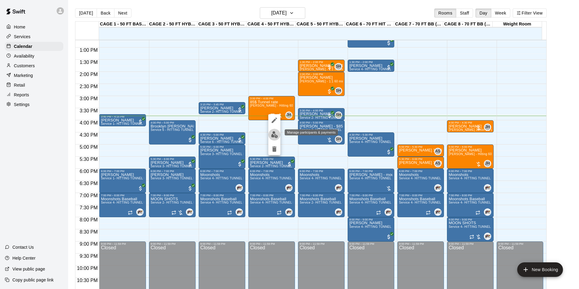
click at [273, 137] on img "edit" at bounding box center [274, 134] width 7 height 7
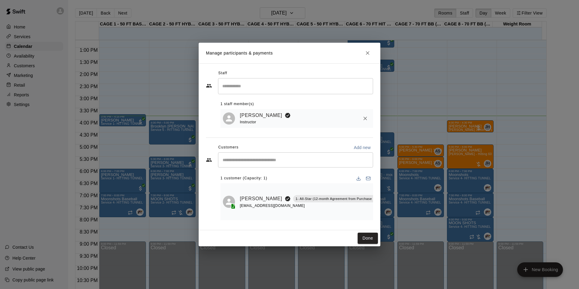
click at [369, 238] on button "Done" at bounding box center [368, 238] width 20 height 11
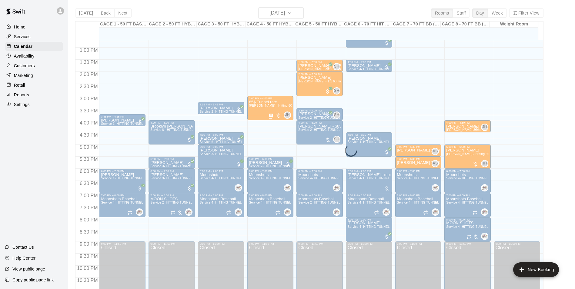
click at [267, 109] on div "85$ Tunnel rate John Havird - Hitting 60min 1:1 instruction" at bounding box center [270, 244] width 43 height 289
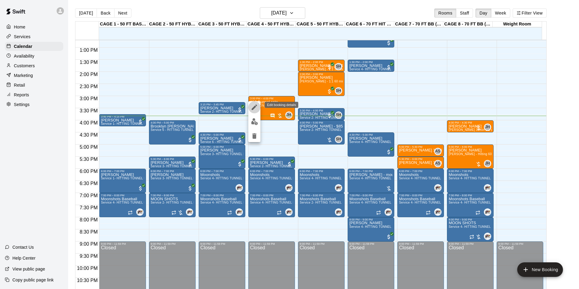
click at [257, 110] on icon "edit" at bounding box center [254, 107] width 7 height 7
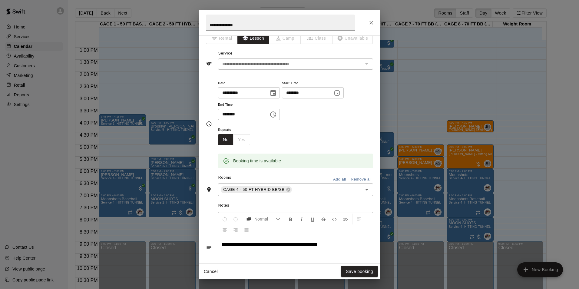
scroll to position [30, 0]
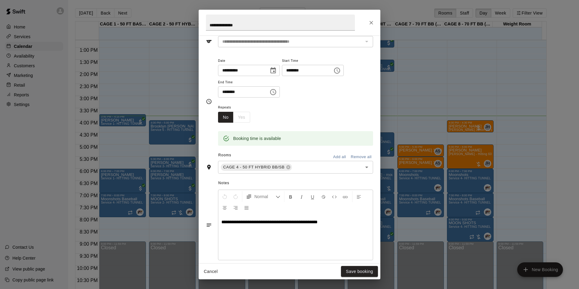
click at [373, 20] on icon "Close" at bounding box center [371, 23] width 6 height 6
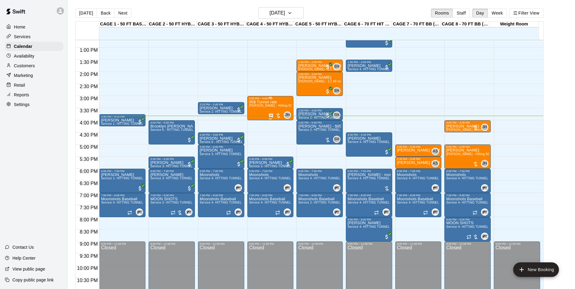
click at [259, 110] on div "85$ Tunnel rate John Havird - Hitting 60min 1:1 instruction" at bounding box center [270, 244] width 43 height 289
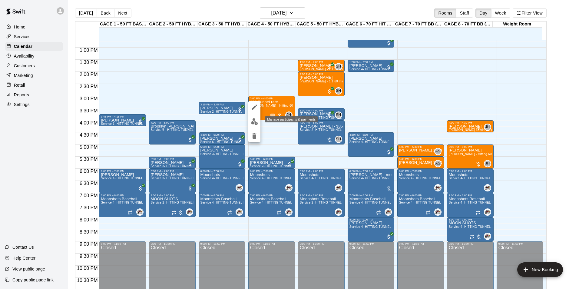
click at [255, 122] on img "edit" at bounding box center [254, 121] width 7 height 7
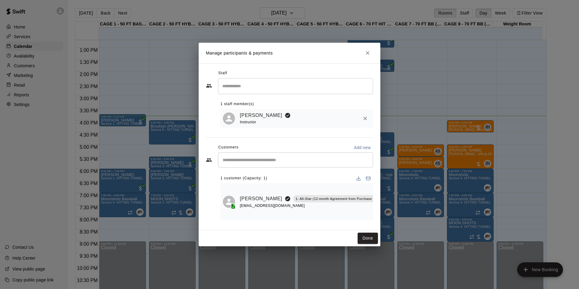
click at [367, 51] on icon "Close" at bounding box center [368, 53] width 6 height 6
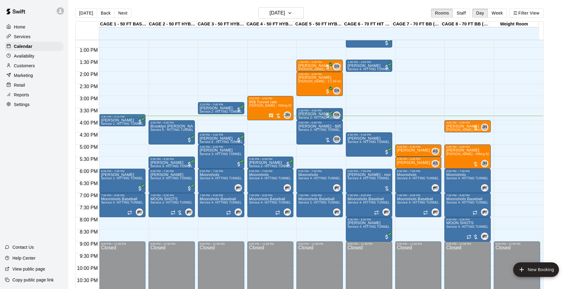
click at [267, 92] on div "12:00 AM – 10:00 AM Closed 3:00 PM – 4:00 PM 85$ Tunnel rate John Havird - Hitt…" at bounding box center [270, 23] width 46 height 582
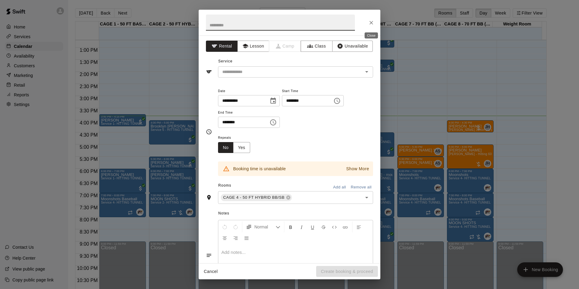
click at [369, 21] on icon "Close" at bounding box center [371, 23] width 6 height 6
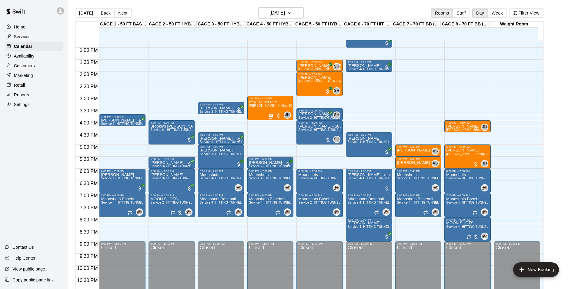
click at [269, 102] on p "85$ Tunnel rate" at bounding box center [270, 102] width 43 height 0
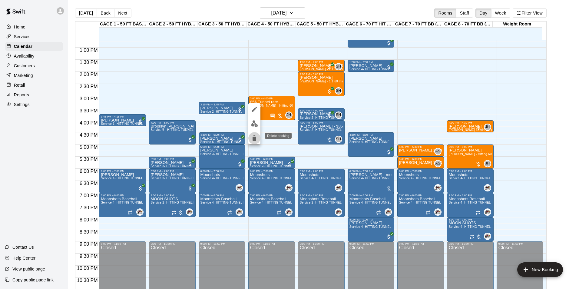
click at [254, 135] on icon "delete" at bounding box center [254, 138] width 7 height 7
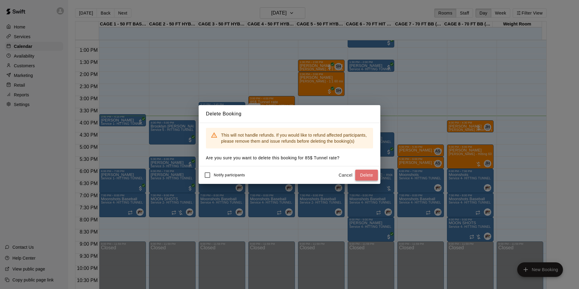
click at [363, 173] on button "Delete" at bounding box center [366, 175] width 23 height 11
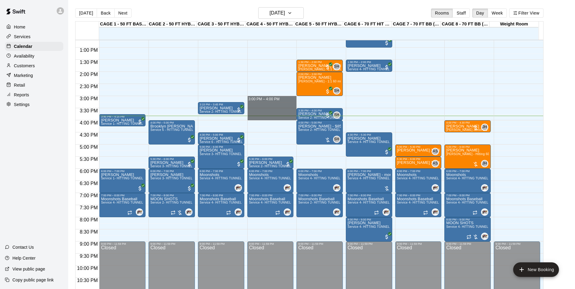
drag, startPoint x: 255, startPoint y: 98, endPoint x: 252, endPoint y: 120, distance: 21.4
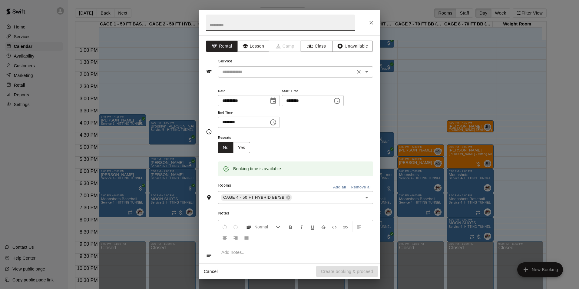
click at [305, 75] on input "text" at bounding box center [287, 72] width 134 height 8
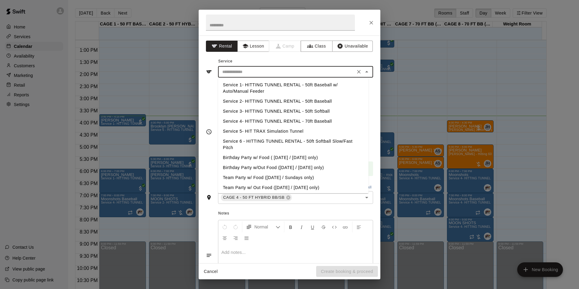
click at [319, 107] on li "Service 3- HITTING TUNNEL RENTAL - 50ft Softball" at bounding box center [293, 111] width 151 height 10
type input "**********"
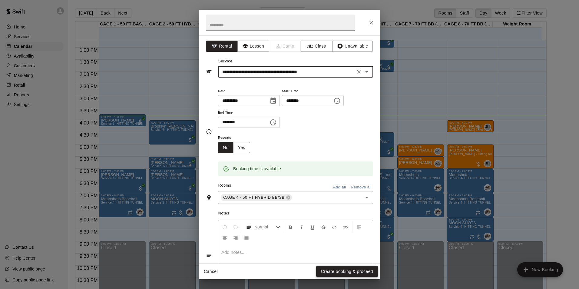
click at [341, 270] on button "Create booking & proceed" at bounding box center [347, 271] width 62 height 11
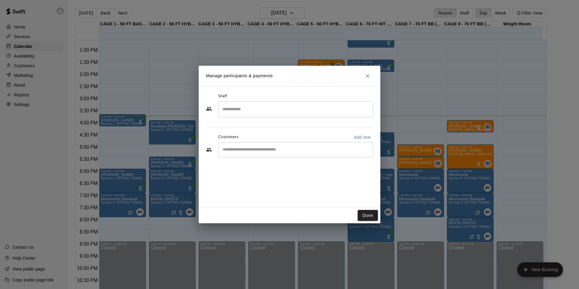
click at [281, 151] on input "Start typing to search customers..." at bounding box center [296, 150] width 150 height 6
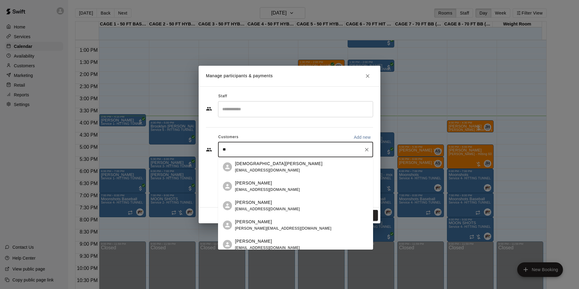
type input "*"
type input "*****"
click at [323, 201] on p "1- All-Star (12-month Agreement from Purchase Date)" at bounding box center [320, 202] width 86 height 5
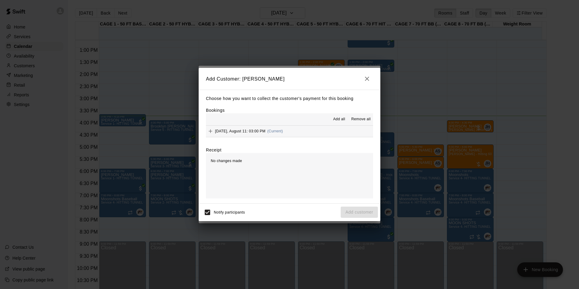
click at [340, 130] on button "Monday, August 11: 03:00 PM (Current)" at bounding box center [289, 131] width 167 height 11
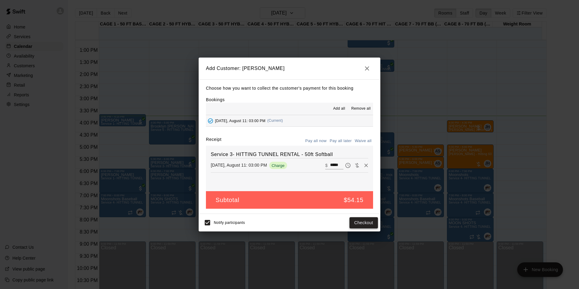
click at [354, 222] on button "Checkout" at bounding box center [364, 222] width 28 height 11
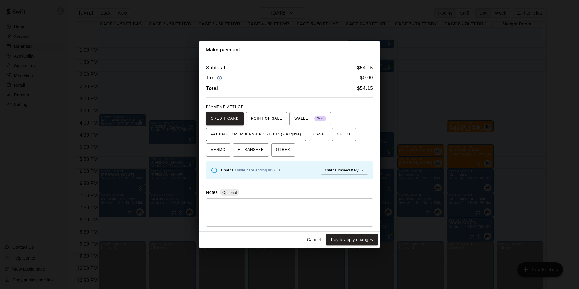
click at [276, 137] on span "PACKAGE / MEMBERSHIP CREDITS (2 eligible)" at bounding box center [256, 135] width 91 height 10
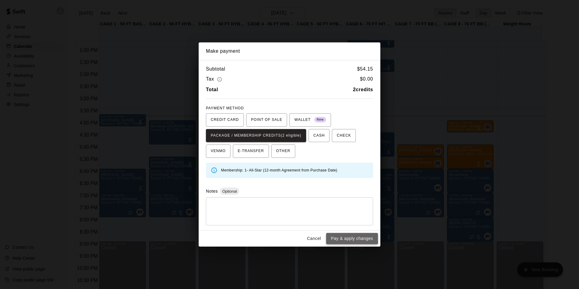
click at [347, 237] on button "Pay & apply changes" at bounding box center [352, 238] width 52 height 11
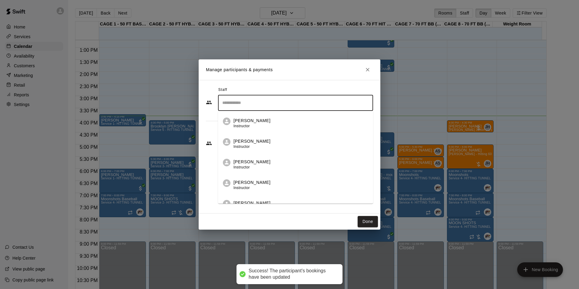
click at [291, 107] on input "Search staff" at bounding box center [296, 103] width 150 height 11
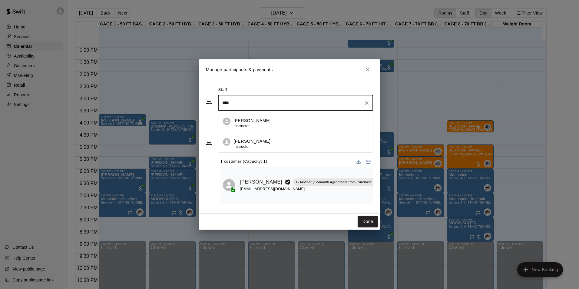
click at [290, 122] on div "John Havird Instructor" at bounding box center [301, 124] width 135 height 12
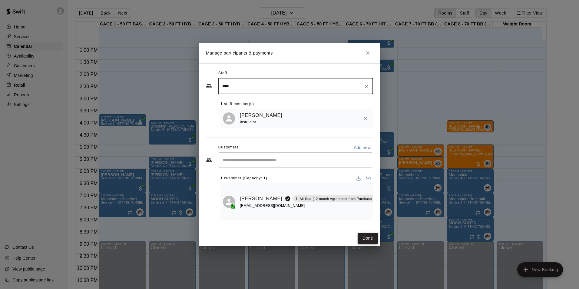
type input "****"
click at [372, 235] on button "Done" at bounding box center [368, 238] width 20 height 11
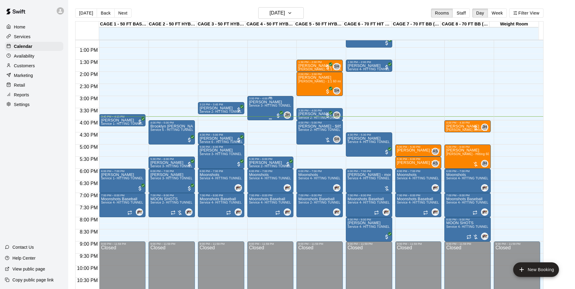
click at [259, 102] on p "[PERSON_NAME]" at bounding box center [270, 102] width 43 height 0
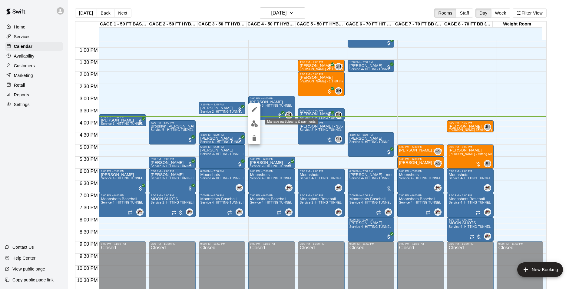
click at [252, 126] on img "edit" at bounding box center [254, 123] width 7 height 7
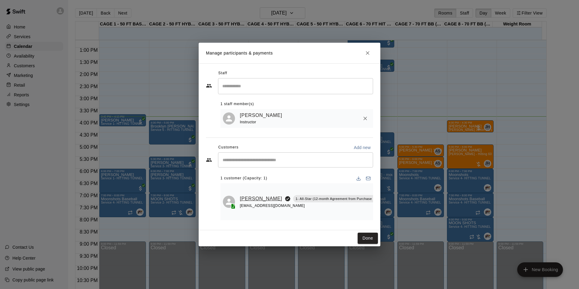
click at [244, 201] on link "[PERSON_NAME]" at bounding box center [261, 199] width 42 height 8
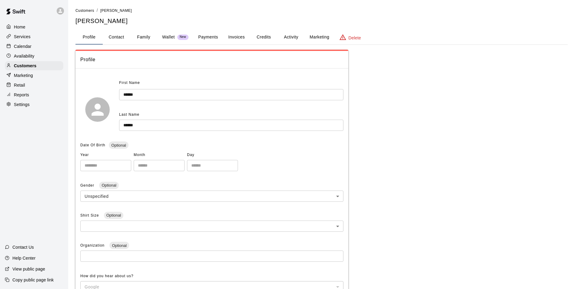
click at [263, 35] on button "Credits" at bounding box center [263, 37] width 27 height 15
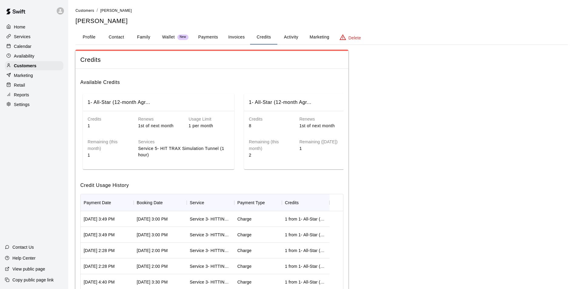
click at [288, 37] on button "Activity" at bounding box center [290, 37] width 27 height 15
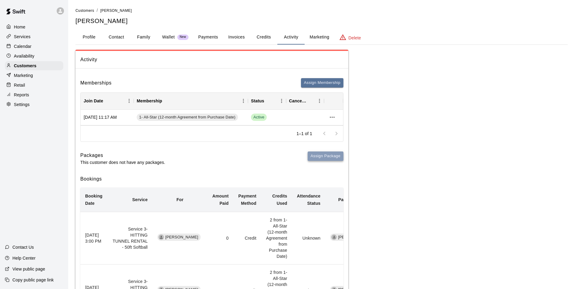
click at [310, 160] on button "Assign Package" at bounding box center [326, 156] width 36 height 9
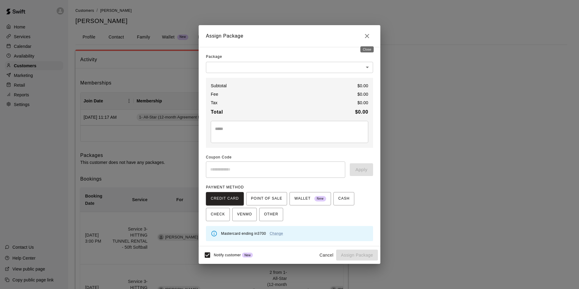
click at [370, 38] on icon "Close" at bounding box center [367, 35] width 7 height 7
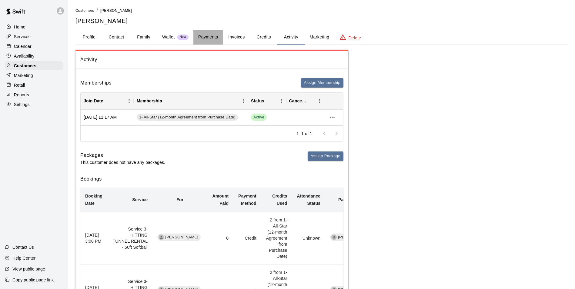
click at [206, 40] on button "Payments" at bounding box center [207, 37] width 29 height 15
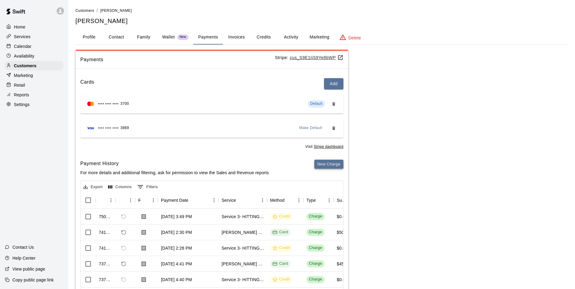
click at [324, 168] on button "New Charge" at bounding box center [328, 164] width 29 height 9
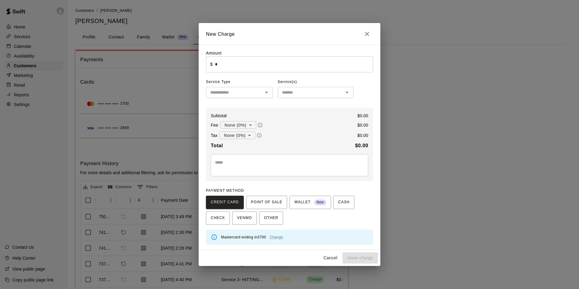
click at [273, 77] on div "Amount ​ $ * ​ Service Type ​ Service(s) ​ Subtotal $ 0.00 Fee None (0%) * ​ $ …" at bounding box center [289, 147] width 167 height 195
click at [273, 69] on input "*" at bounding box center [294, 64] width 158 height 16
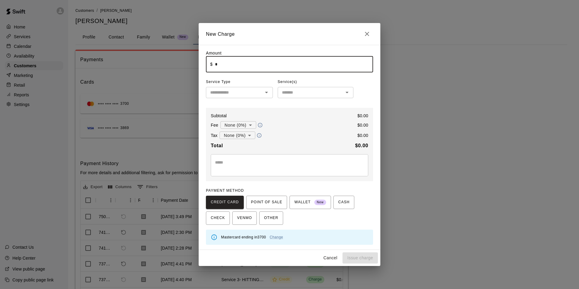
click at [273, 69] on input "*" at bounding box center [294, 64] width 158 height 16
type input "*****"
click at [246, 90] on input "text" at bounding box center [234, 93] width 53 height 8
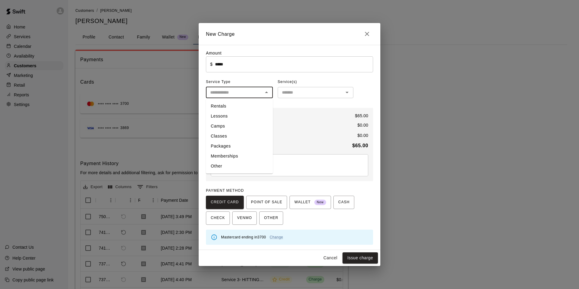
click at [249, 118] on li "Lessons" at bounding box center [239, 116] width 67 height 10
type input "*******"
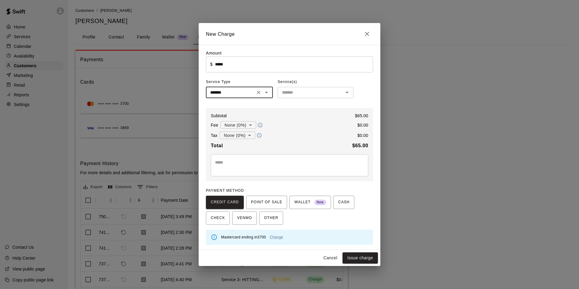
click at [320, 88] on div "​" at bounding box center [316, 92] width 76 height 11
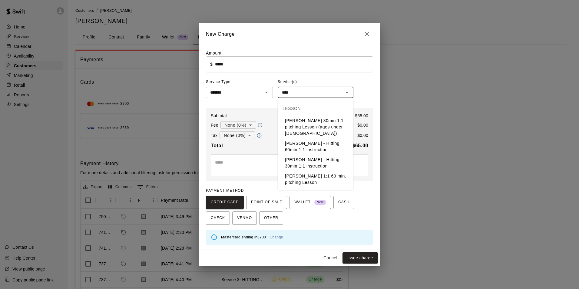
click at [295, 142] on li "John Havird - Hitting 60min 1:1 instruction" at bounding box center [316, 146] width 76 height 16
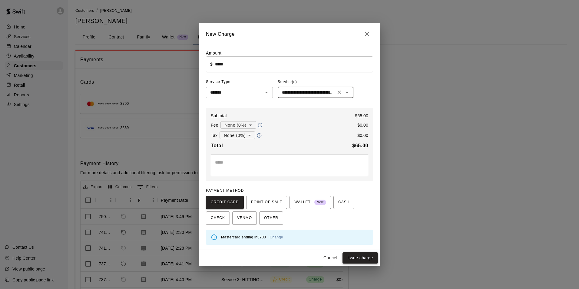
type input "**********"
click at [372, 259] on button "Issue charge" at bounding box center [360, 257] width 35 height 11
type input "*"
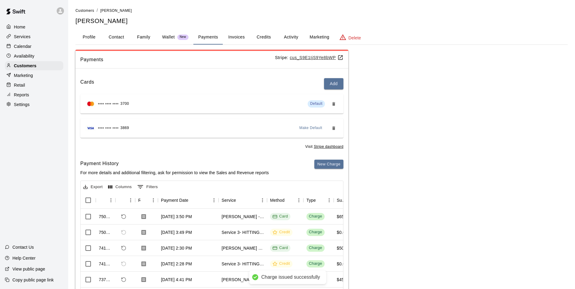
click at [47, 46] on div "Calendar" at bounding box center [34, 46] width 58 height 9
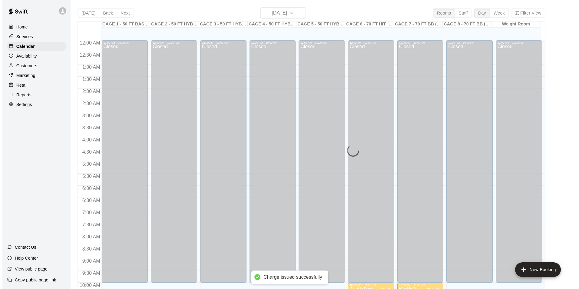
scroll to position [308, 0]
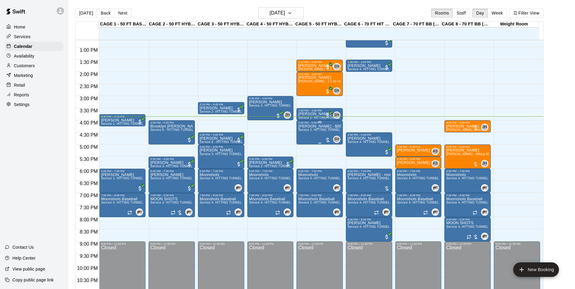
click at [313, 136] on div "Boulger - $85 for member lesson Service 2- HITTING TUNNEL RENTAL - 50ft Baseball" at bounding box center [319, 268] width 43 height 289
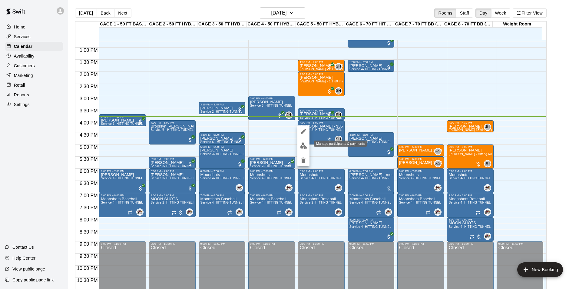
click at [302, 145] on img "edit" at bounding box center [303, 145] width 7 height 7
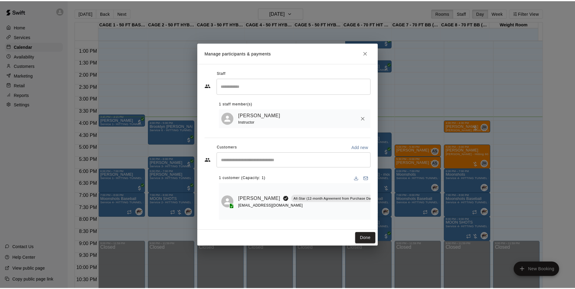
scroll to position [0, 2]
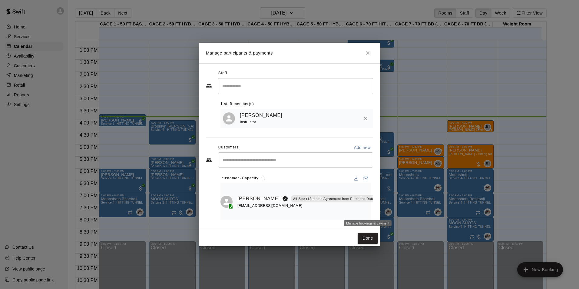
click at [390, 213] on icon "Manage bookings & payment" at bounding box center [393, 212] width 6 height 6
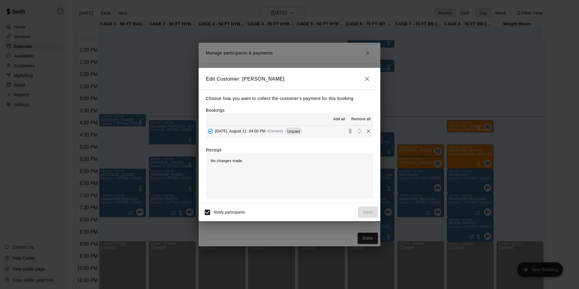
click at [314, 131] on button "Monday, August 11: 04:00 PM (Current) Unpaid" at bounding box center [289, 131] width 167 height 11
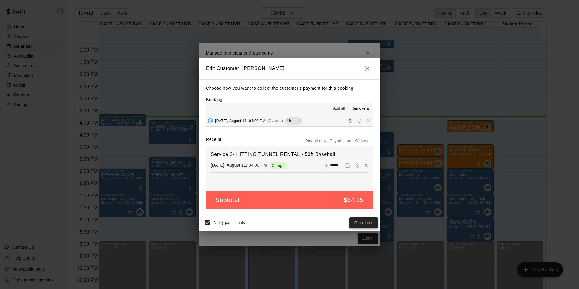
click at [368, 224] on button "Checkout" at bounding box center [364, 222] width 28 height 11
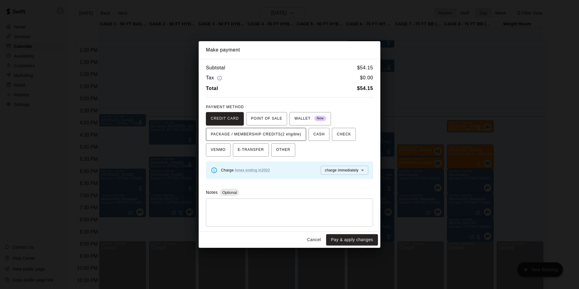
click at [293, 135] on span "PACKAGE / MEMBERSHIP CREDITS (2 eligible)" at bounding box center [256, 135] width 91 height 10
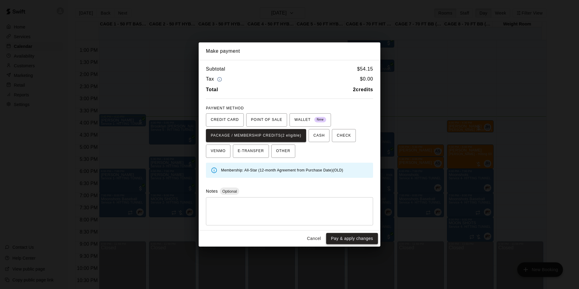
click at [351, 235] on button "Pay & apply changes" at bounding box center [352, 238] width 52 height 11
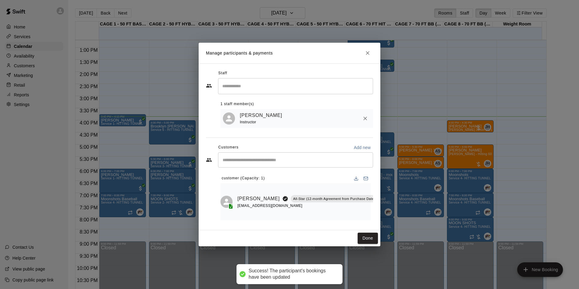
drag, startPoint x: 366, startPoint y: 239, endPoint x: 368, endPoint y: 232, distance: 7.4
click at [366, 239] on button "Done" at bounding box center [368, 238] width 20 height 11
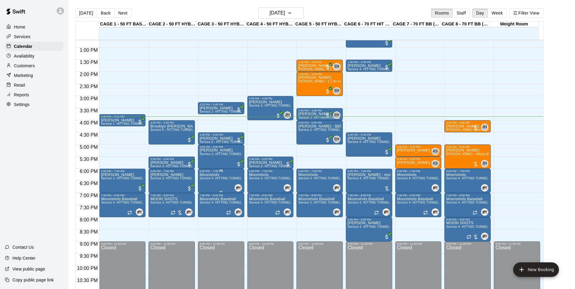
click at [208, 178] on span "Service 4- HITTING TUNNEL RENTAL - 70ft Baseball" at bounding box center [238, 178] width 77 height 3
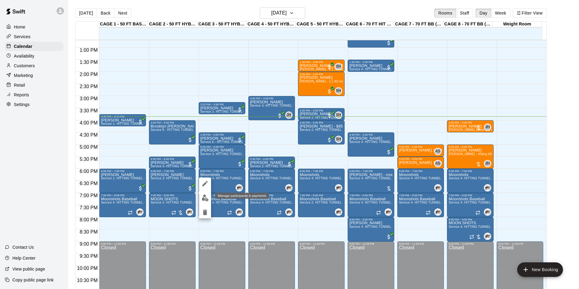
click at [208, 195] on img "edit" at bounding box center [205, 198] width 7 height 7
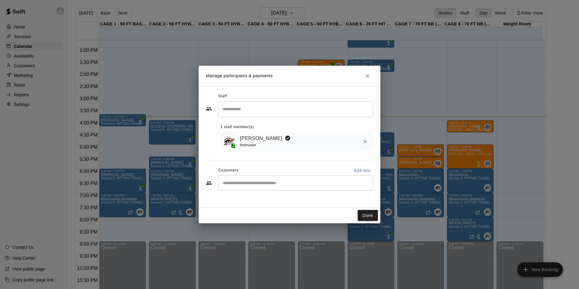
click at [368, 79] on icon "Close" at bounding box center [368, 76] width 6 height 6
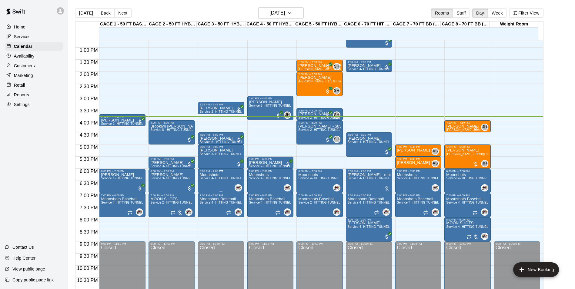
click at [213, 175] on p "Moonshots" at bounding box center [221, 175] width 43 height 0
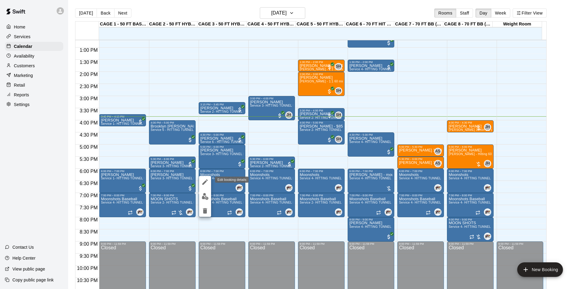
click at [206, 180] on icon "edit" at bounding box center [205, 181] width 7 height 7
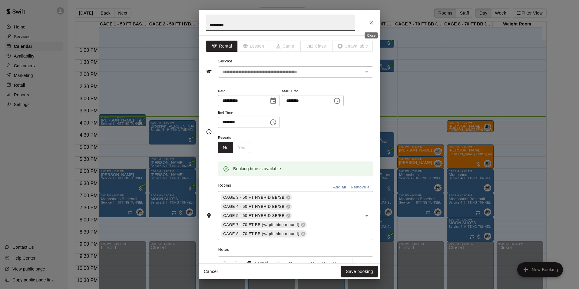
click at [371, 25] on icon "Close" at bounding box center [371, 23] width 6 height 6
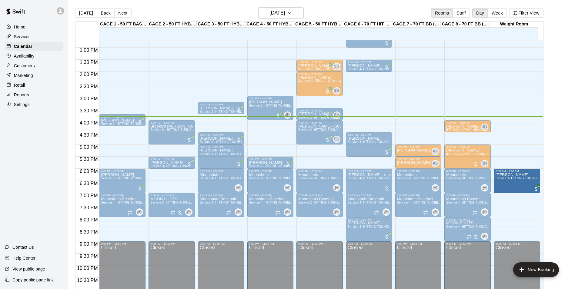
drag, startPoint x: 164, startPoint y: 176, endPoint x: 521, endPoint y: 181, distance: 357.3
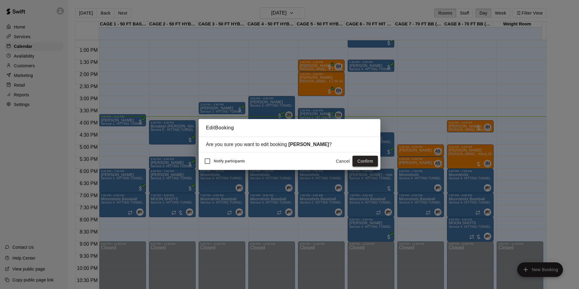
click at [362, 157] on button "Confirm" at bounding box center [365, 161] width 25 height 11
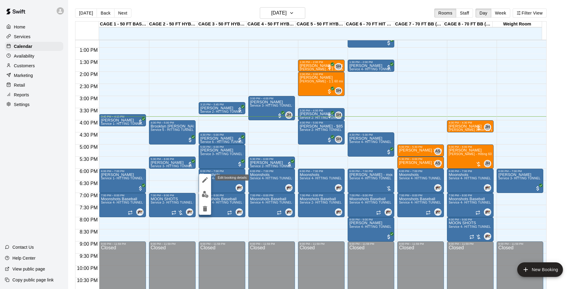
click at [208, 182] on icon "edit" at bounding box center [205, 179] width 7 height 7
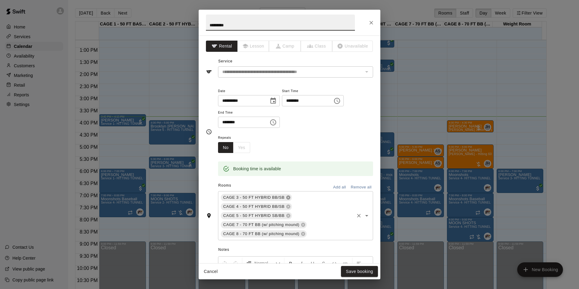
click at [286, 199] on icon at bounding box center [288, 198] width 4 height 4
click at [300, 194] on div "CAGE 4 - 50 FT HYBRID BB/SB CAGE 5 - 50 FT HYBRID SB/BB CAGE 7 - 70 FT BB (w/ p…" at bounding box center [295, 211] width 155 height 40
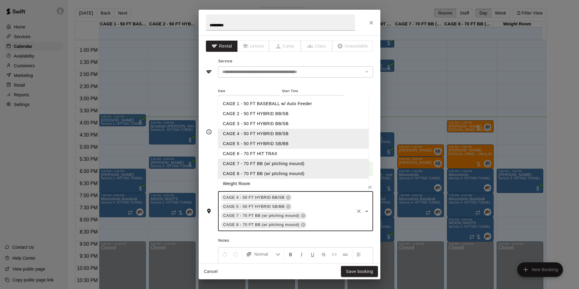
click at [272, 117] on li "CAGE 2 - 50 FT HYBRID BB/SB" at bounding box center [293, 114] width 151 height 10
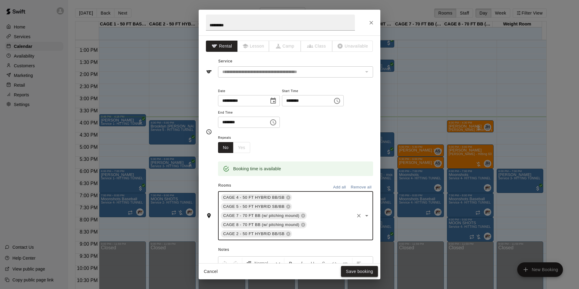
click at [352, 275] on button "Save booking" at bounding box center [359, 271] width 37 height 11
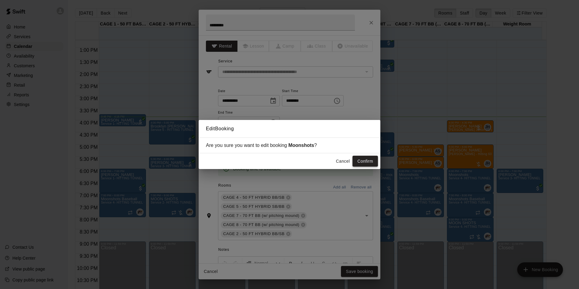
click at [368, 158] on button "Confirm" at bounding box center [365, 161] width 25 height 11
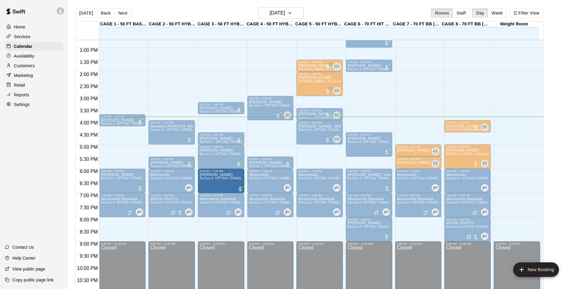
drag, startPoint x: 508, startPoint y: 183, endPoint x: 221, endPoint y: 185, distance: 287.0
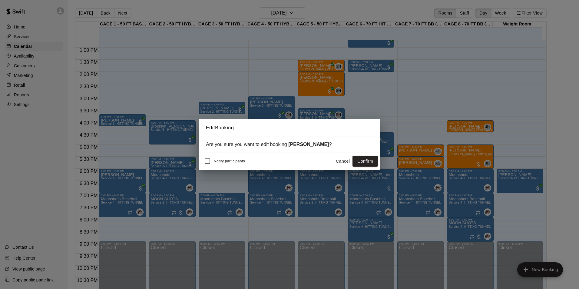
click at [359, 155] on div "Notify participants Cancel Confirm" at bounding box center [290, 161] width 182 height 18
click at [359, 161] on button "Confirm" at bounding box center [365, 161] width 25 height 11
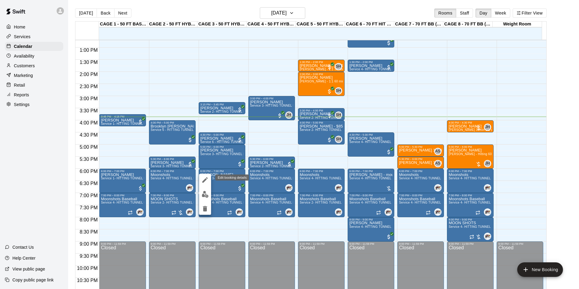
click at [208, 182] on icon "edit" at bounding box center [205, 179] width 7 height 7
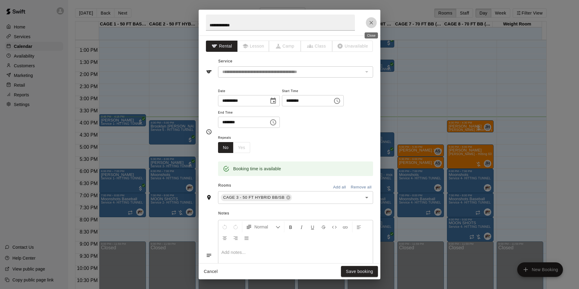
click at [374, 26] on button "Close" at bounding box center [371, 22] width 11 height 11
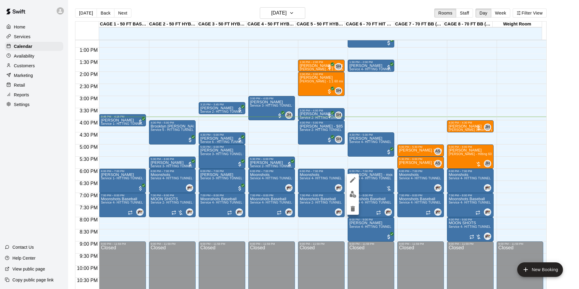
click at [387, 178] on div at bounding box center [289, 144] width 579 height 289
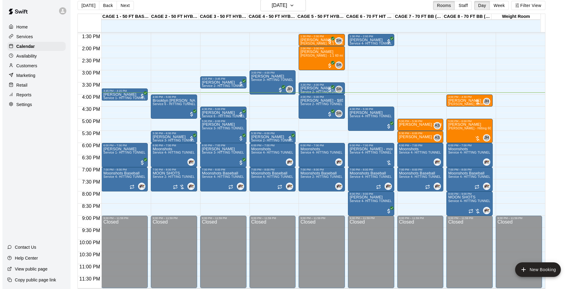
scroll to position [10, 0]
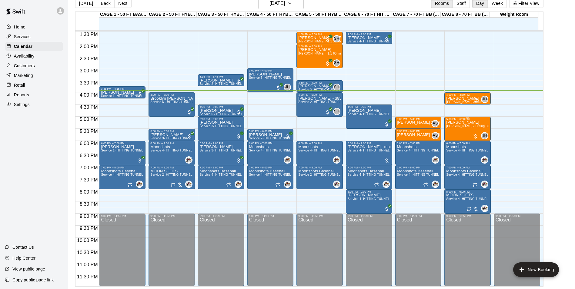
click at [456, 132] on div "Alex Long John Havird - Hitting 60min 1:1 instruction" at bounding box center [467, 265] width 43 height 289
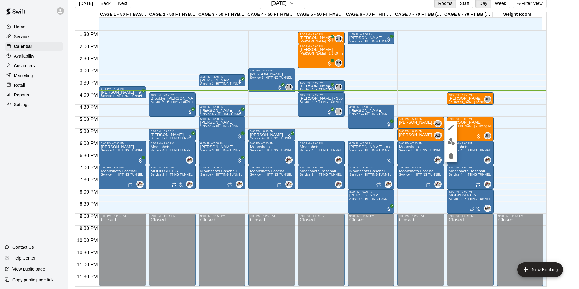
click at [470, 124] on div at bounding box center [289, 144] width 579 height 289
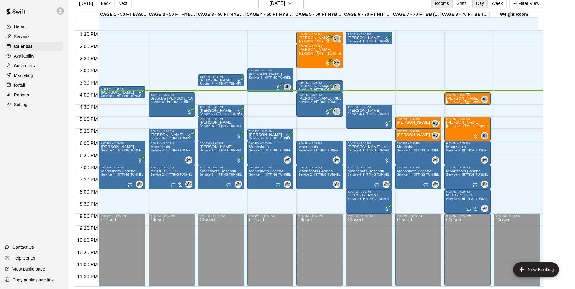
click at [467, 98] on p "[PERSON_NAME]" at bounding box center [467, 98] width 43 height 0
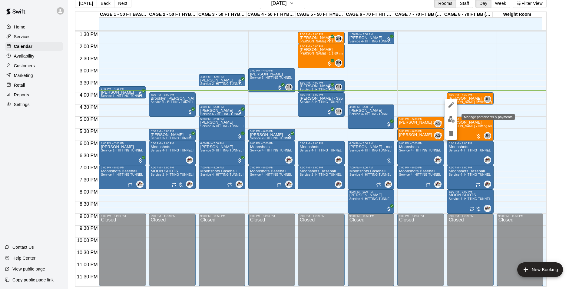
click at [455, 122] on img "edit" at bounding box center [451, 119] width 7 height 7
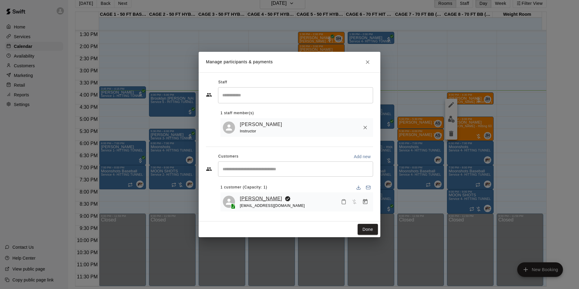
click at [270, 199] on link "[PERSON_NAME]" at bounding box center [261, 199] width 42 height 8
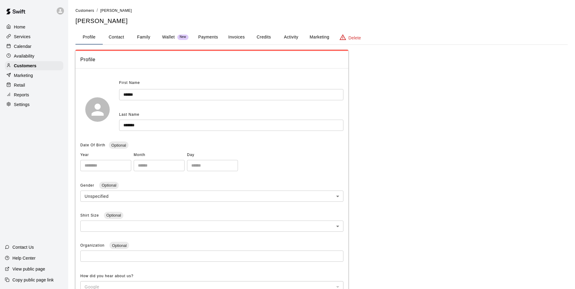
click at [210, 37] on button "Payments" at bounding box center [207, 37] width 29 height 15
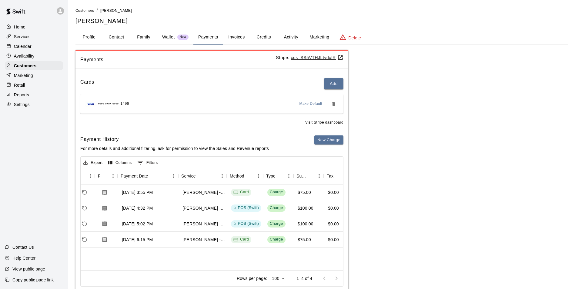
scroll to position [0, 40]
click at [33, 42] on div "Calendar" at bounding box center [34, 46] width 58 height 9
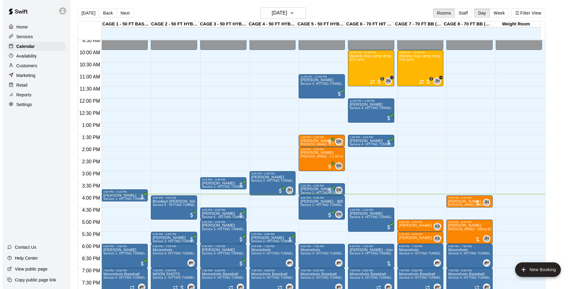
scroll to position [236, 0]
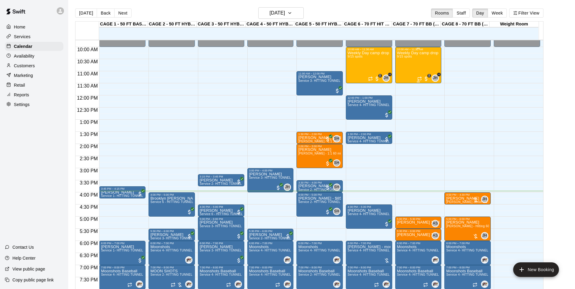
click at [418, 65] on div "Weekly Day camp drop in session - Monday / Wednesday / Friday's 9/15 spots" at bounding box center [418, 195] width 43 height 289
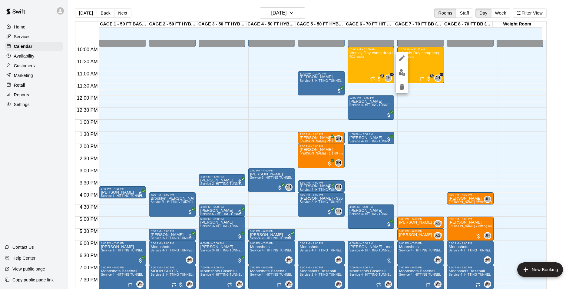
click at [406, 74] on button "edit" at bounding box center [402, 73] width 12 height 12
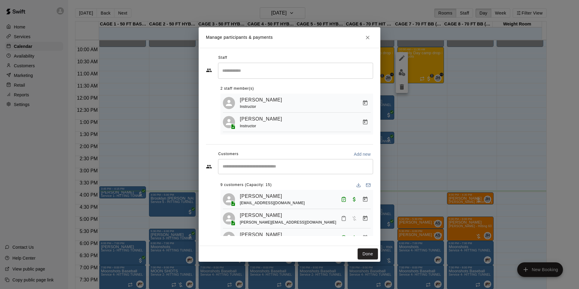
scroll to position [30, 0]
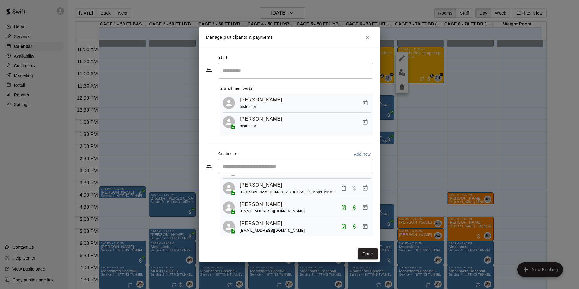
drag, startPoint x: 371, startPoint y: 258, endPoint x: 418, endPoint y: 187, distance: 85.0
click at [371, 258] on button "Done" at bounding box center [368, 253] width 20 height 11
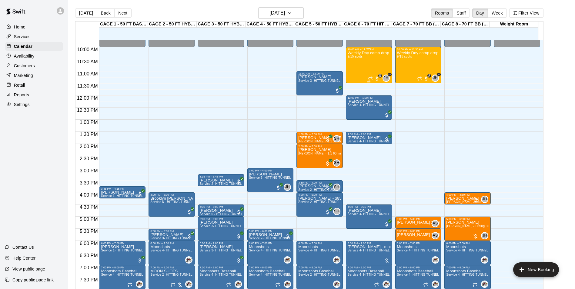
click at [363, 65] on div "Weekly Day camp drop in session - Monday / Wednesday / Friday's 9/15 spots" at bounding box center [369, 195] width 43 height 289
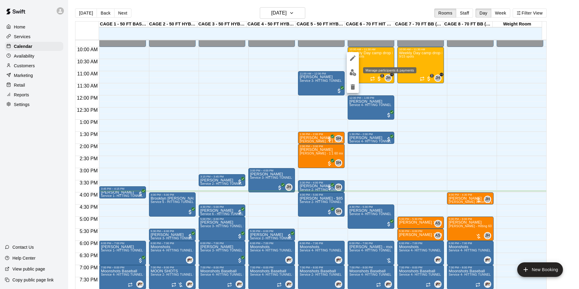
click at [355, 75] on img "edit" at bounding box center [353, 72] width 7 height 7
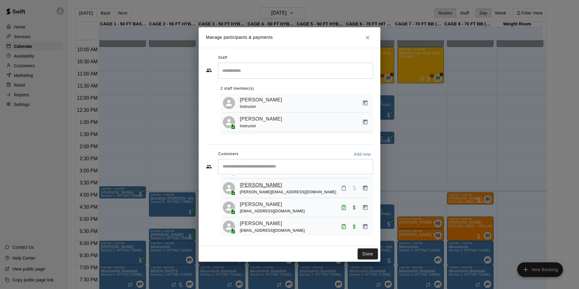
click at [260, 185] on link "Carter Gray" at bounding box center [261, 185] width 42 height 8
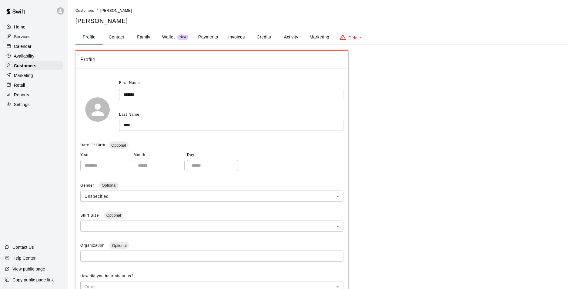
click at [208, 35] on button "Payments" at bounding box center [207, 37] width 29 height 15
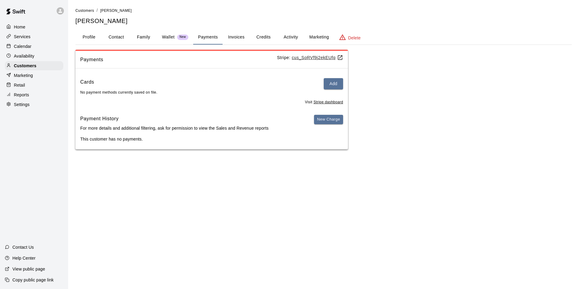
click at [291, 38] on button "Activity" at bounding box center [290, 37] width 27 height 15
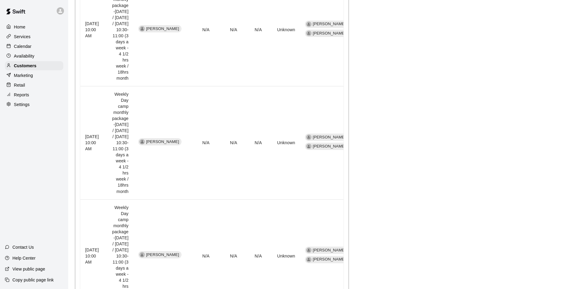
scroll to position [212, 0]
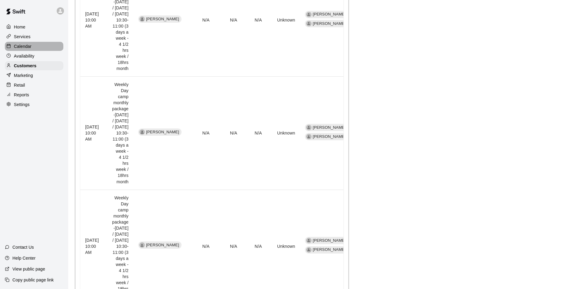
click at [62, 50] on div "Calendar" at bounding box center [34, 46] width 58 height 9
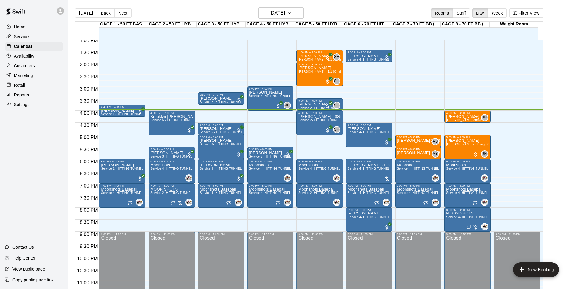
scroll to position [327, 0]
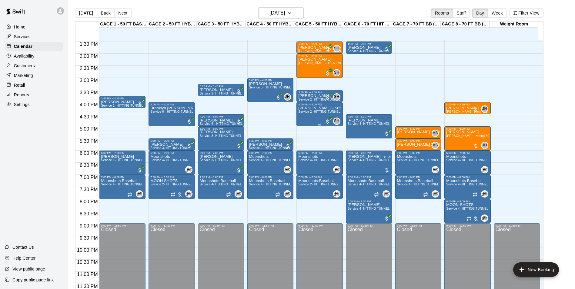
click at [318, 113] on span "Service 2- HITTING TUNNEL RENTAL - 50ft Baseball" at bounding box center [336, 111] width 77 height 3
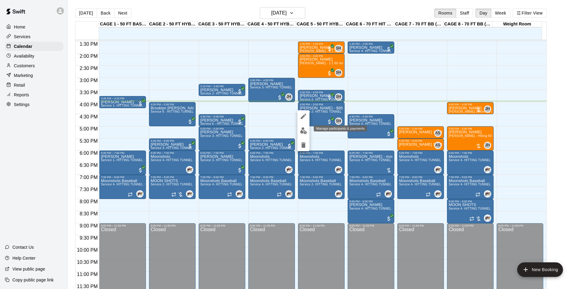
click at [307, 128] on img "edit" at bounding box center [303, 130] width 7 height 7
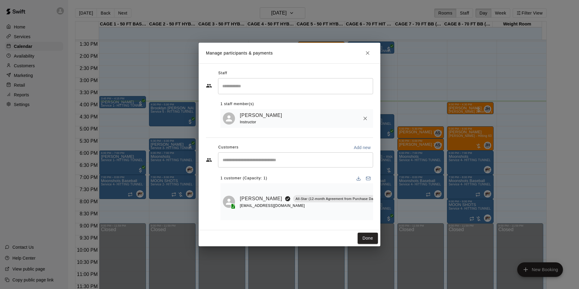
click at [357, 237] on div "Done" at bounding box center [290, 238] width 182 height 16
click at [367, 237] on button "Done" at bounding box center [368, 238] width 20 height 11
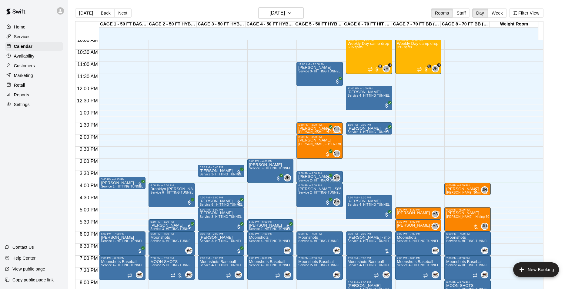
scroll to position [236, 0]
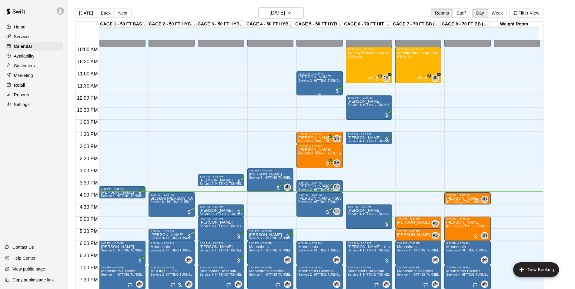
click at [302, 80] on span "Service 3- HITTING TUNNEL RENTAL - 50ft Softball" at bounding box center [335, 80] width 75 height 3
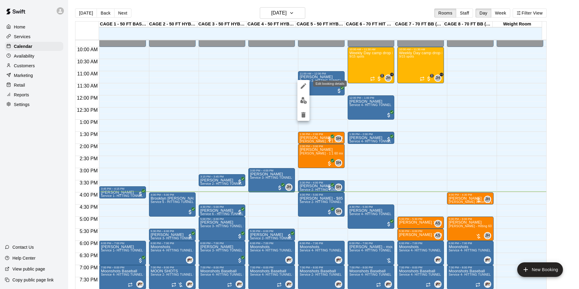
click at [320, 86] on div "Edit booking details" at bounding box center [330, 84] width 34 height 6
click at [322, 92] on div at bounding box center [289, 144] width 579 height 289
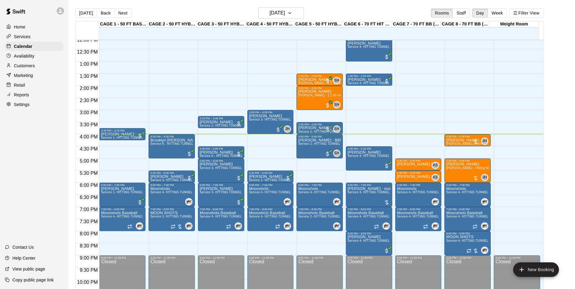
scroll to position [296, 0]
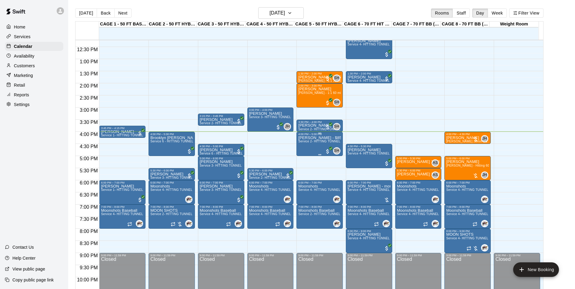
click at [317, 146] on div "Boulger - $85 for member lesson Service 2- HITTING TUNNEL RENTAL - 50ft Baseball" at bounding box center [319, 280] width 43 height 289
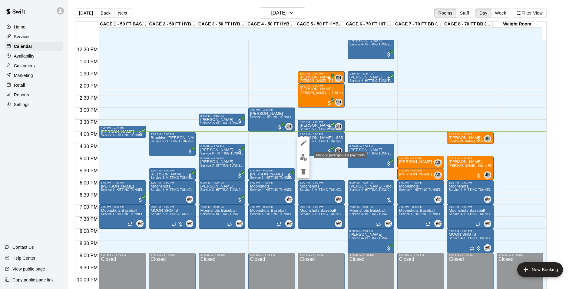
click at [305, 156] on img "edit" at bounding box center [303, 157] width 7 height 7
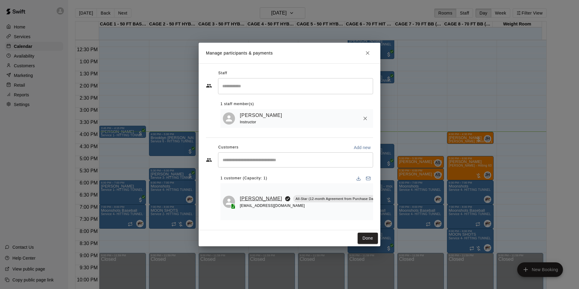
click at [256, 198] on link "Aaron Boulger" at bounding box center [261, 199] width 42 height 8
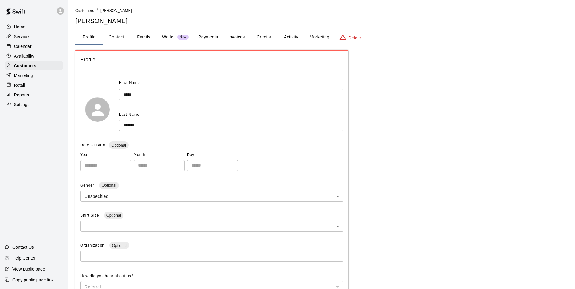
click at [213, 42] on button "Payments" at bounding box center [207, 37] width 29 height 15
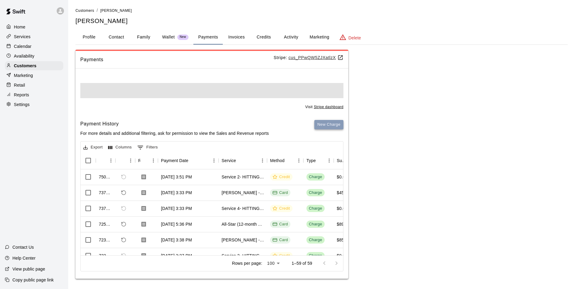
click at [334, 126] on button "New Charge" at bounding box center [328, 124] width 29 height 9
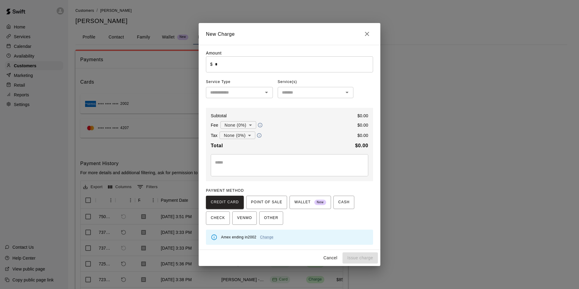
click at [271, 73] on div "Amount ​ $ * ​ Service Type ​ Service(s) ​ Subtotal $ 0.00 Fee None (0%) * ​ $ …" at bounding box center [289, 147] width 167 height 195
click at [271, 72] on input "*" at bounding box center [294, 64] width 158 height 16
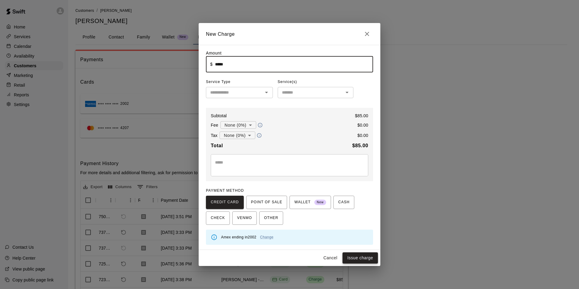
click at [354, 255] on button "Issue charge" at bounding box center [360, 257] width 35 height 11
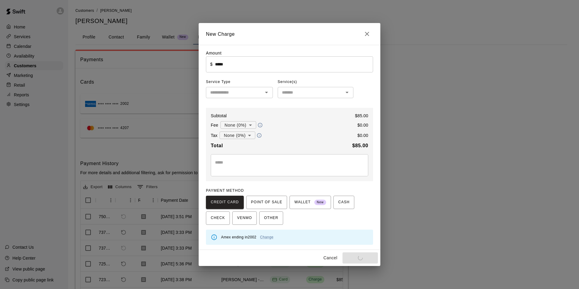
type input "*"
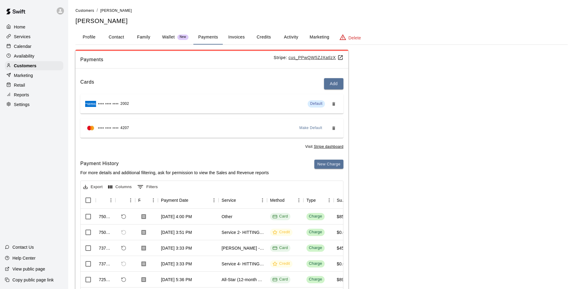
click at [30, 39] on div "Services" at bounding box center [34, 36] width 58 height 9
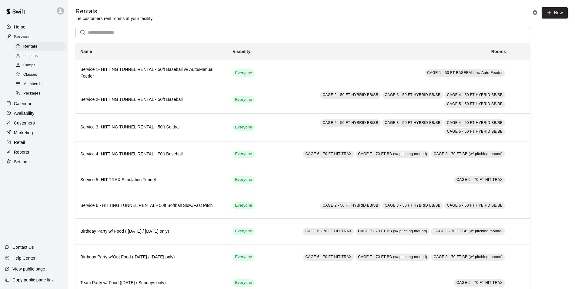
click at [32, 108] on div "Calendar" at bounding box center [34, 103] width 58 height 9
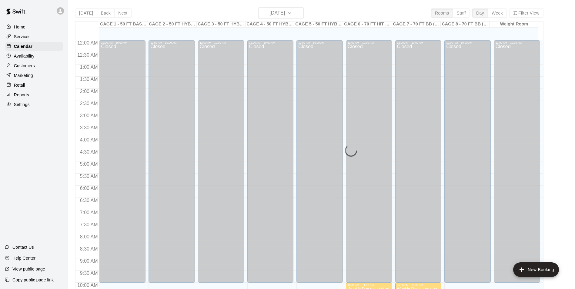
scroll to position [308, 0]
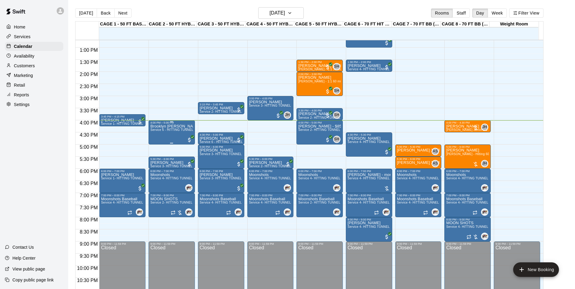
click at [160, 126] on p "Brooklyn [PERSON_NAME]" at bounding box center [171, 126] width 43 height 0
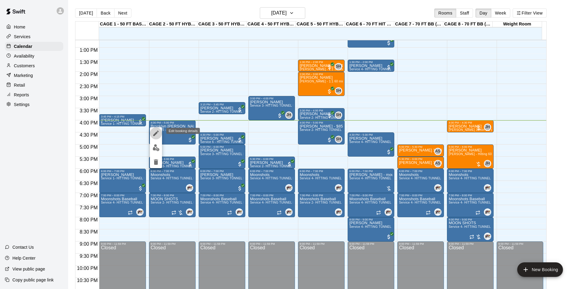
click at [155, 135] on icon "edit" at bounding box center [155, 133] width 5 height 5
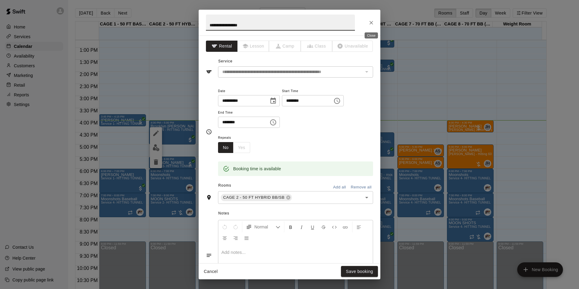
click at [373, 21] on icon "Close" at bounding box center [371, 23] width 6 height 6
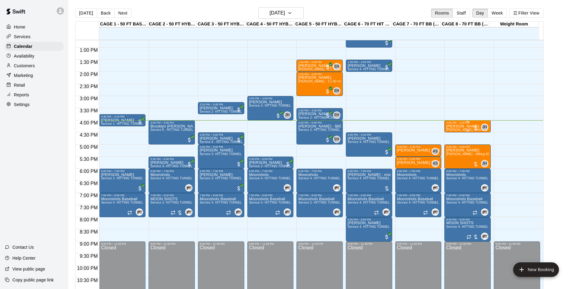
click at [455, 126] on p "[PERSON_NAME]" at bounding box center [467, 126] width 43 height 0
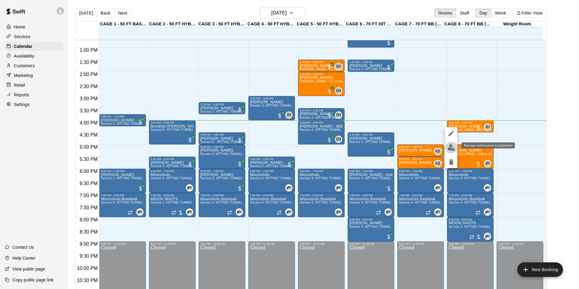
click at [451, 146] on img "edit" at bounding box center [451, 147] width 7 height 7
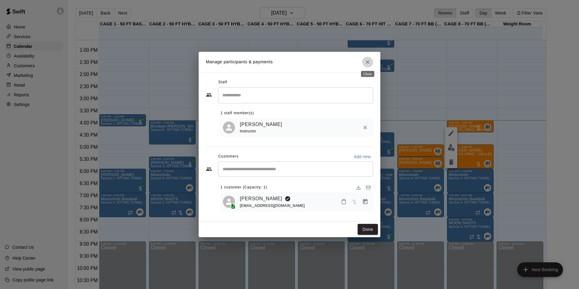
click at [367, 64] on icon "Close" at bounding box center [368, 62] width 6 height 6
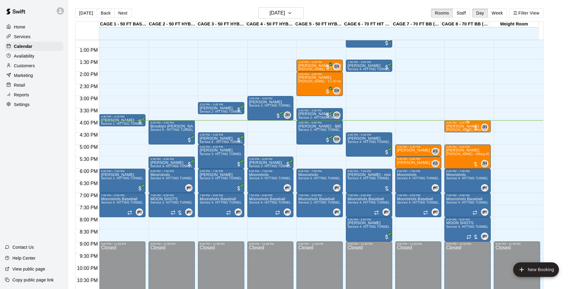
click at [460, 126] on p "[PERSON_NAME]" at bounding box center [467, 126] width 43 height 0
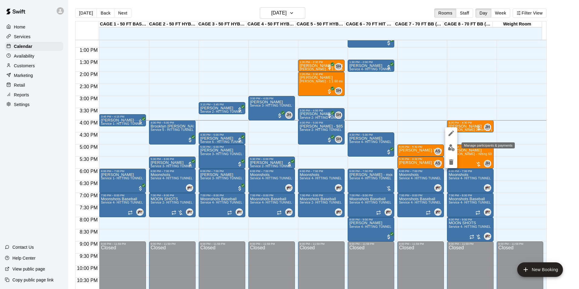
click at [449, 147] on img "edit" at bounding box center [451, 147] width 7 height 7
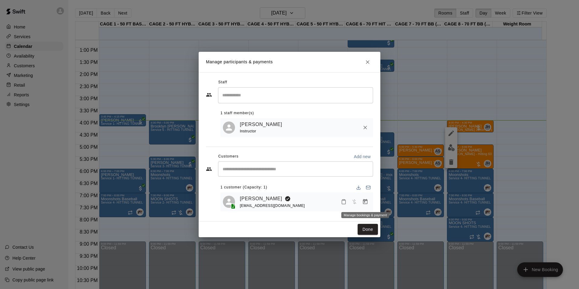
click at [365, 203] on icon "Manage bookings & payment" at bounding box center [365, 202] width 6 height 6
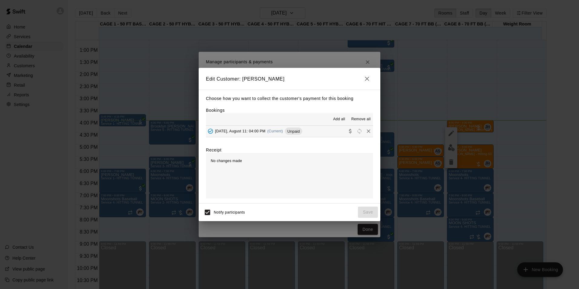
click at [366, 74] on button "button" at bounding box center [367, 79] width 12 height 12
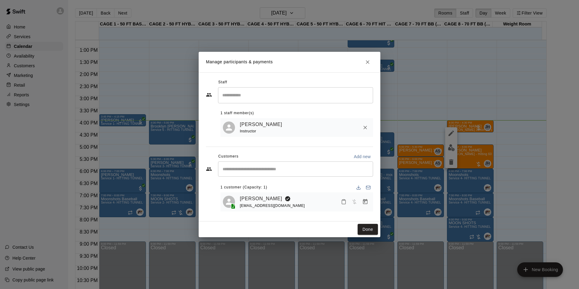
click at [368, 65] on button "Close" at bounding box center [367, 62] width 11 height 11
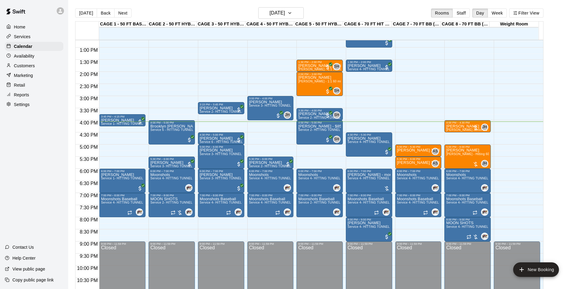
click at [2, 195] on div "Home Services Calendar Availability Customers Marketing Retail Reports Settings…" at bounding box center [34, 144] width 68 height 289
drag, startPoint x: 117, startPoint y: 147, endPoint x: 119, endPoint y: 165, distance: 18.3
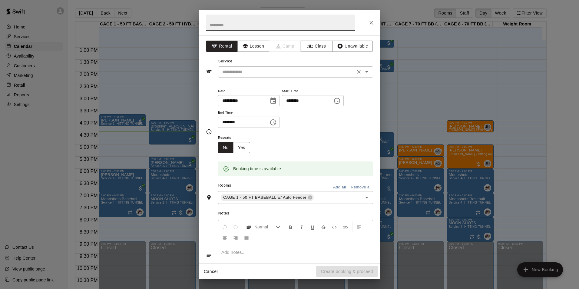
click at [240, 73] on input "text" at bounding box center [287, 72] width 134 height 8
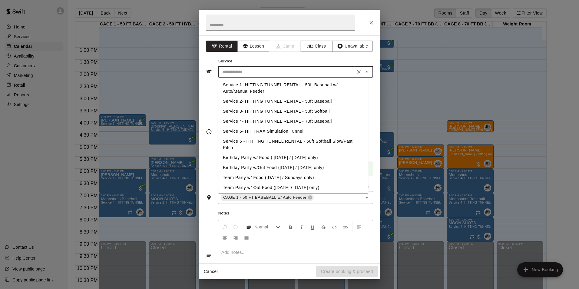
click at [276, 88] on li "Service 1- HITTING TUNNEL RENTAL - 50ft Baseball w/ Auto/Manual Feeder" at bounding box center [293, 88] width 151 height 16
type input "**********"
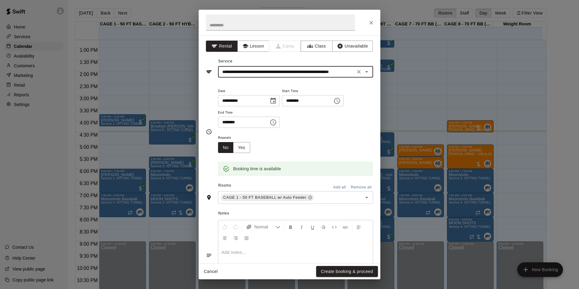
click at [345, 269] on button "Create booking & proceed" at bounding box center [347, 271] width 62 height 11
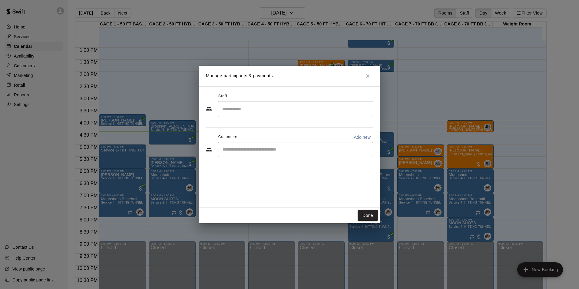
click at [307, 152] on input "Start typing to search customers..." at bounding box center [296, 150] width 150 height 6
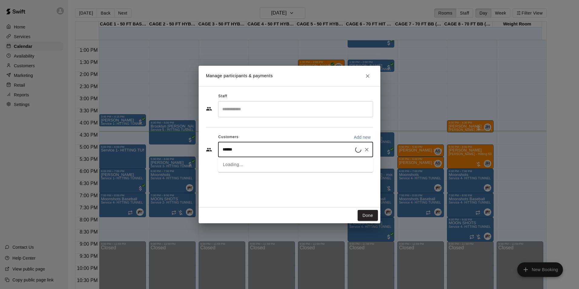
type input "*******"
click at [291, 170] on span "knightselitebaseball@gmail.com" at bounding box center [267, 170] width 65 height 4
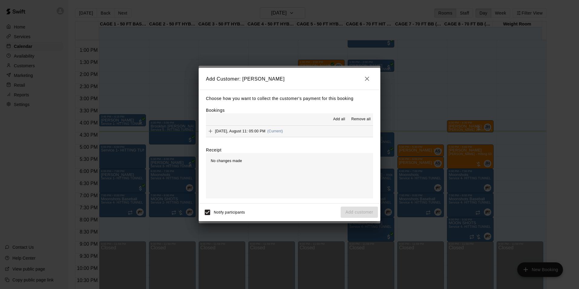
click at [279, 136] on div "Monday, August 11: 05:00 PM (Current)" at bounding box center [244, 131] width 77 height 9
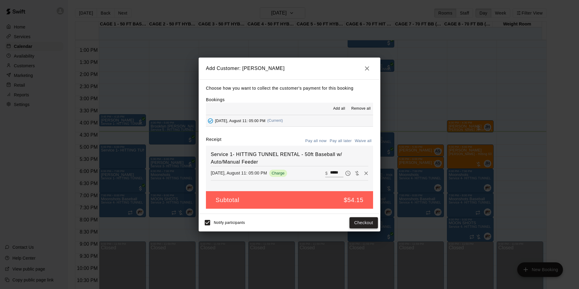
click at [353, 222] on button "Checkout" at bounding box center [364, 222] width 28 height 11
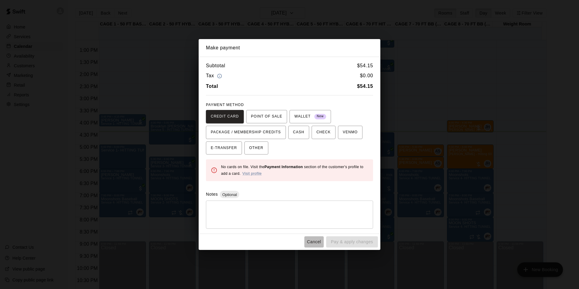
click at [313, 240] on button "Cancel" at bounding box center [314, 241] width 19 height 11
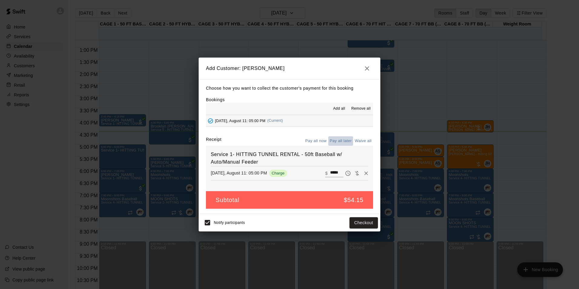
click at [337, 141] on button "Pay all later" at bounding box center [340, 140] width 25 height 9
click at [357, 220] on button "Add customer" at bounding box center [359, 222] width 37 height 11
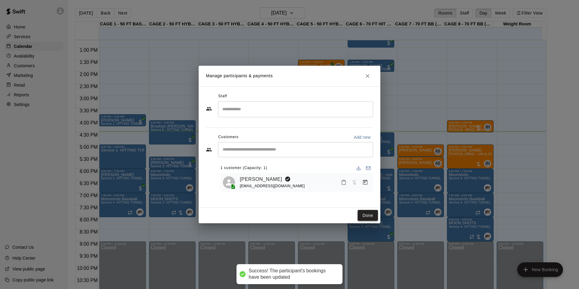
click at [366, 214] on button "Done" at bounding box center [368, 215] width 20 height 11
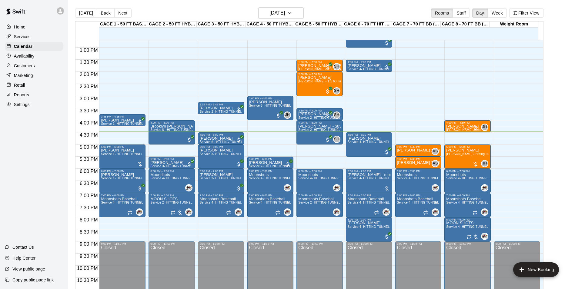
click at [37, 171] on div "Home Services Calendar Availability Customers Marketing Retail Reports Settings…" at bounding box center [34, 144] width 68 height 289
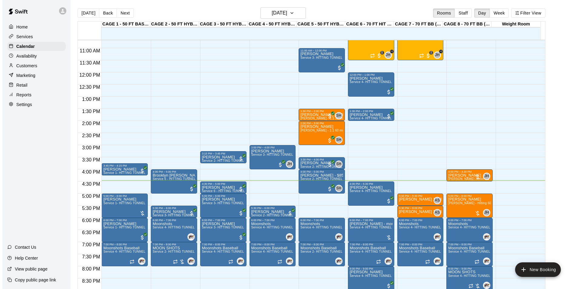
scroll to position [247, 0]
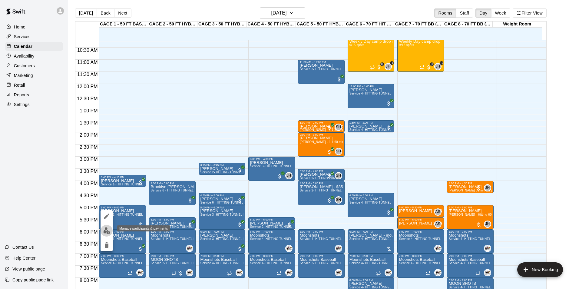
click at [106, 231] on img "edit" at bounding box center [106, 230] width 7 height 7
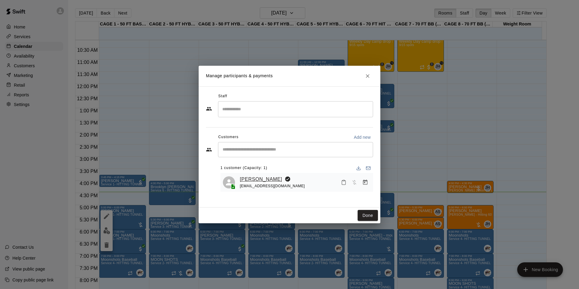
click at [259, 182] on link "[PERSON_NAME]" at bounding box center [261, 179] width 42 height 8
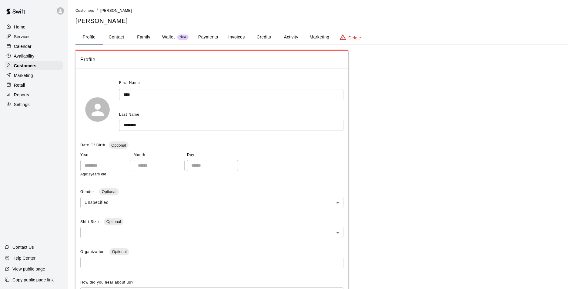
click at [210, 33] on button "Payments" at bounding box center [207, 37] width 29 height 15
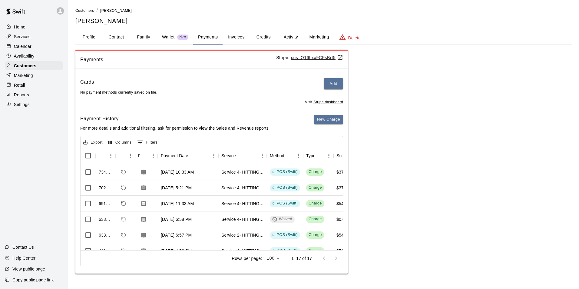
click at [22, 45] on p "Calendar" at bounding box center [23, 46] width 18 height 6
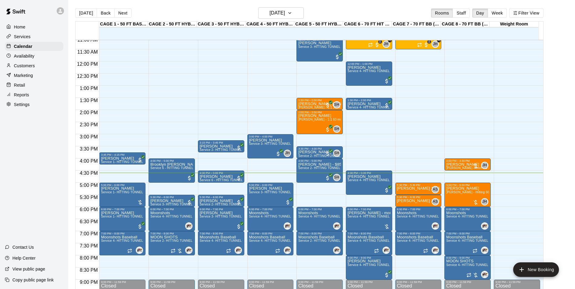
scroll to position [278, 0]
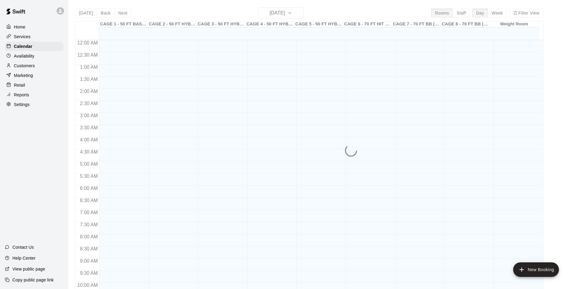
scroll to position [308, 0]
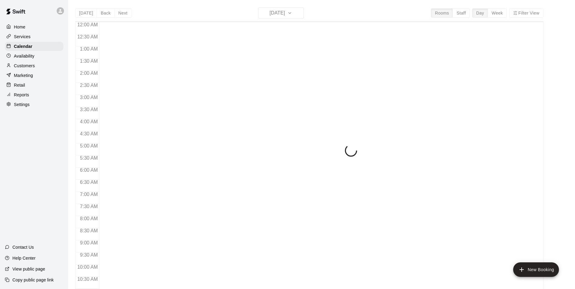
scroll to position [308, 0]
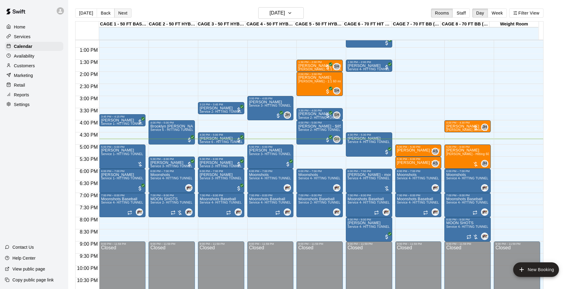
click at [122, 15] on button "Next" at bounding box center [122, 12] width 17 height 9
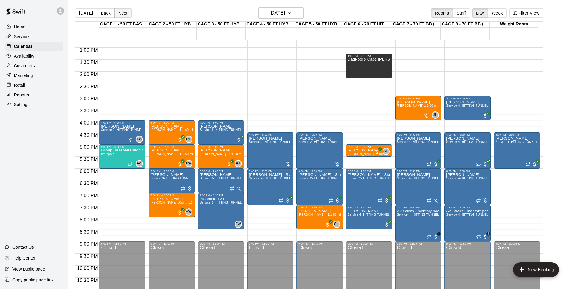
click at [120, 11] on button "Next" at bounding box center [122, 12] width 17 height 9
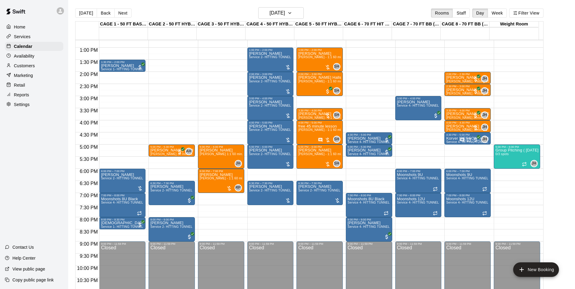
click at [97, 12] on button "Back" at bounding box center [106, 12] width 18 height 9
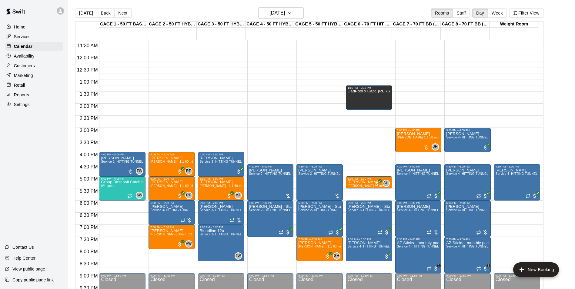
scroll to position [278, 0]
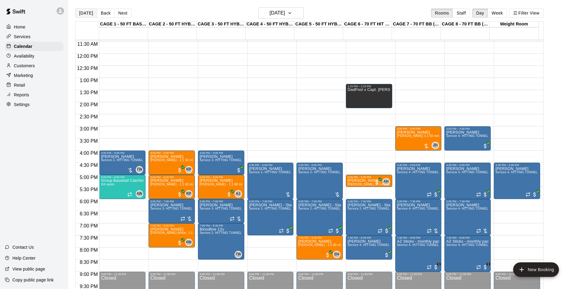
click at [90, 9] on button "[DATE]" at bounding box center [86, 12] width 22 height 9
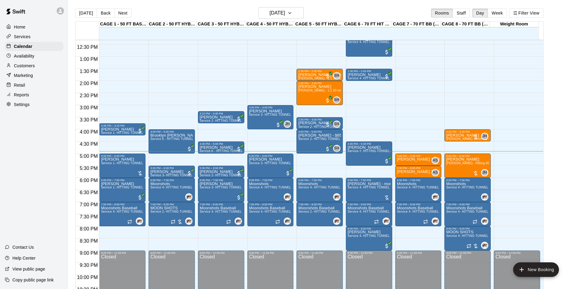
scroll to position [308, 0]
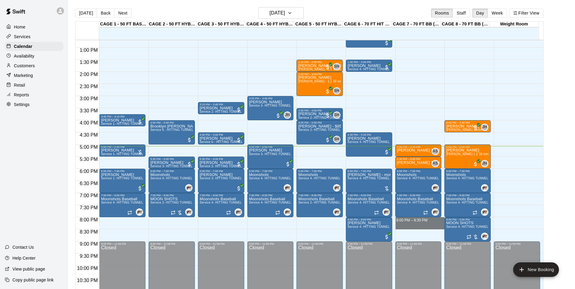
drag, startPoint x: 417, startPoint y: 221, endPoint x: 418, endPoint y: 227, distance: 6.7
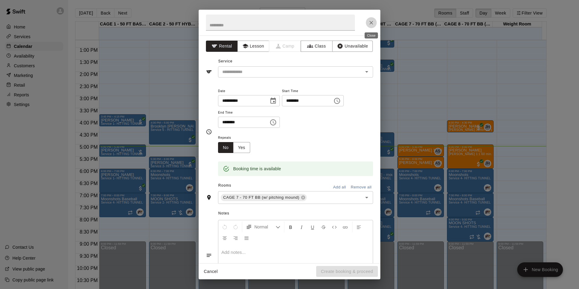
click at [372, 20] on icon "Close" at bounding box center [371, 23] width 6 height 6
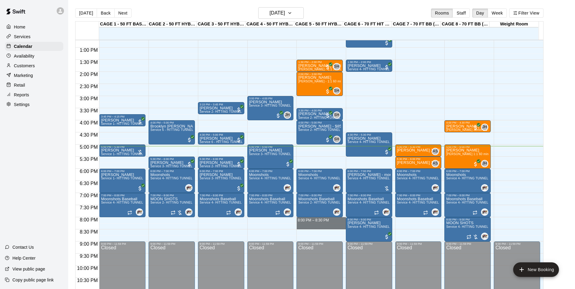
drag, startPoint x: 322, startPoint y: 221, endPoint x: 323, endPoint y: 224, distance: 3.5
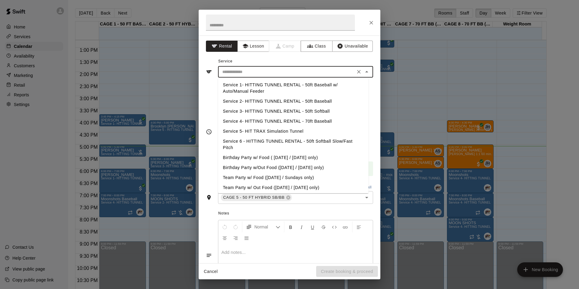
click at [293, 68] on input "text" at bounding box center [287, 72] width 134 height 8
click at [303, 108] on li "Service 3- HITTING TUNNEL RENTAL - 50ft Softball" at bounding box center [293, 111] width 151 height 10
type input "**********"
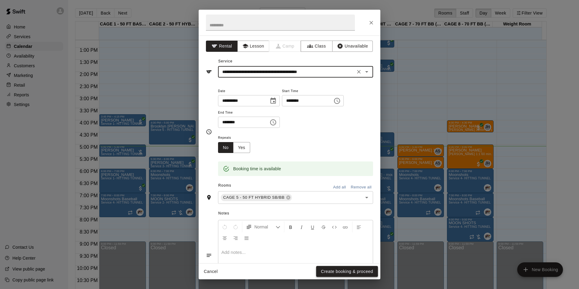
click at [342, 272] on button "Create booking & proceed" at bounding box center [347, 271] width 62 height 11
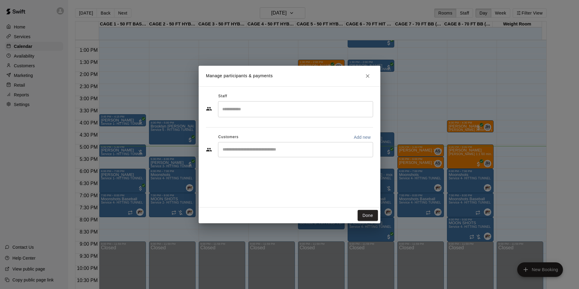
click at [256, 145] on div "​" at bounding box center [295, 149] width 155 height 15
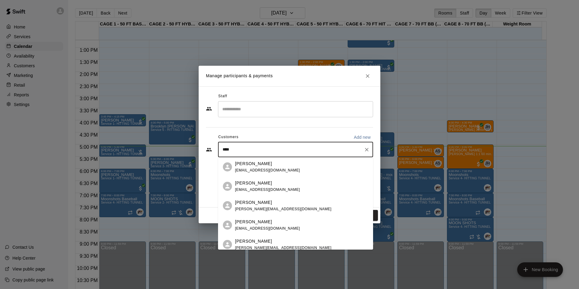
type input "*****"
click at [252, 225] on div "Jenifer Clark 4HR PER MONTH MEMBERSHIP -ESA PROGRAM (MONTHLY OR QUARTERLY OR AN…" at bounding box center [333, 225] width 197 height 13
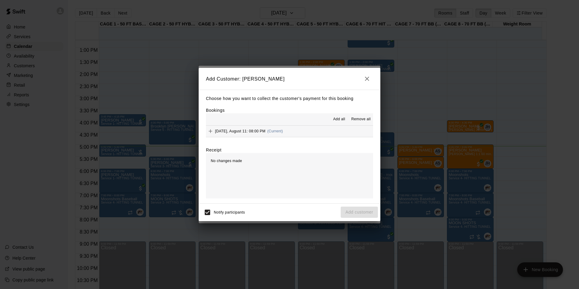
click at [306, 134] on button "Monday, August 11: 08:00 PM (Current)" at bounding box center [289, 131] width 167 height 11
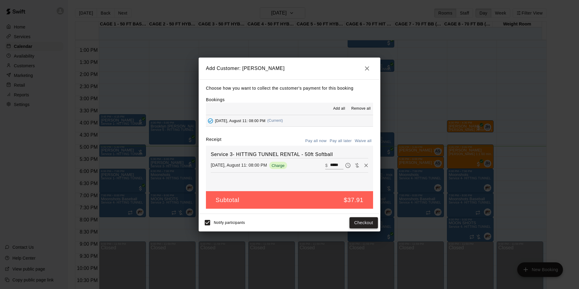
click at [366, 222] on button "Checkout" at bounding box center [364, 222] width 28 height 11
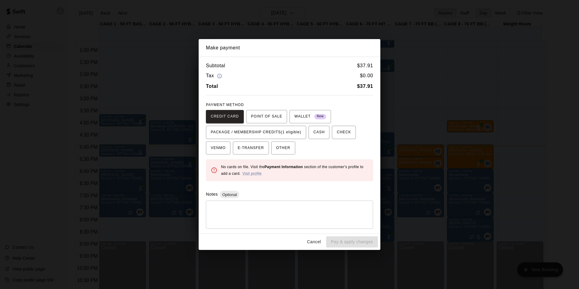
click at [317, 241] on button "Cancel" at bounding box center [314, 241] width 19 height 11
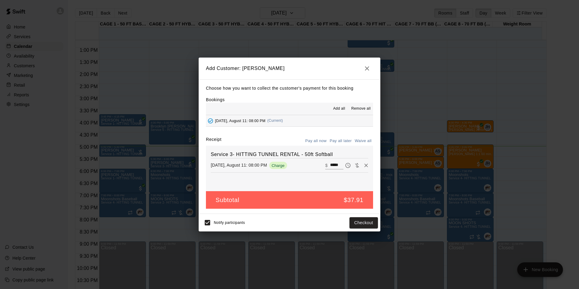
click at [336, 141] on button "Pay all later" at bounding box center [340, 140] width 25 height 9
click at [362, 222] on button "Add customer" at bounding box center [359, 222] width 37 height 11
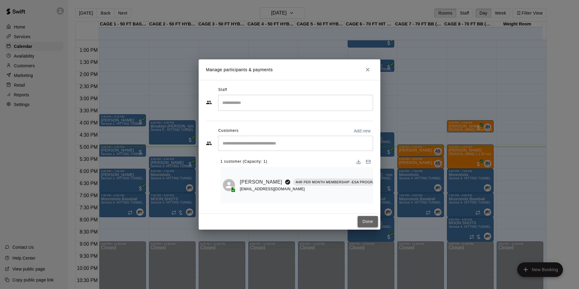
click at [360, 219] on button "Done" at bounding box center [368, 221] width 20 height 11
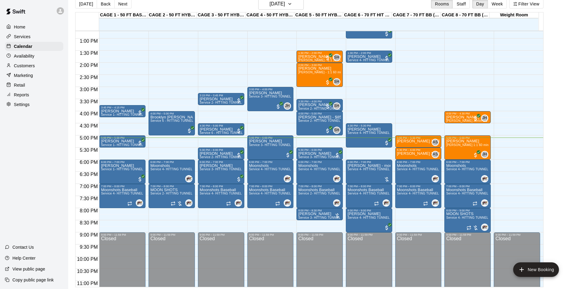
scroll to position [10, 0]
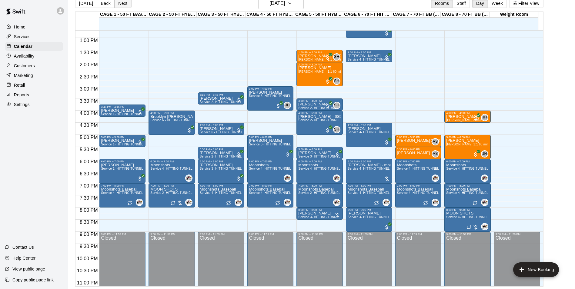
click at [125, 5] on button "Next" at bounding box center [122, 3] width 17 height 9
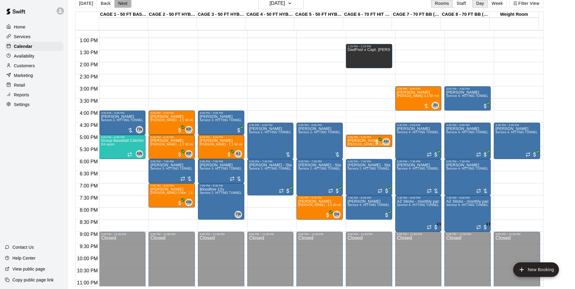
click at [125, 5] on button "Next" at bounding box center [122, 3] width 17 height 9
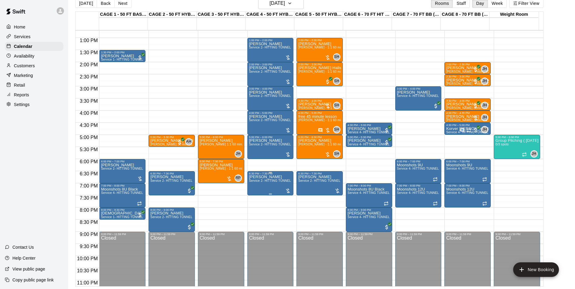
scroll to position [278, 0]
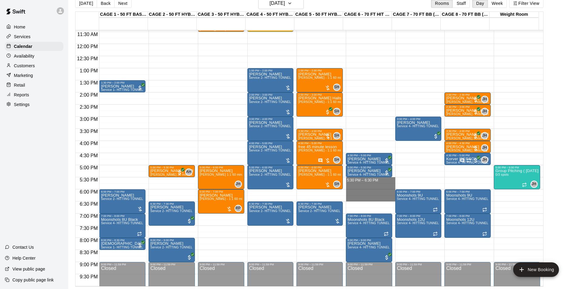
drag, startPoint x: 365, startPoint y: 179, endPoint x: 365, endPoint y: 199, distance: 20.0
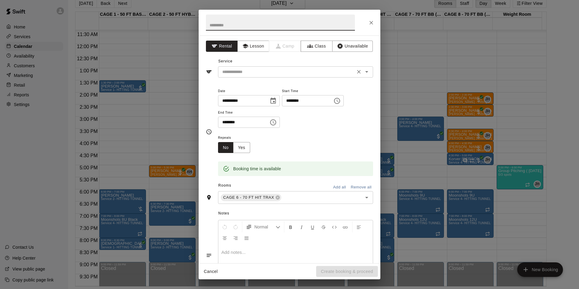
click at [292, 75] on input "text" at bounding box center [287, 72] width 134 height 8
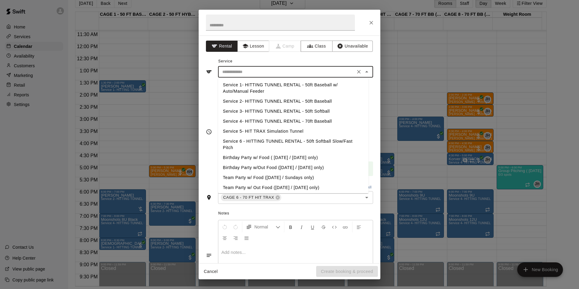
click at [299, 119] on li "Service 4- HITTING TUNNEL RENTAL - 70ft Baseball" at bounding box center [293, 121] width 151 height 10
type input "**********"
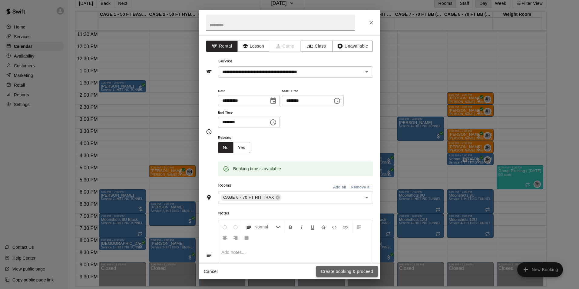
click at [345, 266] on button "Create booking & proceed" at bounding box center [347, 271] width 62 height 11
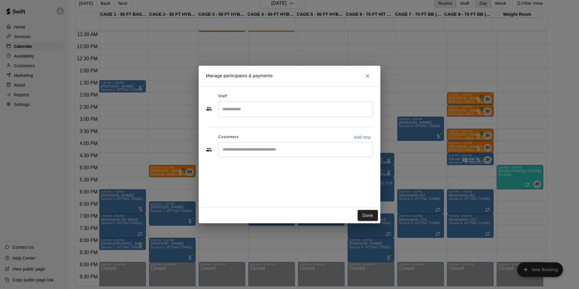
click at [282, 152] on input "Start typing to search customers..." at bounding box center [296, 150] width 150 height 6
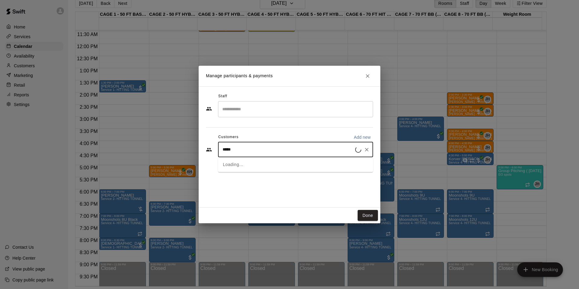
type input "******"
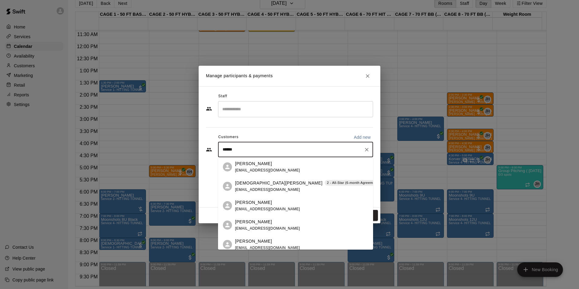
click at [260, 188] on span "kjsmall11@gmail.com" at bounding box center [267, 190] width 65 height 4
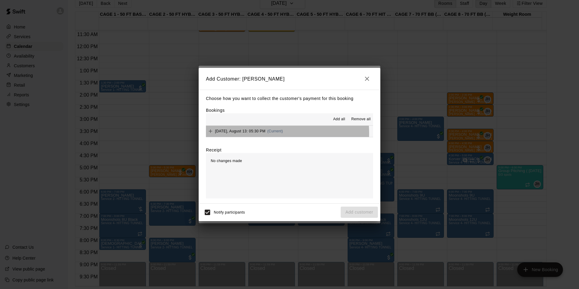
click at [261, 133] on span "Wednesday, August 13: 05:30 PM" at bounding box center [240, 131] width 51 height 4
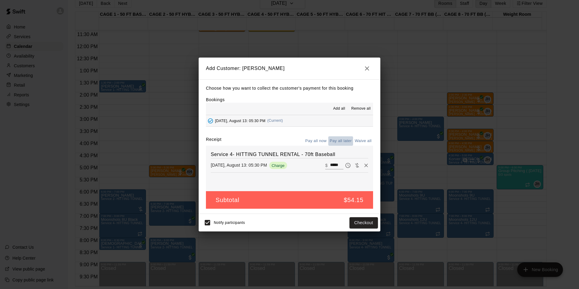
click at [334, 140] on button "Pay all later" at bounding box center [340, 140] width 25 height 9
click at [354, 223] on button "Add customer" at bounding box center [359, 222] width 37 height 11
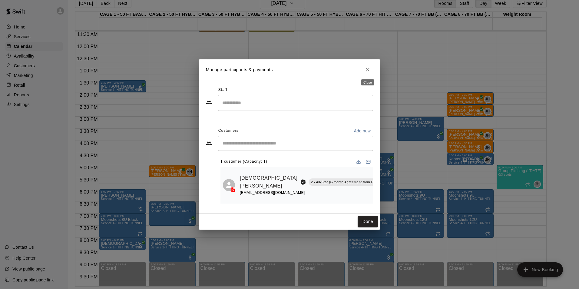
click at [366, 70] on icon "Close" at bounding box center [368, 70] width 6 height 6
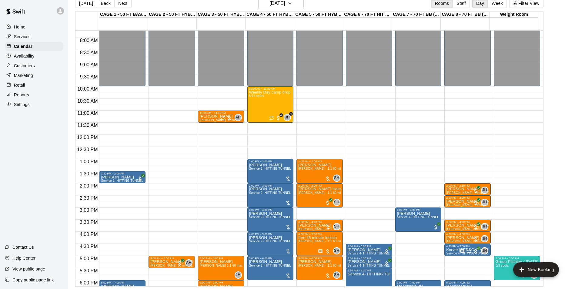
scroll to position [247, 0]
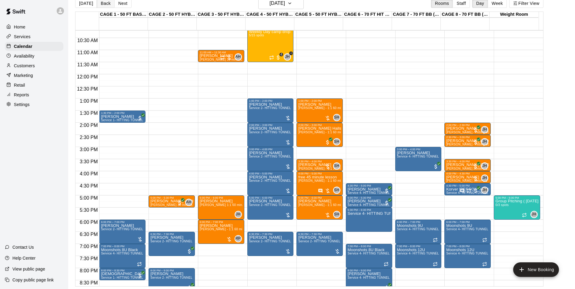
click at [98, 3] on button "Back" at bounding box center [106, 3] width 18 height 9
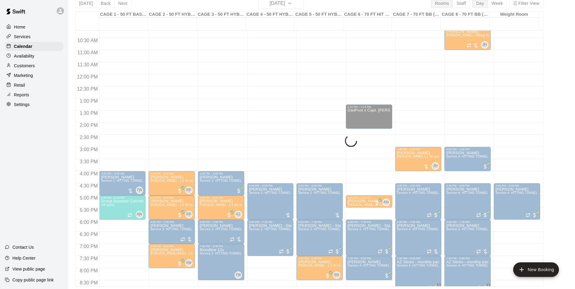
click at [98, 3] on div "Today Back Next Tuesday Aug 12 Rooms Staff Day Week Filter View CAGE 1 - 50 FT …" at bounding box center [309, 142] width 468 height 289
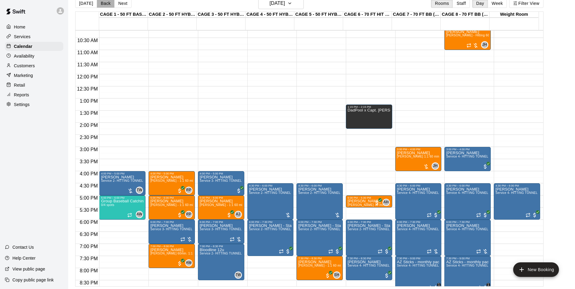
click at [98, 3] on button "Back" at bounding box center [106, 3] width 18 height 9
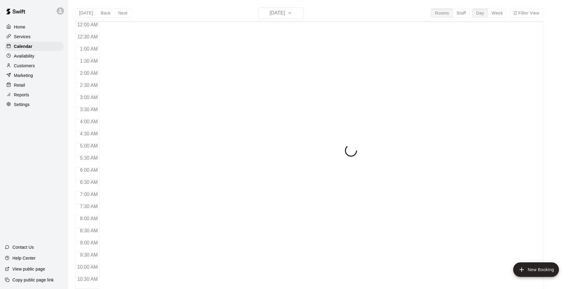
scroll to position [308, 0]
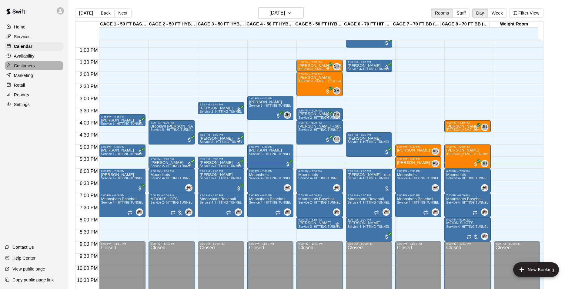
click at [48, 67] on div "Customers" at bounding box center [34, 65] width 58 height 9
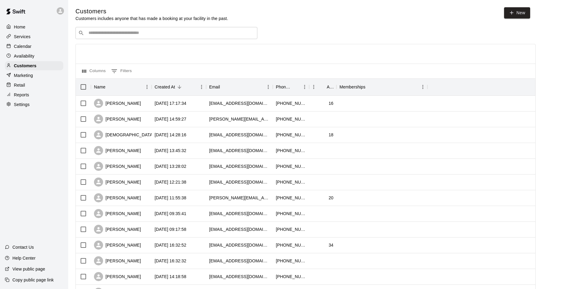
click at [159, 31] on input "Search customers by name or email" at bounding box center [171, 33] width 168 height 6
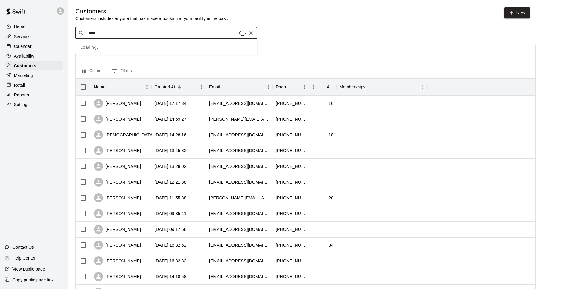
type input "*****"
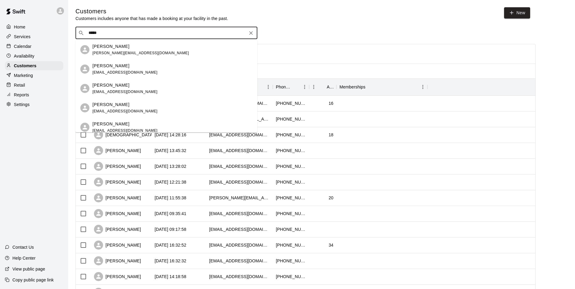
click at [134, 84] on div "[PERSON_NAME]" at bounding box center [124, 85] width 65 height 6
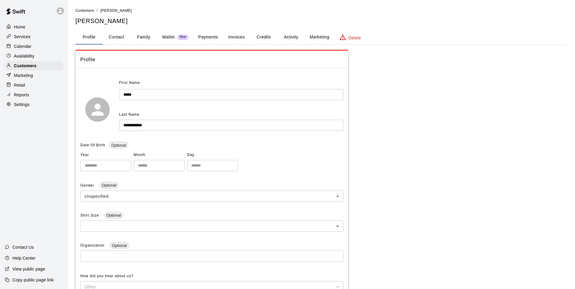
click at [263, 36] on button "Credits" at bounding box center [263, 37] width 27 height 15
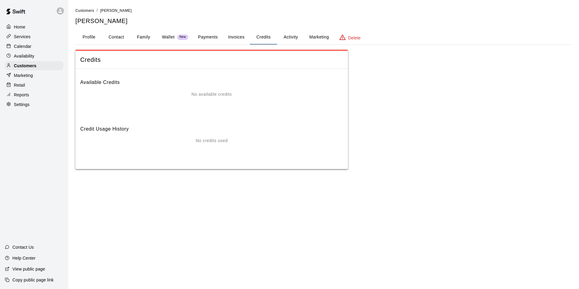
click at [206, 39] on button "Payments" at bounding box center [207, 37] width 29 height 15
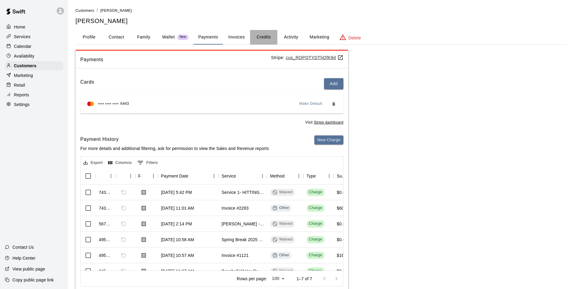
click at [265, 37] on button "Credits" at bounding box center [263, 37] width 27 height 15
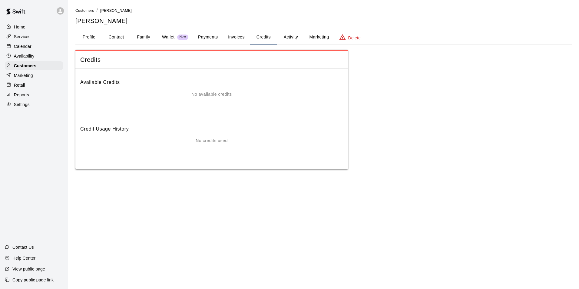
click at [238, 33] on button "Invoices" at bounding box center [236, 37] width 27 height 15
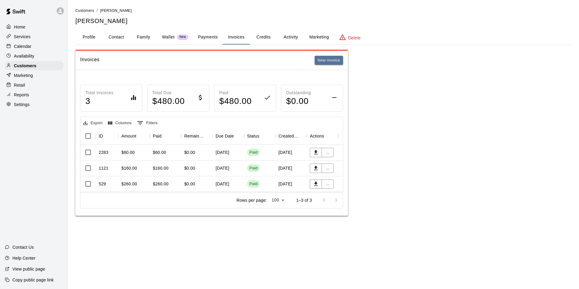
click at [144, 36] on button "Family" at bounding box center [143, 37] width 27 height 15
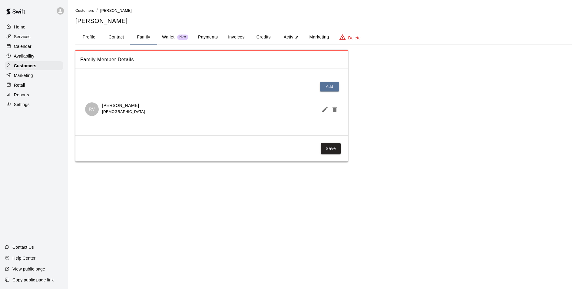
click at [210, 38] on button "Payments" at bounding box center [207, 37] width 29 height 15
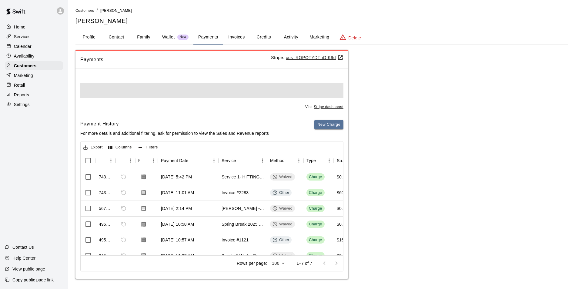
drag, startPoint x: 158, startPoint y: 33, endPoint x: 170, endPoint y: 34, distance: 12.2
click at [158, 33] on button "Wallet New" at bounding box center [175, 37] width 36 height 15
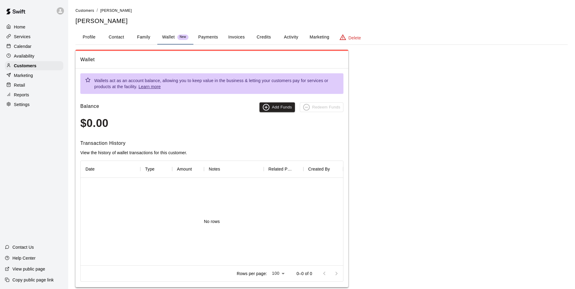
click at [288, 37] on button "Activity" at bounding box center [290, 37] width 27 height 15
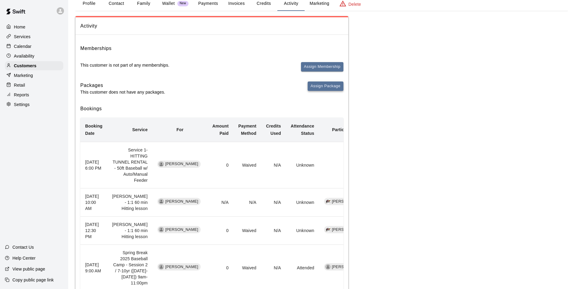
scroll to position [15, 0]
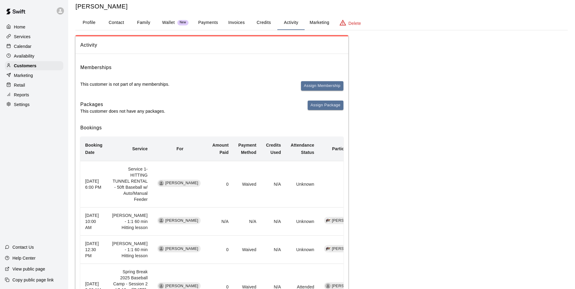
click at [26, 46] on p "Calendar" at bounding box center [23, 46] width 18 height 6
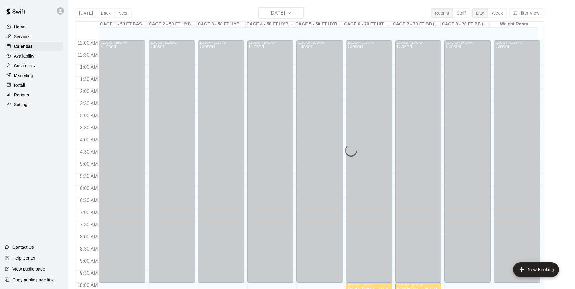
scroll to position [308, 0]
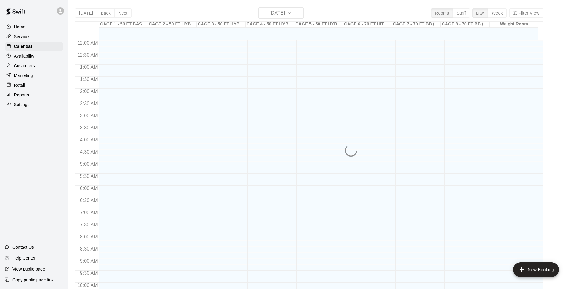
scroll to position [308, 0]
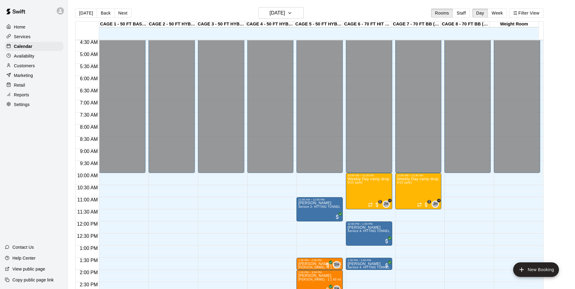
scroll to position [84, 0]
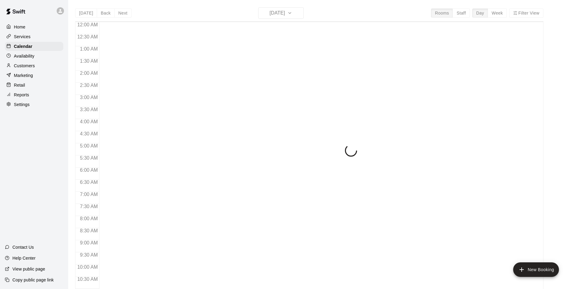
scroll to position [308, 0]
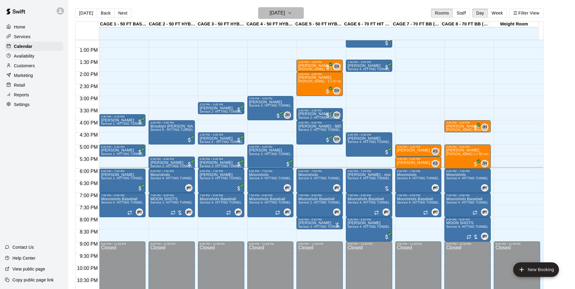
click at [278, 11] on h6 "[DATE]" at bounding box center [276, 13] width 15 height 8
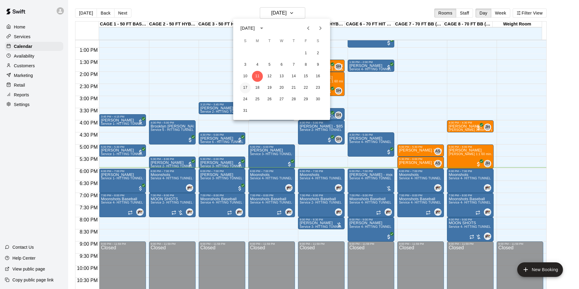
click at [247, 86] on button "17" at bounding box center [245, 87] width 11 height 11
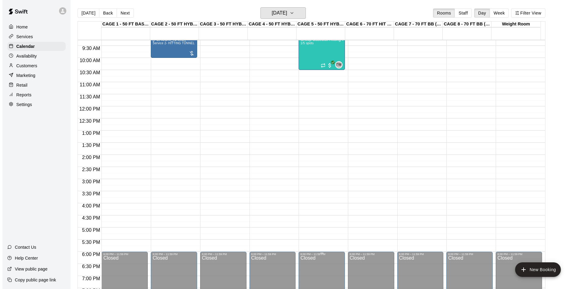
scroll to position [236, 0]
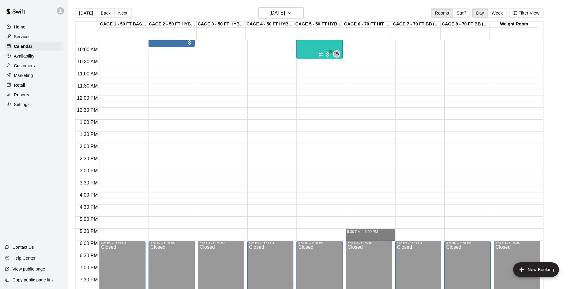
drag, startPoint x: 371, startPoint y: 231, endPoint x: 371, endPoint y: 239, distance: 8.2
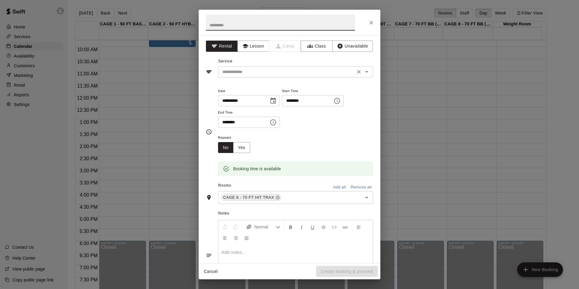
click at [286, 72] on input "text" at bounding box center [287, 72] width 134 height 8
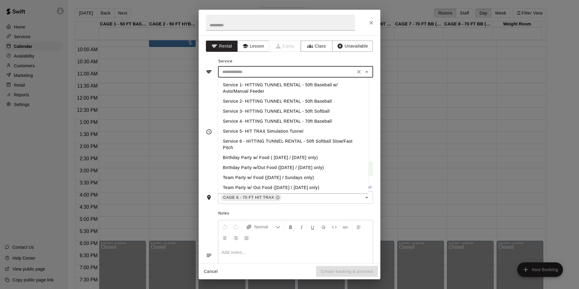
click at [306, 100] on li "Service 2- HITTING TUNNEL RENTAL - 50ft Baseball" at bounding box center [293, 101] width 151 height 10
type input "**********"
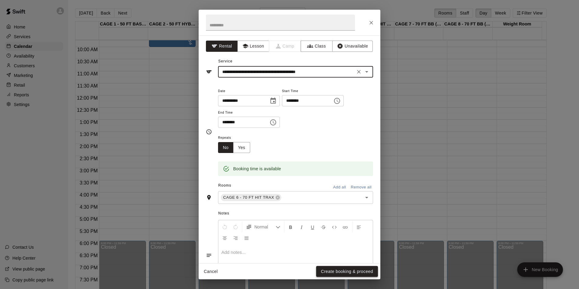
click at [335, 274] on button "Create booking & proceed" at bounding box center [347, 271] width 62 height 11
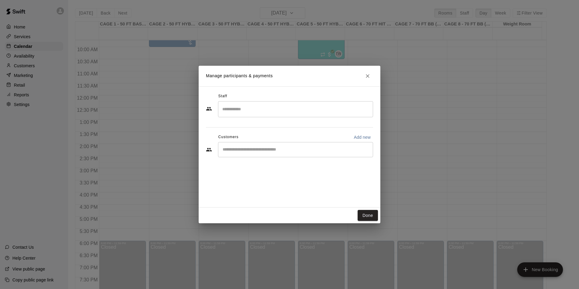
click at [288, 150] on input "Start typing to search customers..." at bounding box center [296, 150] width 150 height 6
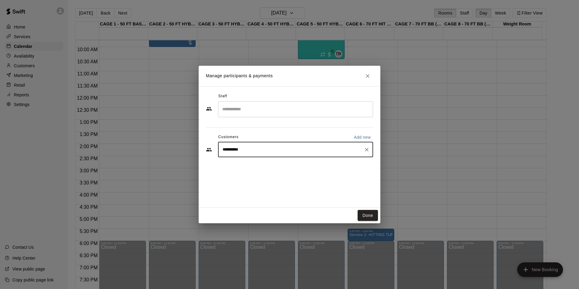
click at [233, 150] on input "**********" at bounding box center [291, 150] width 141 height 6
type input "*****"
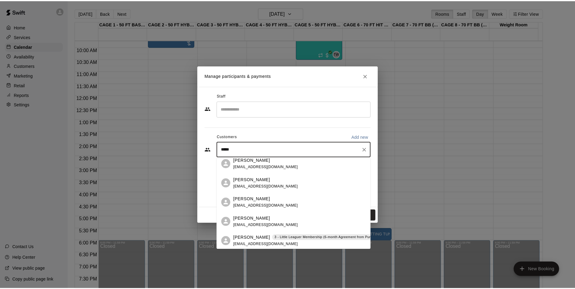
scroll to position [364, 0]
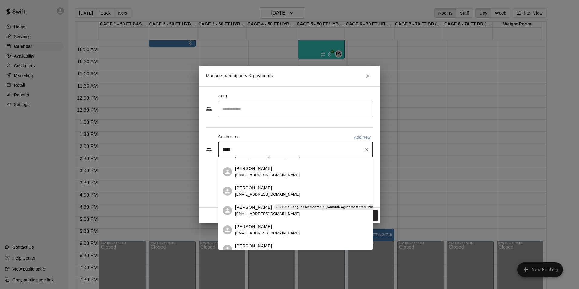
click at [258, 206] on div "[PERSON_NAME] 3 - Little Leaguer Membership (6-month Agreement from Purchase Da…" at bounding box center [315, 207] width 160 height 6
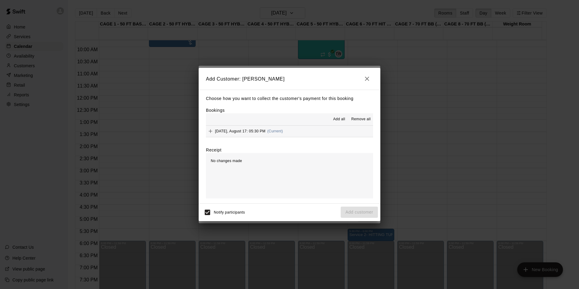
click at [303, 133] on button "[DATE], August 17: 05:30 PM (Current)" at bounding box center [289, 131] width 167 height 11
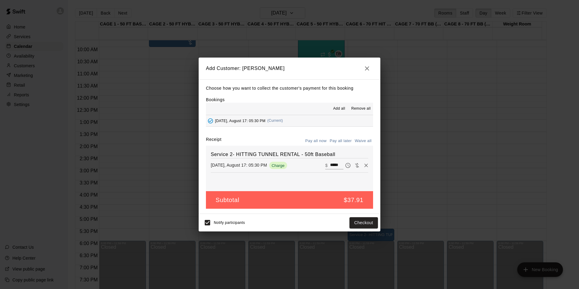
click at [336, 141] on button "Pay all later" at bounding box center [340, 140] width 25 height 9
click at [318, 140] on button "Pay all now" at bounding box center [316, 140] width 25 height 9
click at [359, 223] on button "Checkout" at bounding box center [364, 222] width 28 height 11
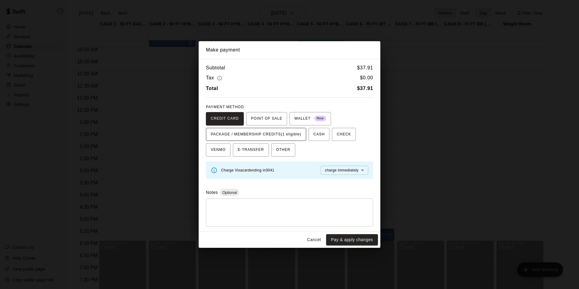
click at [272, 139] on span "PACKAGE / MEMBERSHIP CREDITS (1 eligible)" at bounding box center [256, 135] width 91 height 10
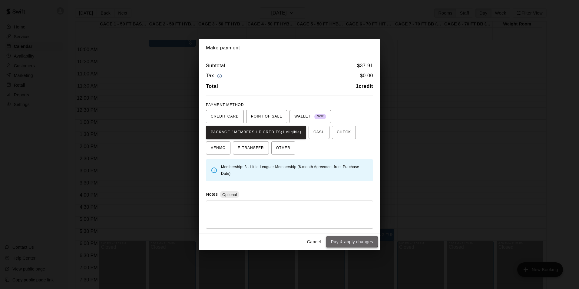
click at [350, 242] on button "Pay & apply changes" at bounding box center [352, 241] width 52 height 11
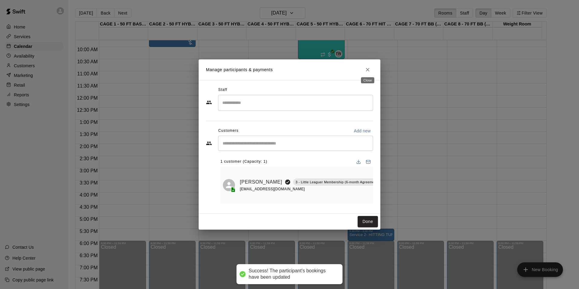
click at [367, 67] on icon "Close" at bounding box center [368, 70] width 6 height 6
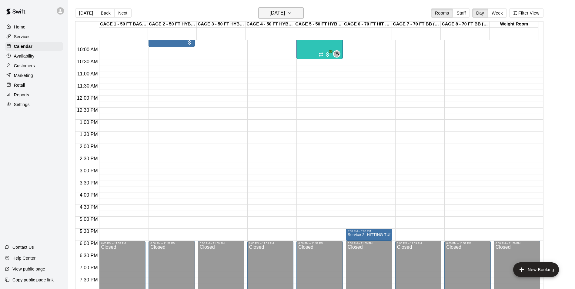
click at [269, 13] on h6 "[DATE]" at bounding box center [276, 13] width 15 height 8
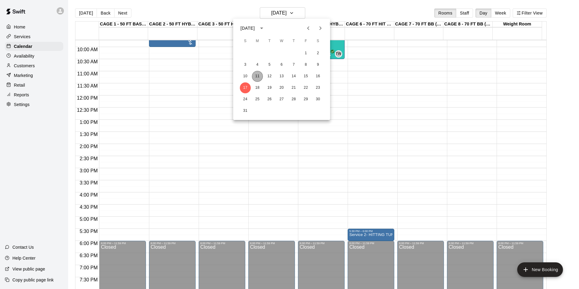
click at [257, 73] on button "11" at bounding box center [257, 76] width 11 height 11
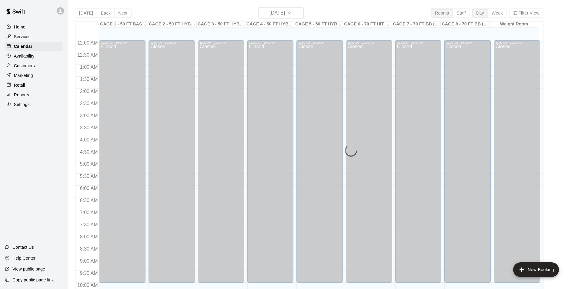
scroll to position [308, 0]
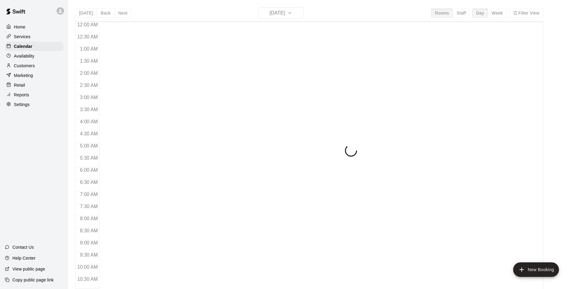
scroll to position [308, 0]
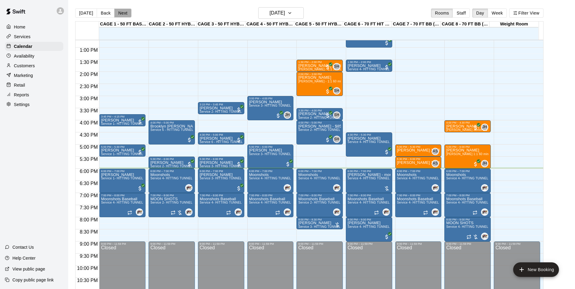
click at [118, 14] on button "Next" at bounding box center [122, 12] width 17 height 9
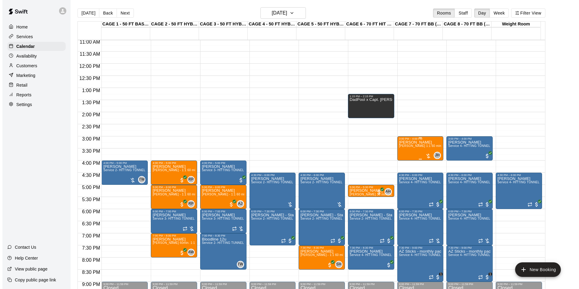
scroll to position [278, 0]
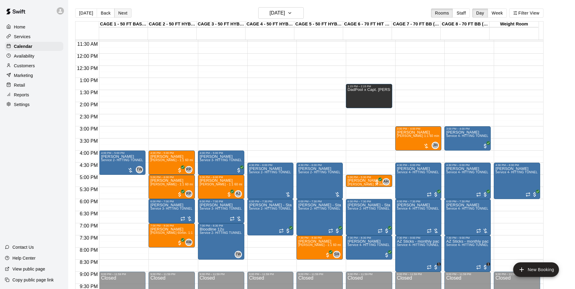
click at [115, 16] on button "Next" at bounding box center [122, 12] width 17 height 9
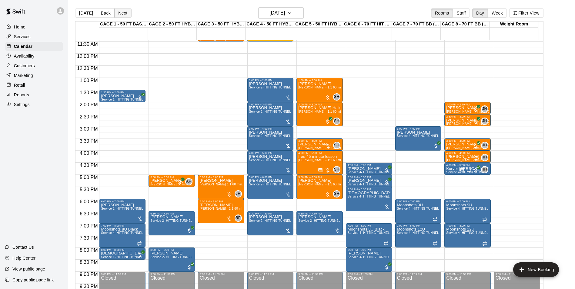
click at [125, 12] on button "Next" at bounding box center [122, 12] width 17 height 9
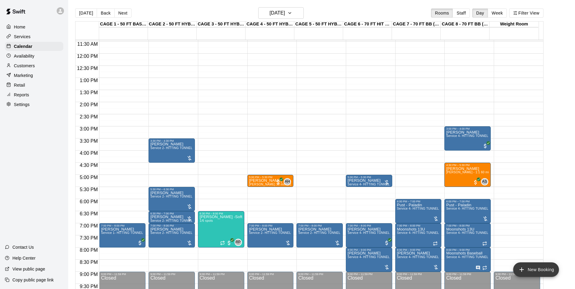
click at [528, 267] on button "New Booking" at bounding box center [536, 269] width 46 height 15
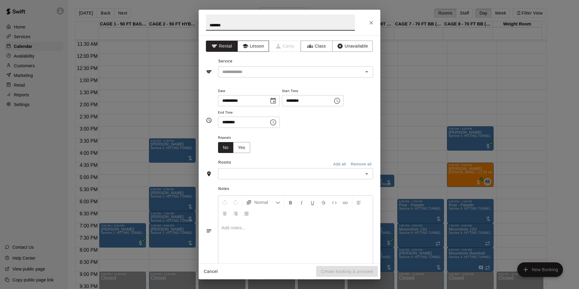
click at [265, 48] on button "Lesson" at bounding box center [254, 46] width 32 height 11
click at [249, 27] on input "*******" at bounding box center [280, 23] width 149 height 16
type input "**********"
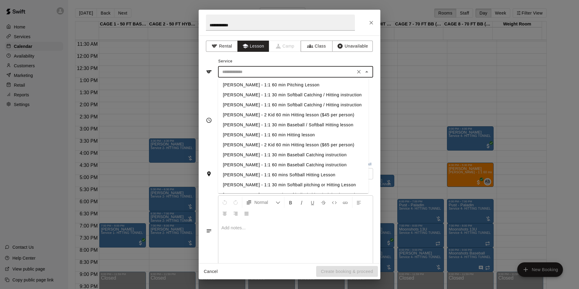
click at [267, 70] on input "text" at bounding box center [287, 72] width 134 height 8
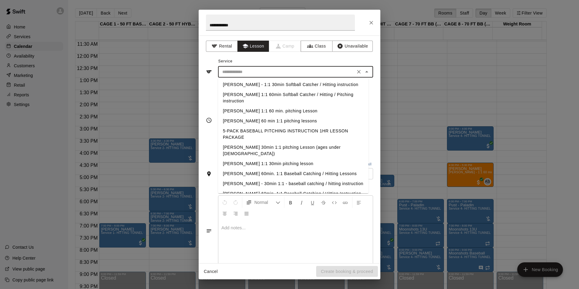
scroll to position [212, 0]
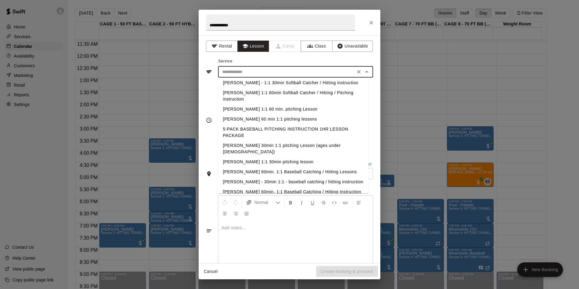
click at [252, 108] on li "[PERSON_NAME] 1:1 60 min. pitching Lesson" at bounding box center [293, 109] width 151 height 10
type input "**********"
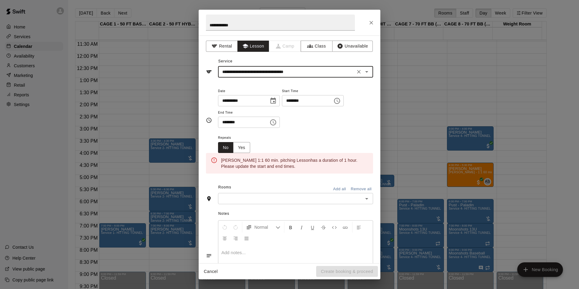
click at [327, 101] on input "********" at bounding box center [305, 100] width 47 height 11
click at [341, 99] on icon "Choose time, selected time is 5:00 PM" at bounding box center [337, 100] width 7 height 7
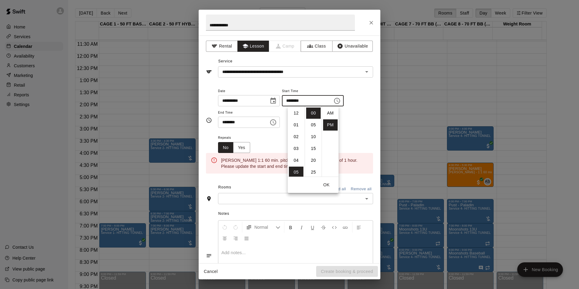
scroll to position [11, 0]
click at [298, 129] on li "04" at bounding box center [296, 131] width 15 height 11
type input "********"
click at [327, 184] on button "OK" at bounding box center [326, 184] width 19 height 11
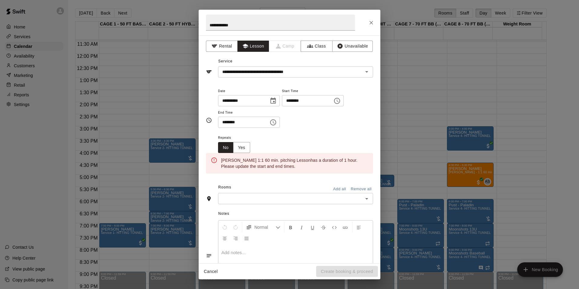
click at [249, 126] on input "********" at bounding box center [241, 122] width 47 height 11
click at [250, 123] on input "********" at bounding box center [241, 122] width 47 height 11
click at [275, 122] on button "Choose time, selected time is 5:30 PM" at bounding box center [273, 122] width 12 height 12
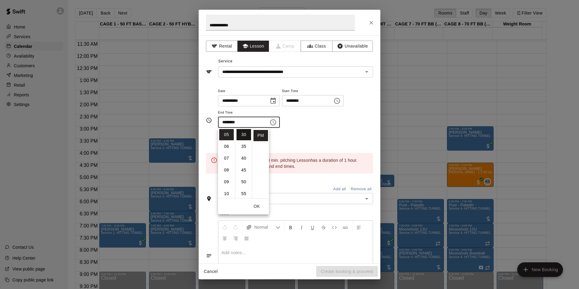
scroll to position [0, 0]
click at [240, 138] on li "00" at bounding box center [244, 134] width 15 height 11
type input "********"
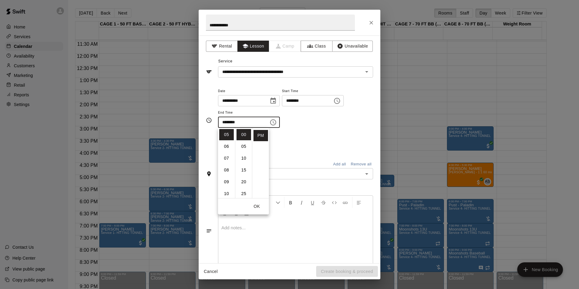
click at [293, 142] on div "Repeats No Yes" at bounding box center [295, 143] width 155 height 19
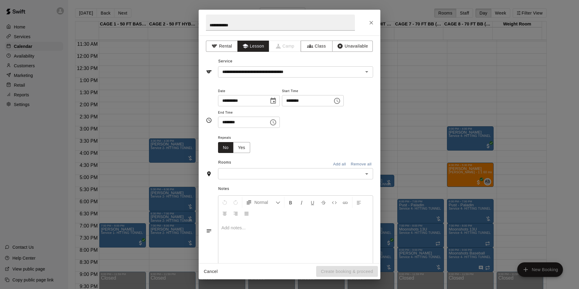
click at [295, 169] on div "​" at bounding box center [295, 173] width 155 height 11
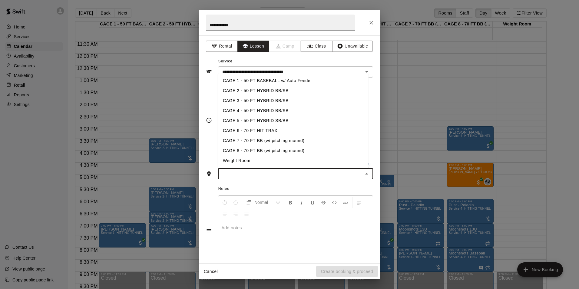
click at [259, 129] on li "CAGE 6 - 70 FT HIT TRAX" at bounding box center [293, 131] width 151 height 10
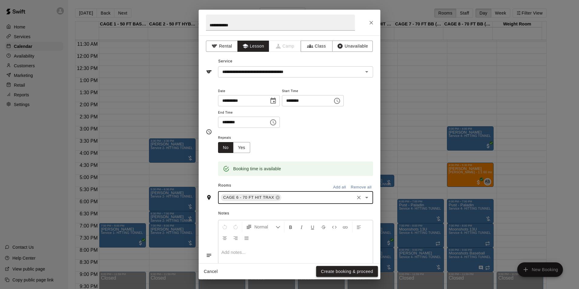
click at [362, 269] on button "Create booking & proceed" at bounding box center [347, 271] width 62 height 11
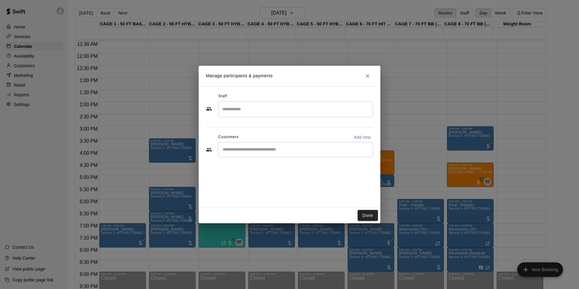
click at [269, 113] on input "Search staff" at bounding box center [296, 109] width 150 height 11
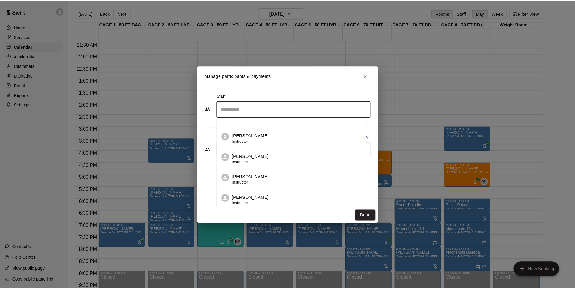
scroll to position [91, 0]
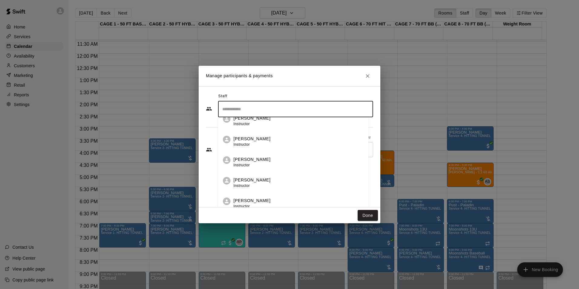
click at [266, 157] on div "John Havird Instructor" at bounding box center [299, 162] width 130 height 12
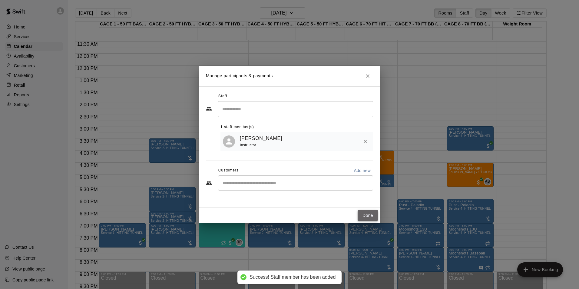
click at [359, 212] on button "Done" at bounding box center [368, 215] width 20 height 11
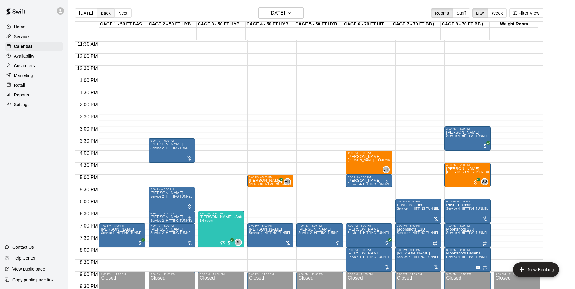
click at [105, 10] on button "Back" at bounding box center [106, 12] width 18 height 9
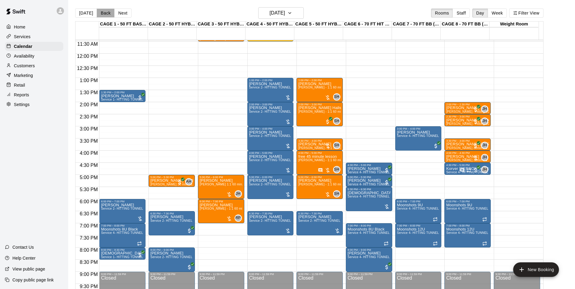
click at [105, 10] on button "Back" at bounding box center [106, 12] width 18 height 9
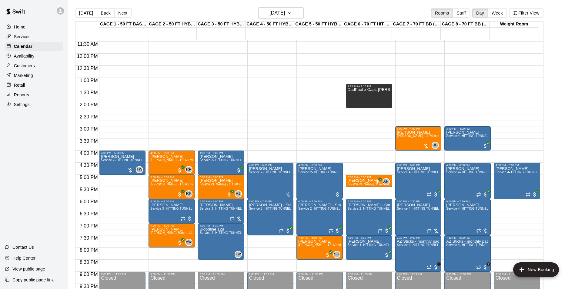
click at [106, 10] on button "Back" at bounding box center [106, 12] width 18 height 9
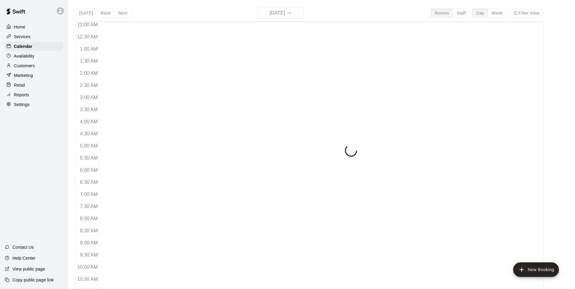
scroll to position [308, 0]
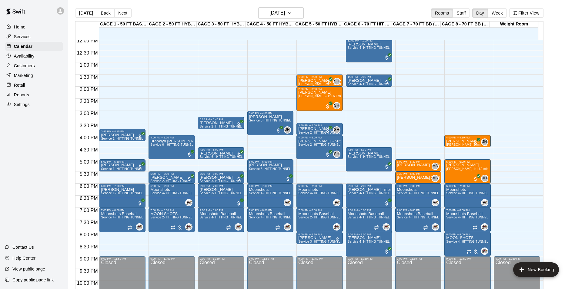
scroll to position [295, 0]
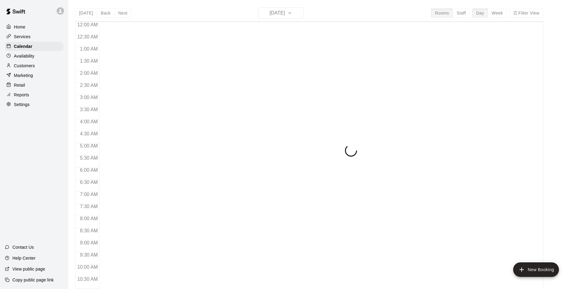
scroll to position [308, 0]
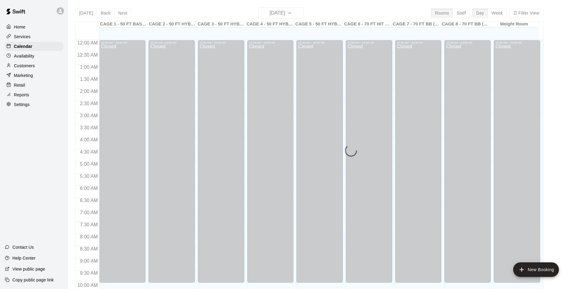
scroll to position [308, 0]
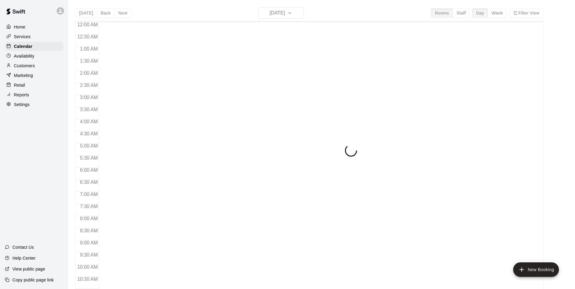
scroll to position [308, 0]
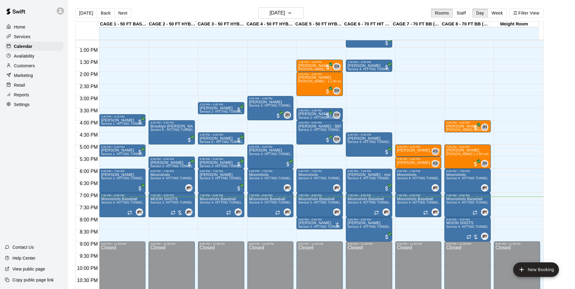
click at [17, 194] on div "Home Services Calendar Availability Customers Marketing Retail Reports Settings…" at bounding box center [34, 144] width 68 height 289
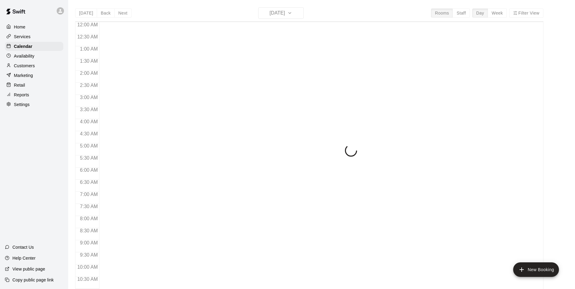
scroll to position [308, 0]
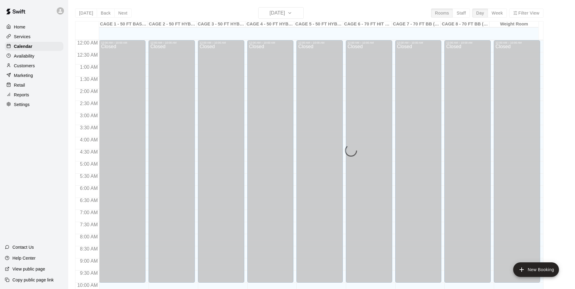
scroll to position [308, 0]
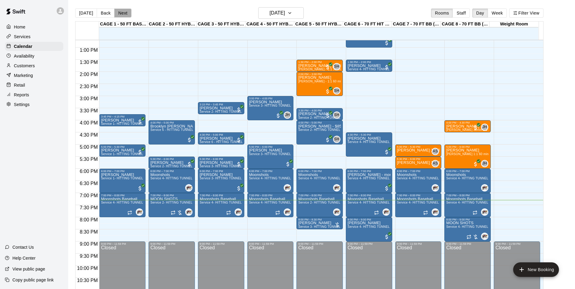
click at [124, 13] on button "Next" at bounding box center [122, 12] width 17 height 9
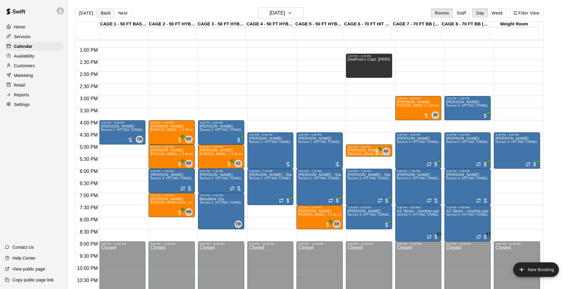
click at [109, 11] on button "Back" at bounding box center [106, 12] width 18 height 9
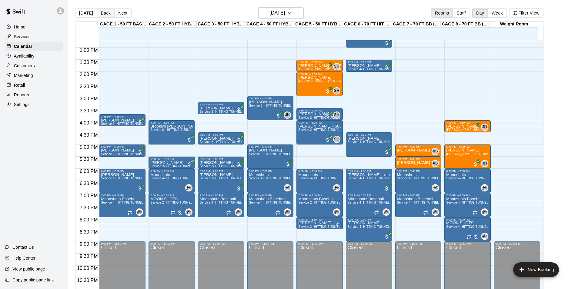
click at [106, 11] on button "Back" at bounding box center [106, 12] width 18 height 9
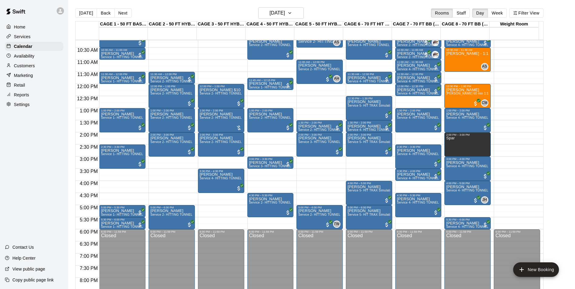
scroll to position [217, 0]
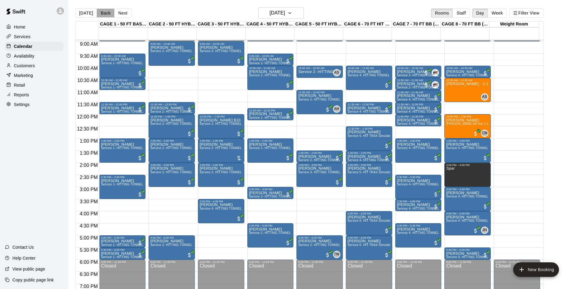
click at [100, 14] on button "Back" at bounding box center [106, 12] width 18 height 9
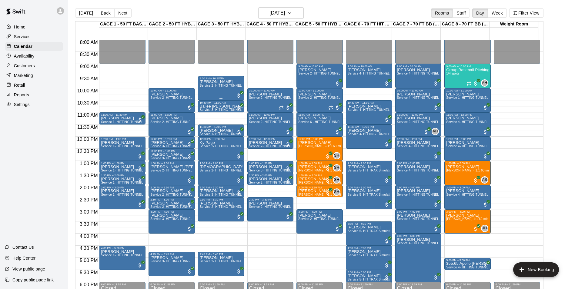
scroll to position [187, 0]
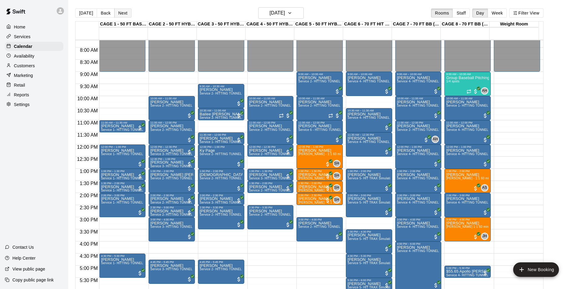
click at [115, 12] on button "Next" at bounding box center [122, 12] width 17 height 9
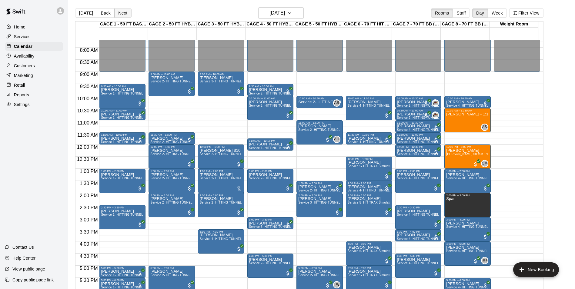
click at [115, 12] on button "Next" at bounding box center [122, 12] width 17 height 9
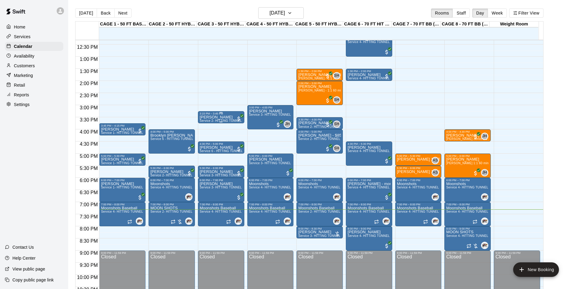
scroll to position [327, 0]
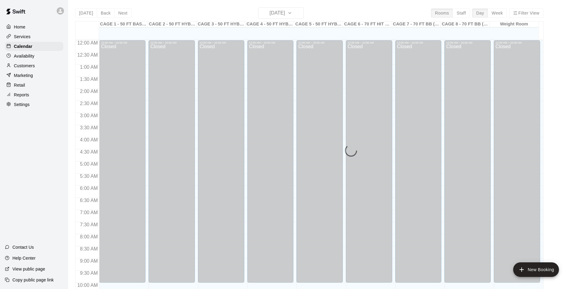
scroll to position [308, 0]
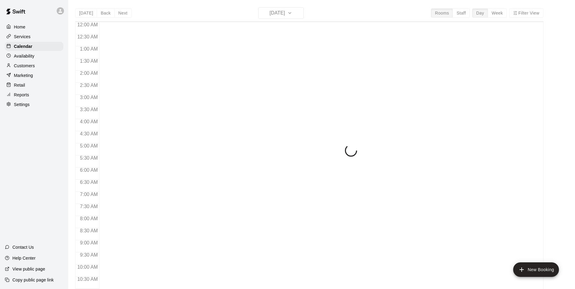
scroll to position [308, 0]
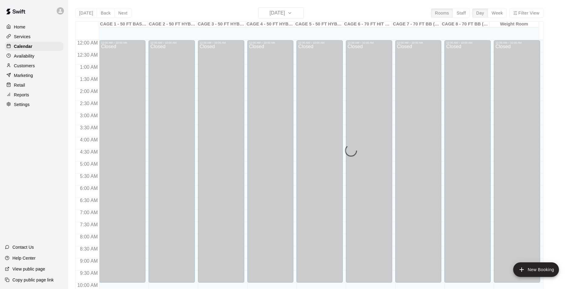
scroll to position [308, 0]
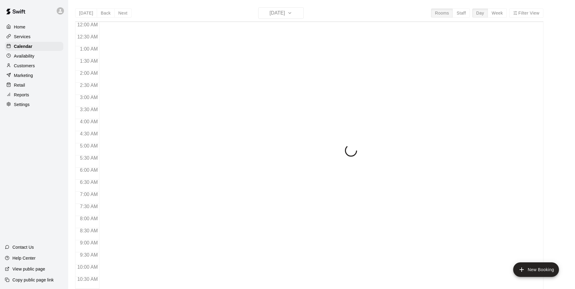
scroll to position [308, 0]
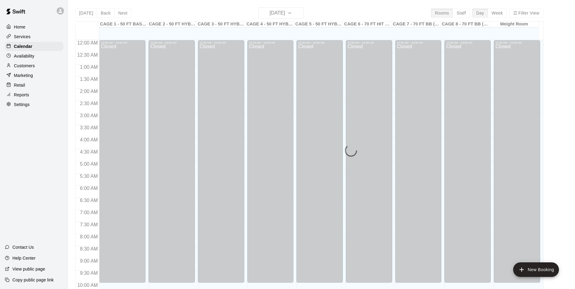
scroll to position [308, 0]
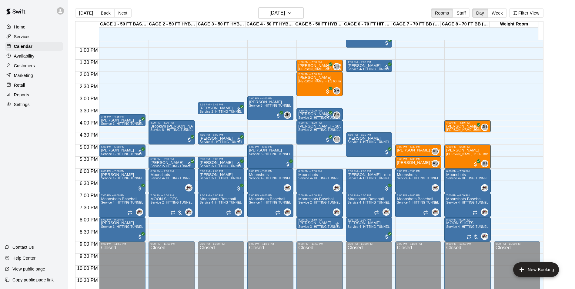
click at [36, 65] on div "Customers" at bounding box center [34, 65] width 58 height 9
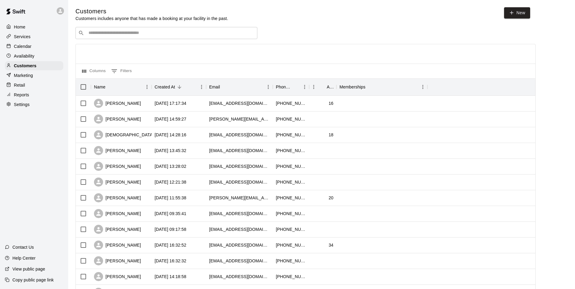
click at [127, 33] on input "Search customers by name or email" at bounding box center [171, 33] width 168 height 6
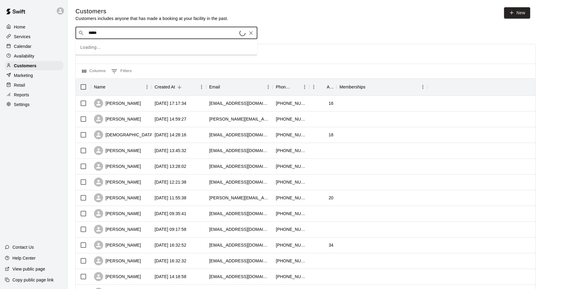
type input "*****"
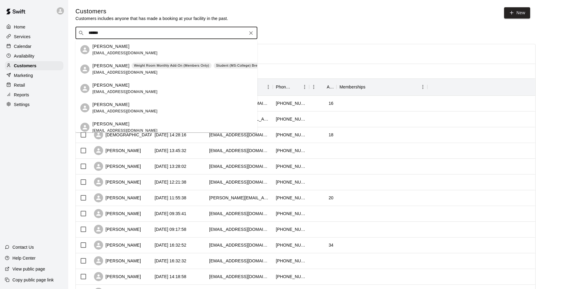
click at [124, 72] on span "architecture1@hotmail.com" at bounding box center [124, 72] width 65 height 4
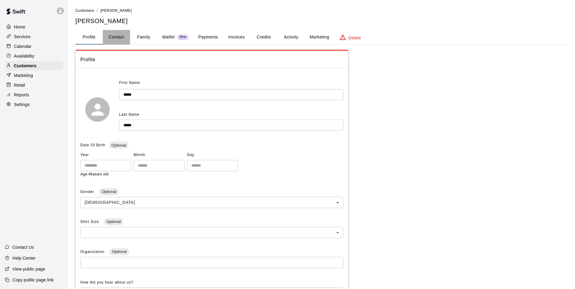
click at [117, 39] on button "Contact" at bounding box center [116, 37] width 27 height 15
select select "**"
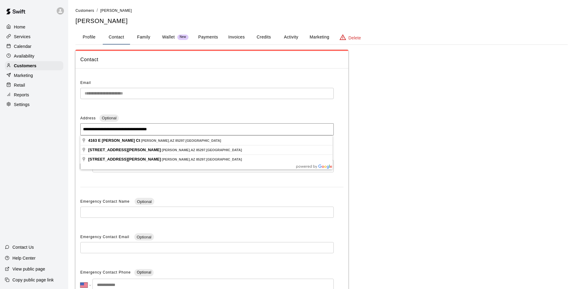
drag, startPoint x: 113, startPoint y: 125, endPoint x: 53, endPoint y: 121, distance: 59.9
click at [53, 121] on div "Home Services Calendar Availability Customers Marketing Retail Reports Settings…" at bounding box center [34, 144] width 68 height 289
drag, startPoint x: 82, startPoint y: 132, endPoint x: 165, endPoint y: 138, distance: 83.3
click at [165, 138] on body "**********" at bounding box center [287, 173] width 575 height 346
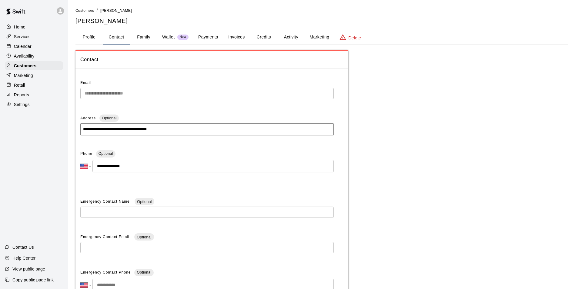
drag, startPoint x: 165, startPoint y: 112, endPoint x: 125, endPoint y: 113, distance: 39.7
click at [125, 113] on div "**********" at bounding box center [211, 192] width 263 height 228
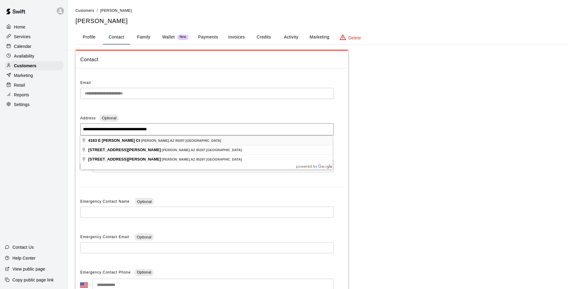
drag, startPoint x: 165, startPoint y: 128, endPoint x: 85, endPoint y: 136, distance: 80.4
click at [85, 136] on body "**********" at bounding box center [287, 173] width 575 height 346
drag, startPoint x: 82, startPoint y: 132, endPoint x: 164, endPoint y: 132, distance: 82.1
click at [164, 132] on input "**********" at bounding box center [206, 129] width 253 height 12
click at [16, 45] on p "Calendar" at bounding box center [23, 46] width 18 height 6
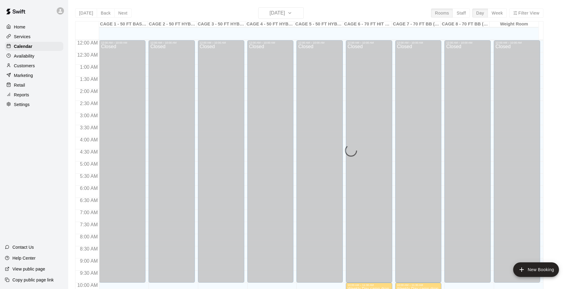
scroll to position [308, 0]
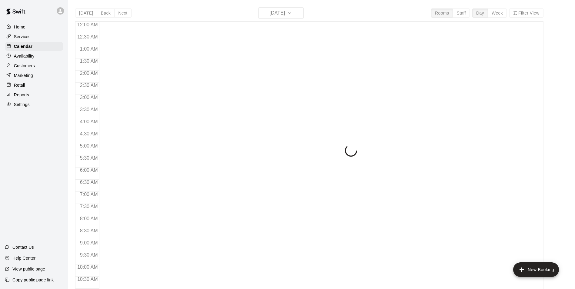
scroll to position [308, 0]
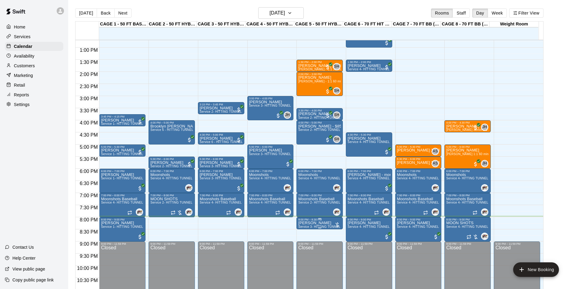
click at [312, 221] on div "8:00 PM – 8:30 PM" at bounding box center [319, 219] width 43 height 3
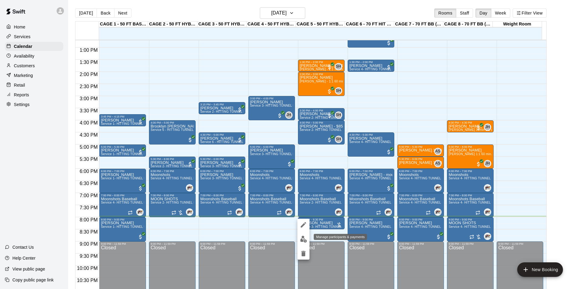
click at [305, 238] on img "edit" at bounding box center [303, 239] width 7 height 7
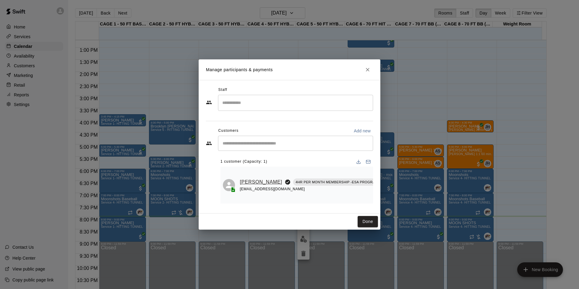
click at [249, 181] on link "[PERSON_NAME]" at bounding box center [261, 182] width 42 height 8
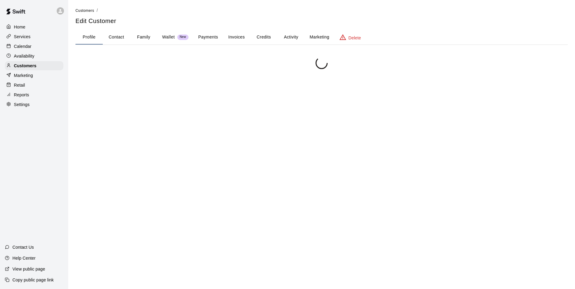
scroll to position [75, 0]
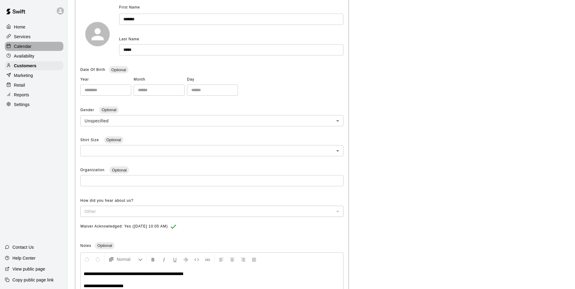
click at [23, 44] on div "Calendar" at bounding box center [34, 46] width 58 height 9
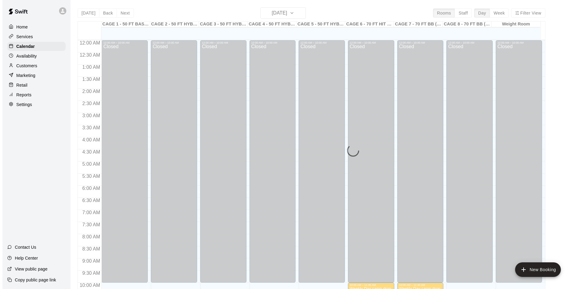
scroll to position [308, 0]
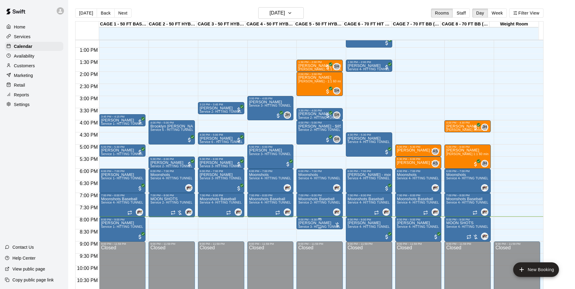
click at [310, 221] on div "8:00 PM – 8:30 PM" at bounding box center [319, 219] width 43 height 3
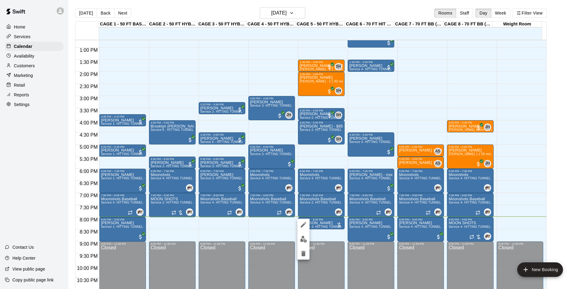
click at [303, 241] on img "edit" at bounding box center [303, 239] width 7 height 7
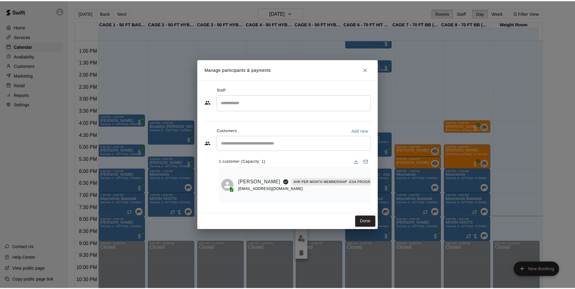
scroll to position [0, 52]
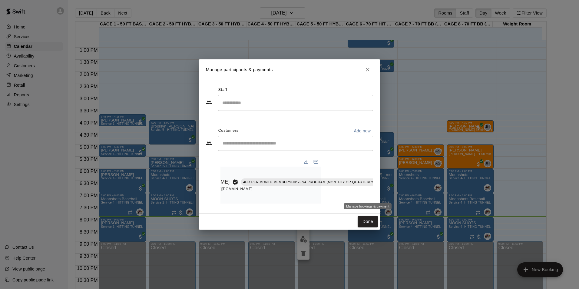
click at [401, 195] on icon "Manage bookings & payment" at bounding box center [404, 196] width 6 height 6
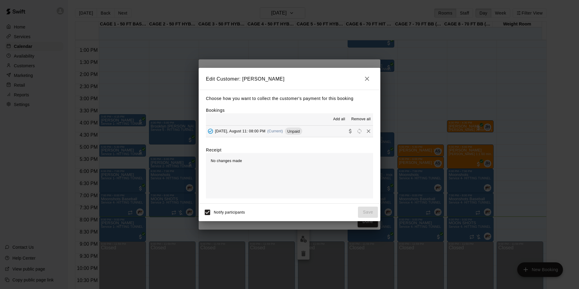
click at [267, 131] on div "Monday, August 11: 08:00 PM (Current) Unpaid" at bounding box center [254, 131] width 96 height 9
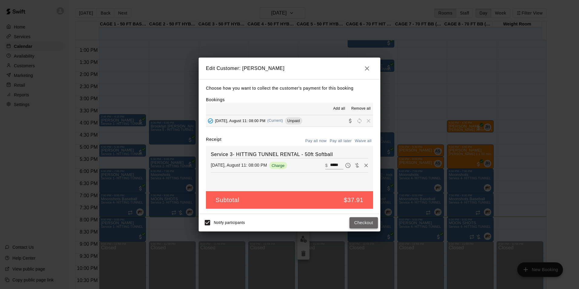
click at [369, 223] on button "Checkout" at bounding box center [364, 222] width 28 height 11
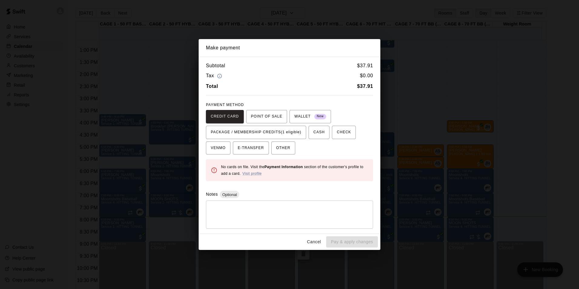
click at [315, 241] on button "Cancel" at bounding box center [314, 241] width 19 height 11
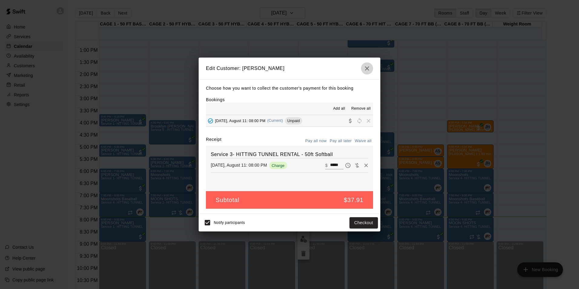
click at [369, 66] on icon "button" at bounding box center [367, 68] width 4 height 4
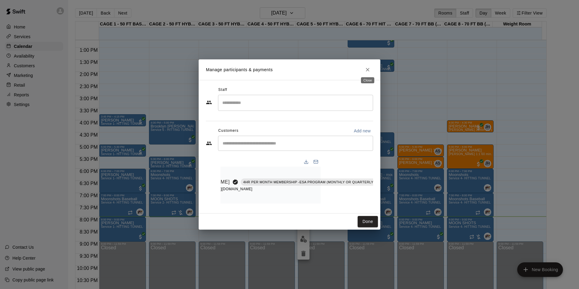
click at [368, 68] on icon "Close" at bounding box center [368, 70] width 4 height 4
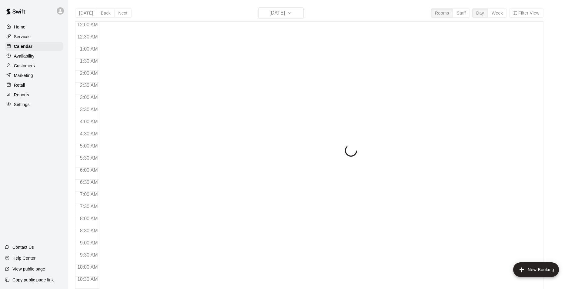
scroll to position [308, 0]
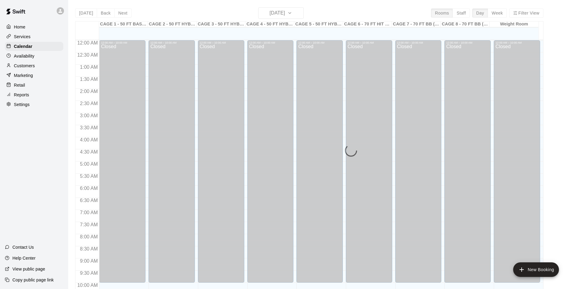
scroll to position [308, 0]
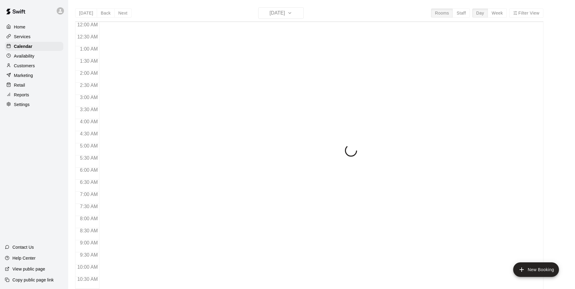
scroll to position [308, 0]
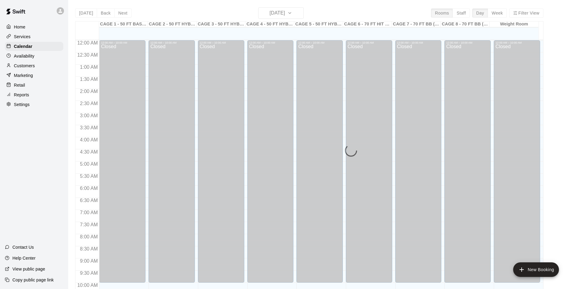
scroll to position [308, 0]
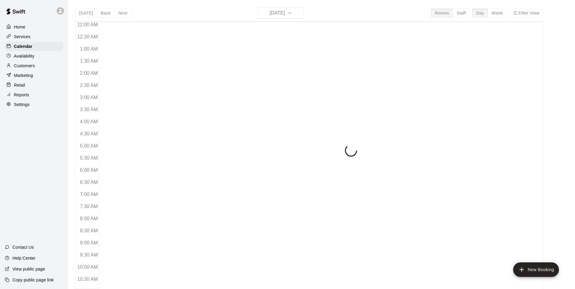
scroll to position [308, 0]
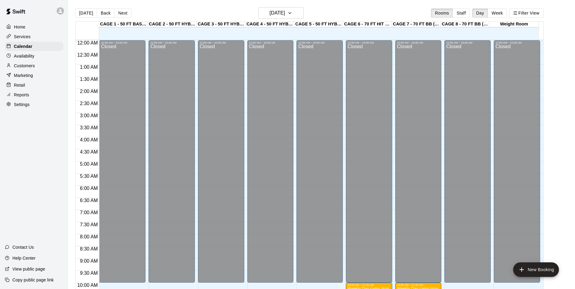
scroll to position [308, 0]
